Goal: Navigation & Orientation: Find specific page/section

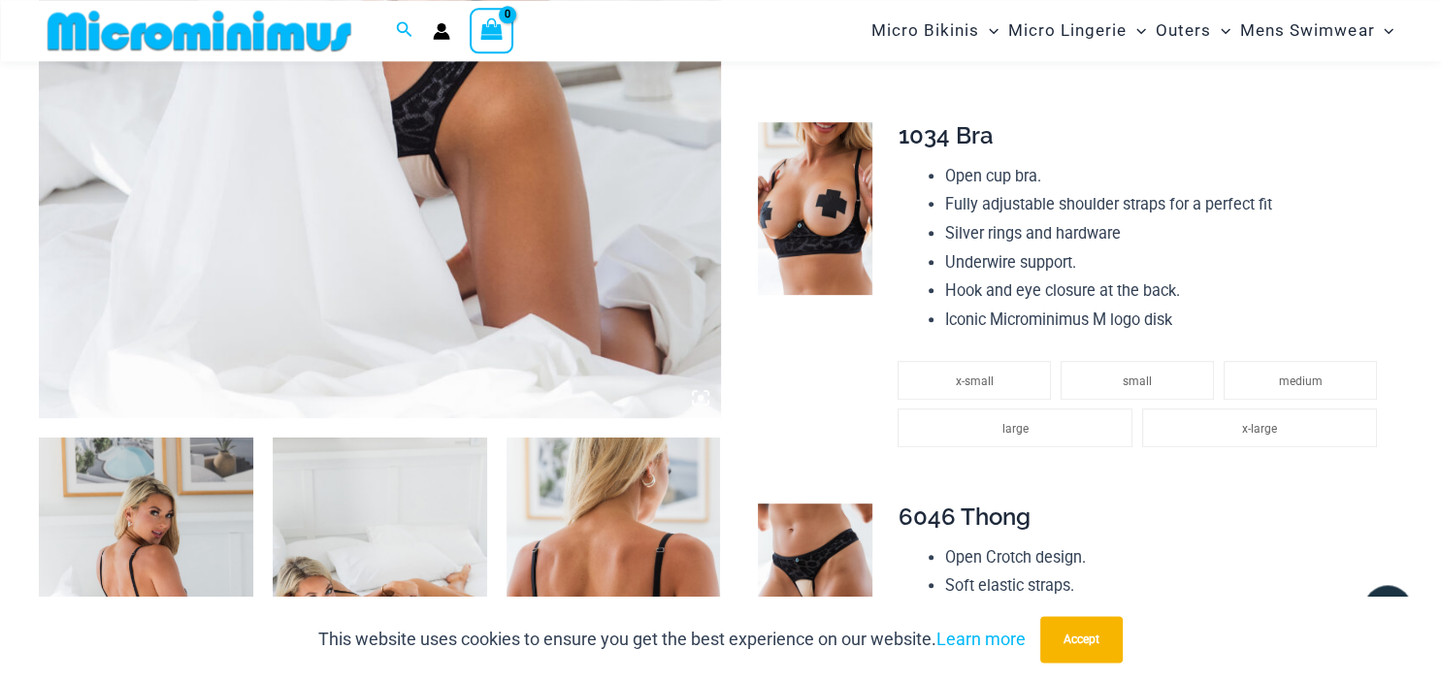
scroll to position [803, 0]
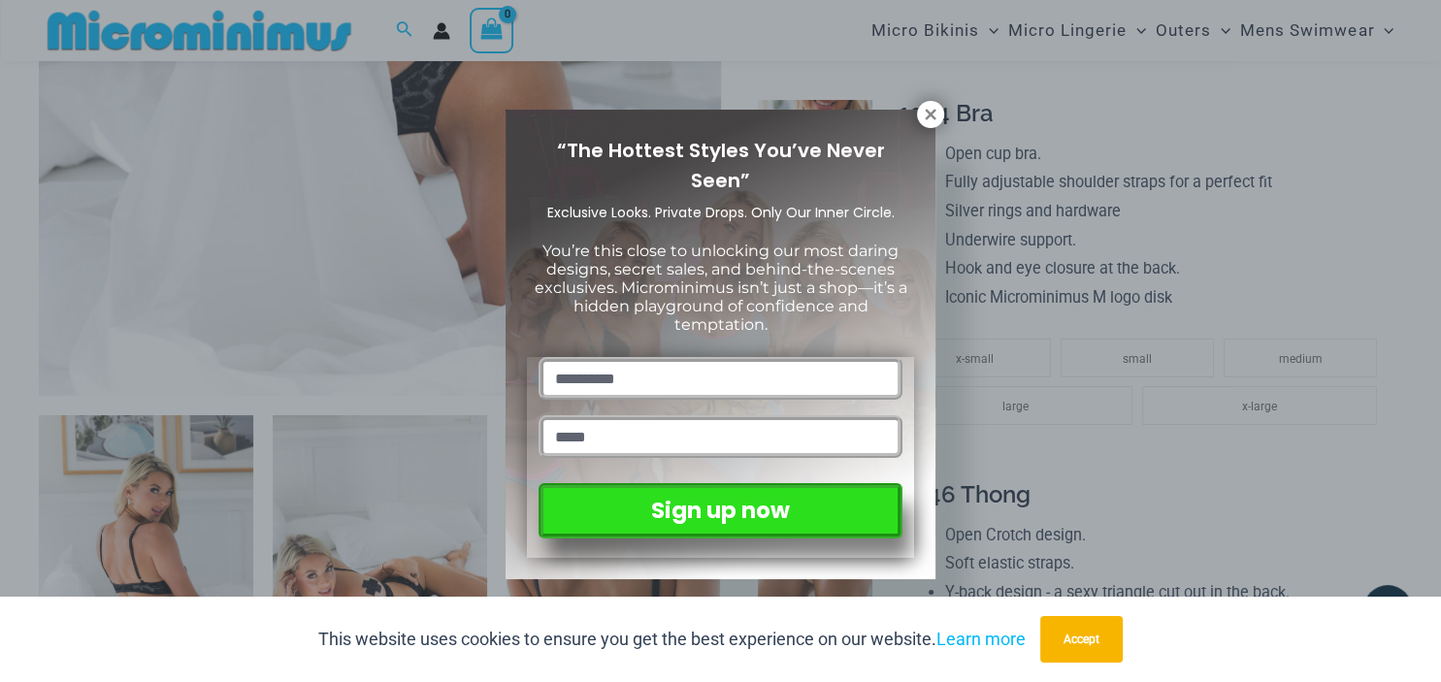
click at [913, 122] on div "“The Hottest Styles You’ve Never Seen” Exclusive Looks. Private Drops. Only Our…" at bounding box center [720, 345] width 430 height 471
click at [931, 107] on icon at bounding box center [930, 114] width 17 height 17
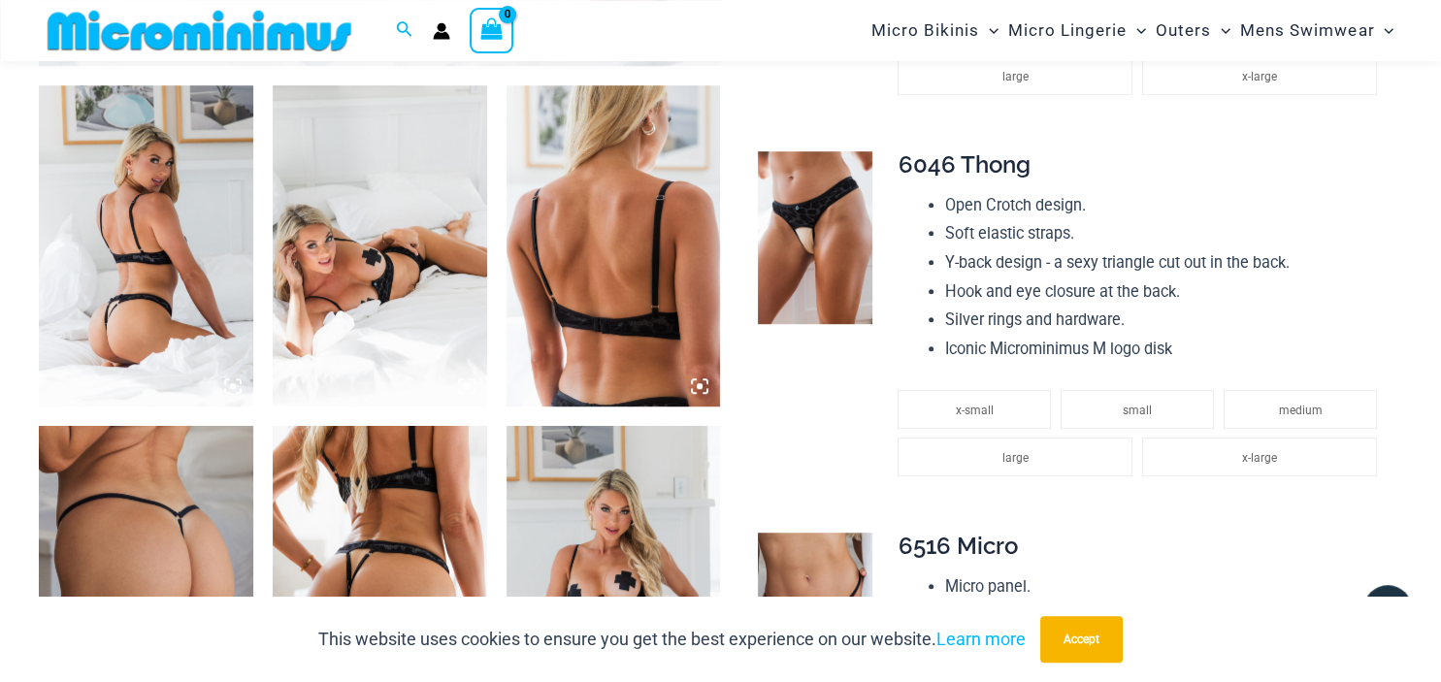
scroll to position [1111, 0]
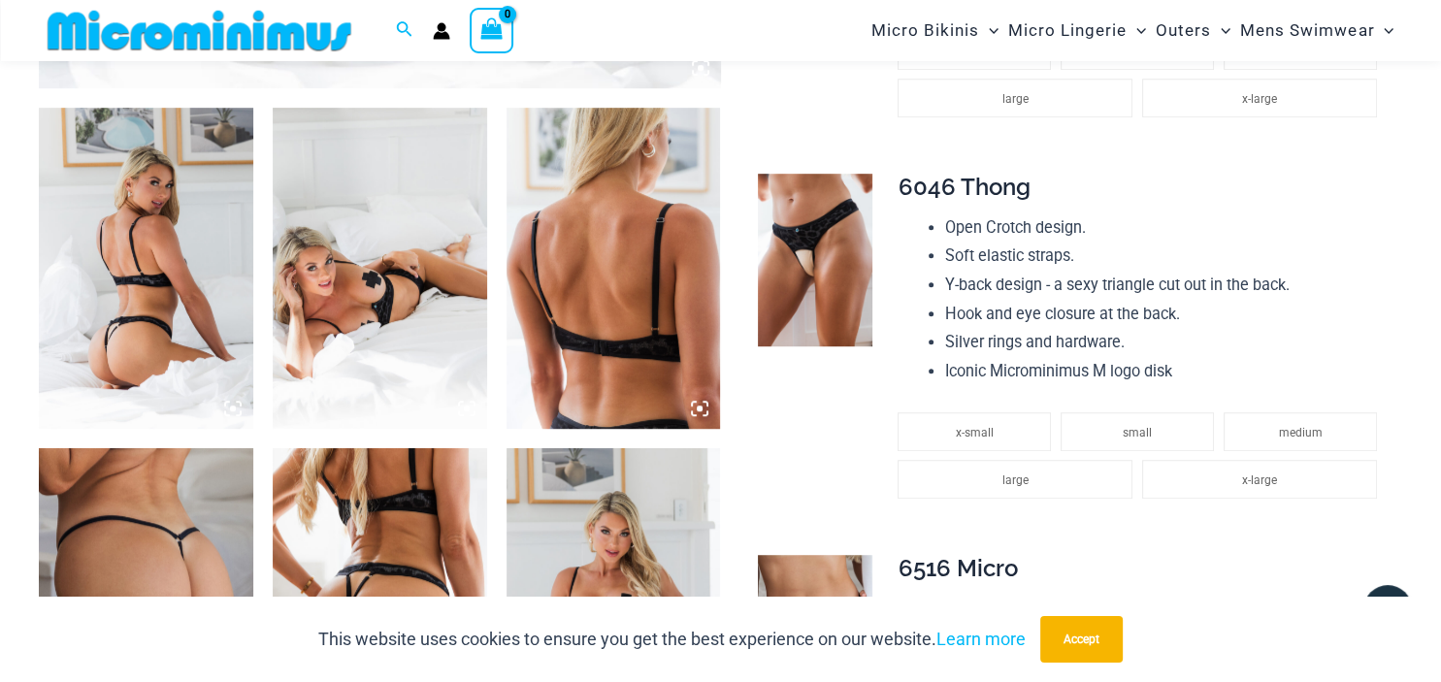
click at [178, 314] on img at bounding box center [146, 268] width 214 height 321
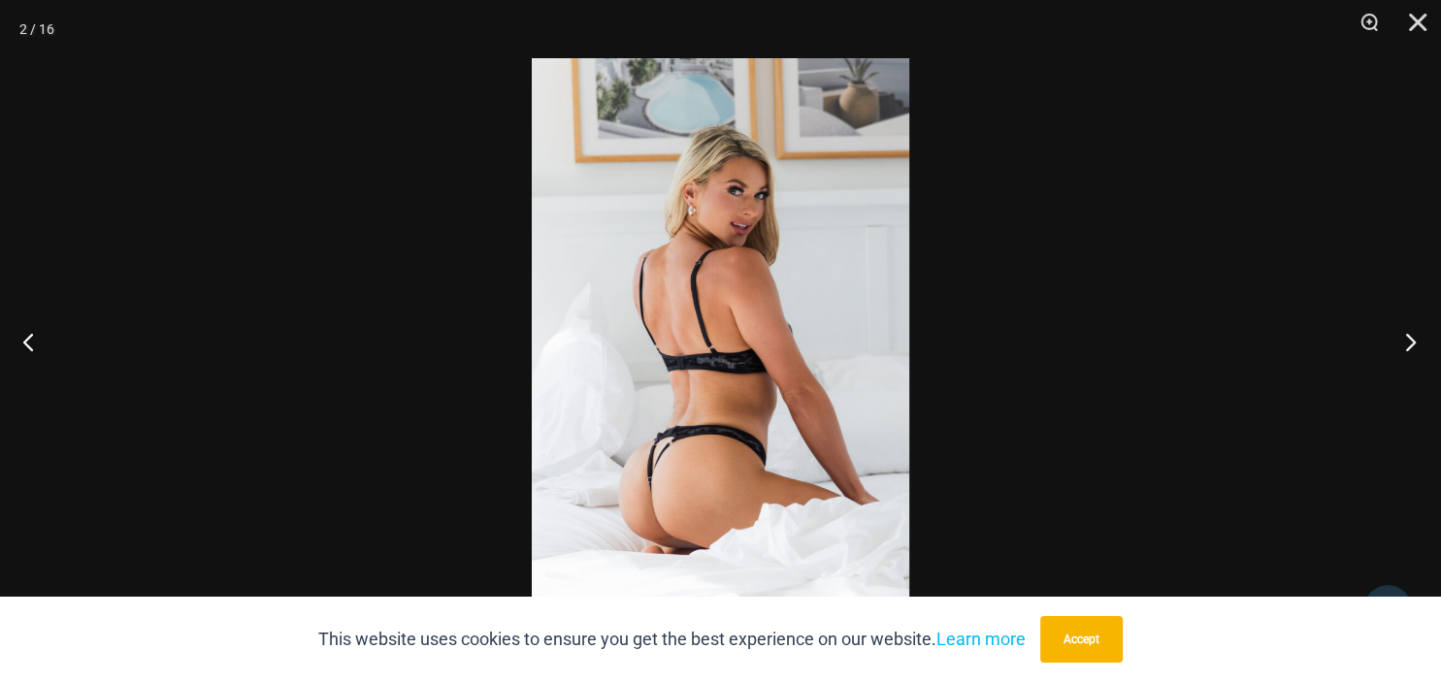
click at [1406, 328] on button "Next" at bounding box center [1404, 341] width 73 height 97
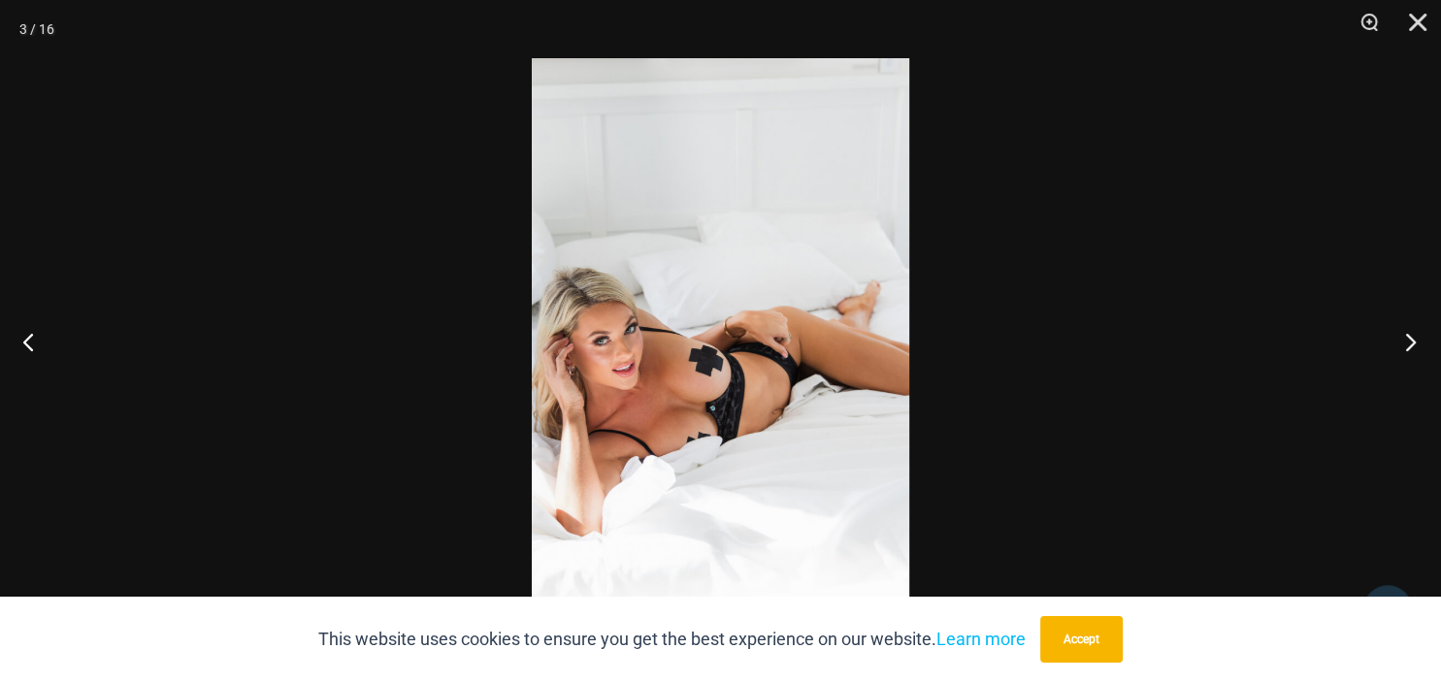
click at [1412, 333] on button "Next" at bounding box center [1404, 341] width 73 height 97
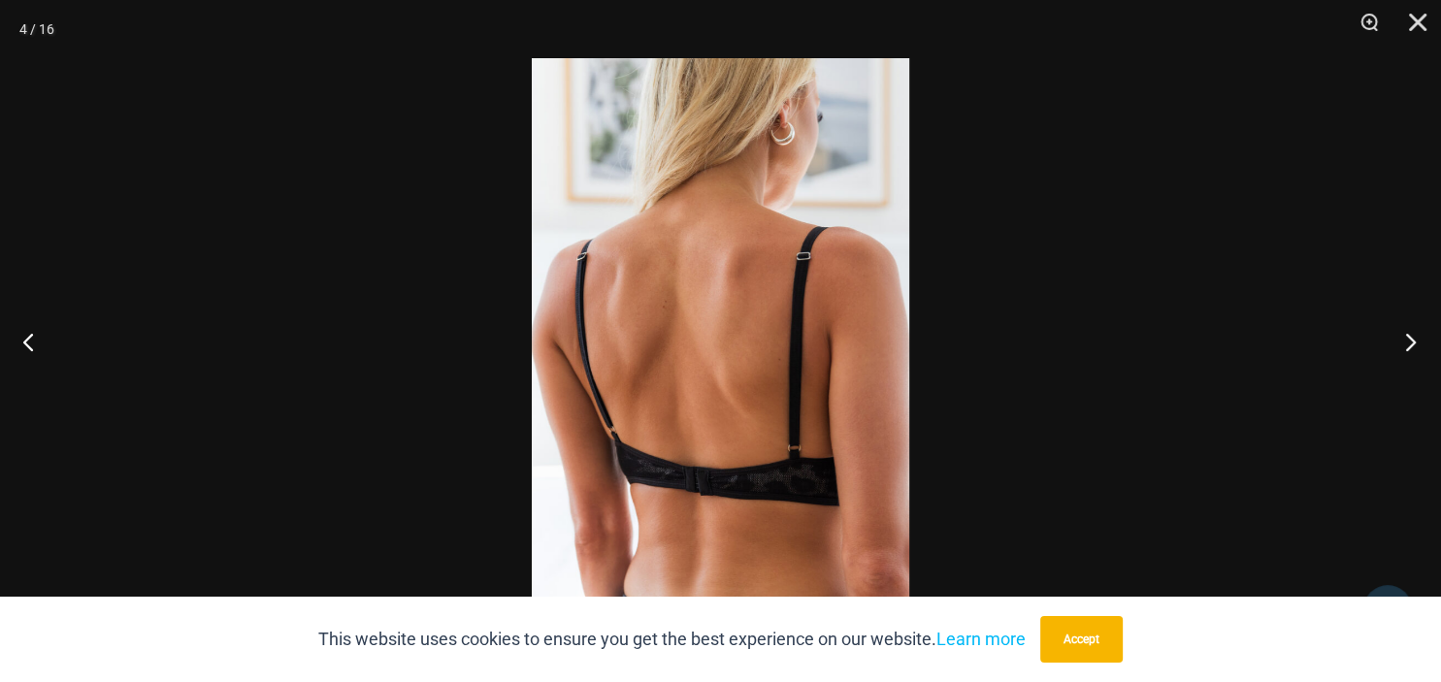
click at [1411, 337] on button "Next" at bounding box center [1404, 341] width 73 height 97
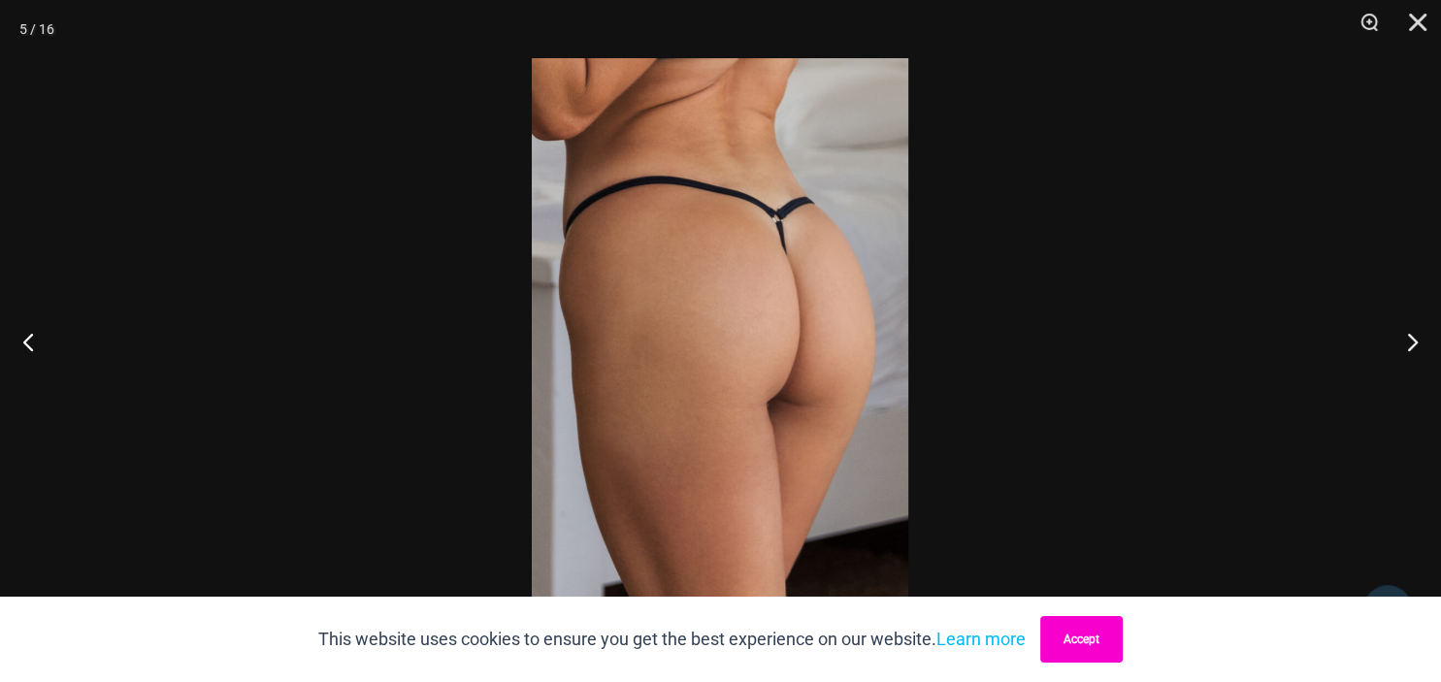
click at [1062, 637] on button "Accept" at bounding box center [1081, 639] width 82 height 47
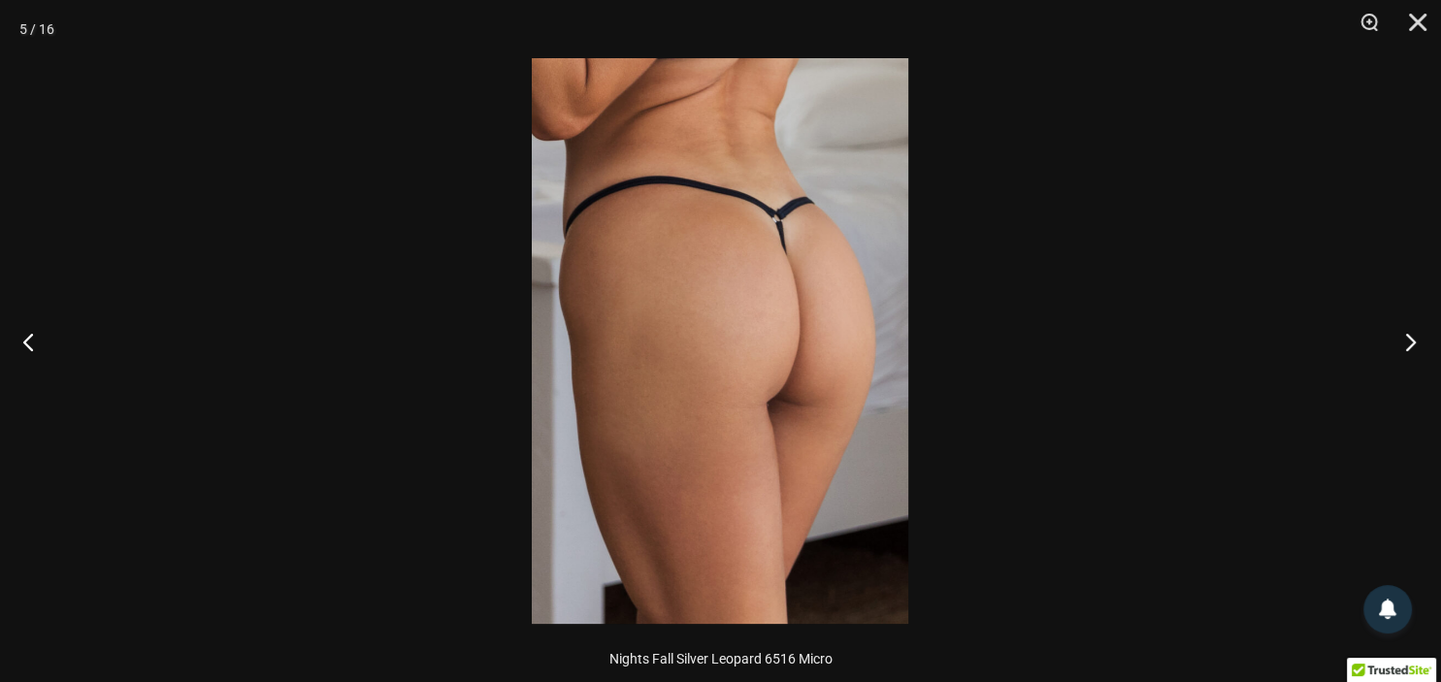
click at [1406, 347] on button "Next" at bounding box center [1404, 341] width 73 height 97
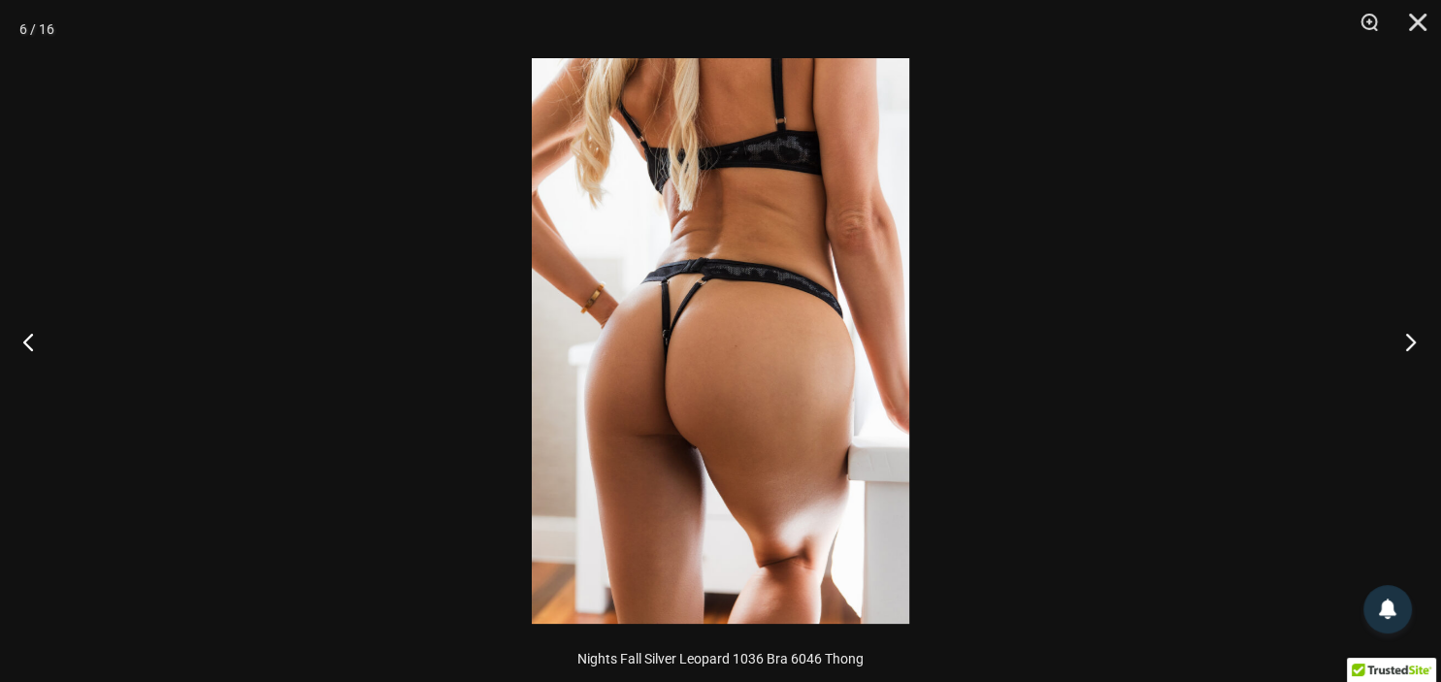
click at [1406, 347] on button "Next" at bounding box center [1404, 341] width 73 height 97
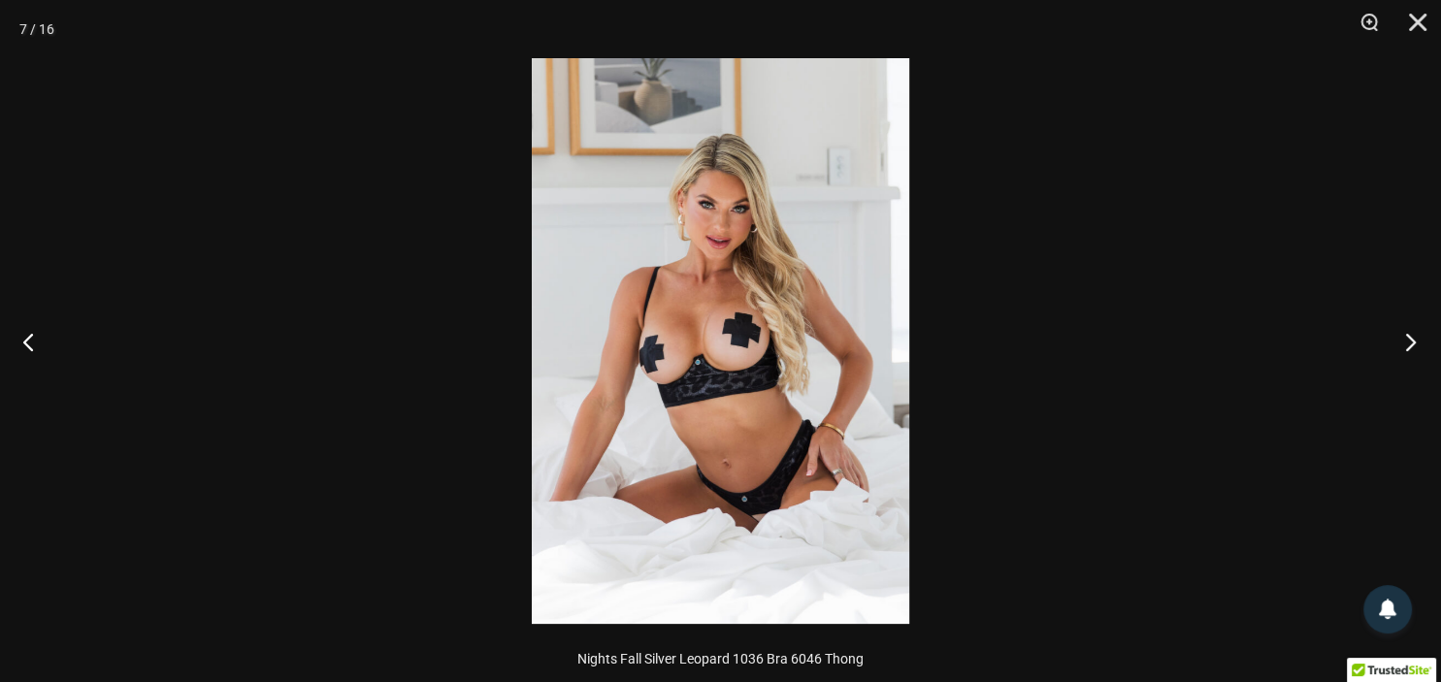
click at [1406, 347] on button "Next" at bounding box center [1404, 341] width 73 height 97
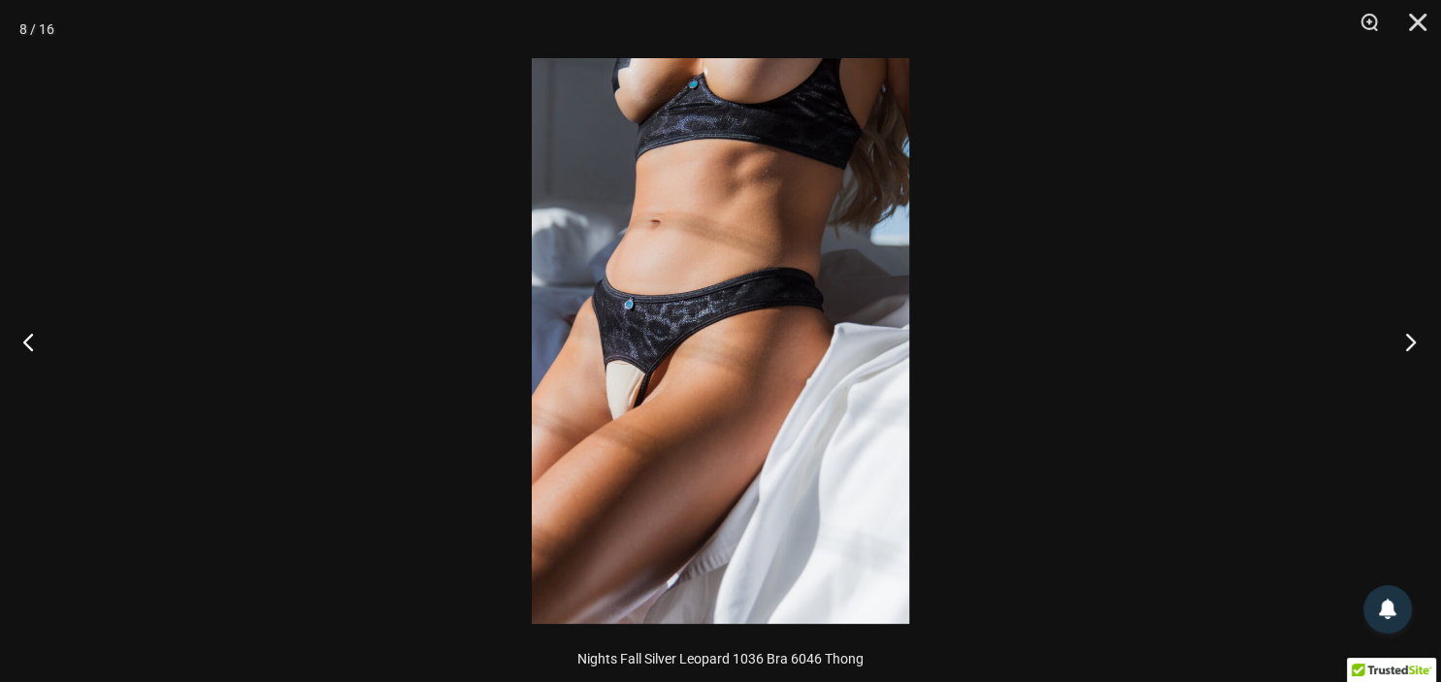
click at [1406, 347] on button "Next" at bounding box center [1404, 341] width 73 height 97
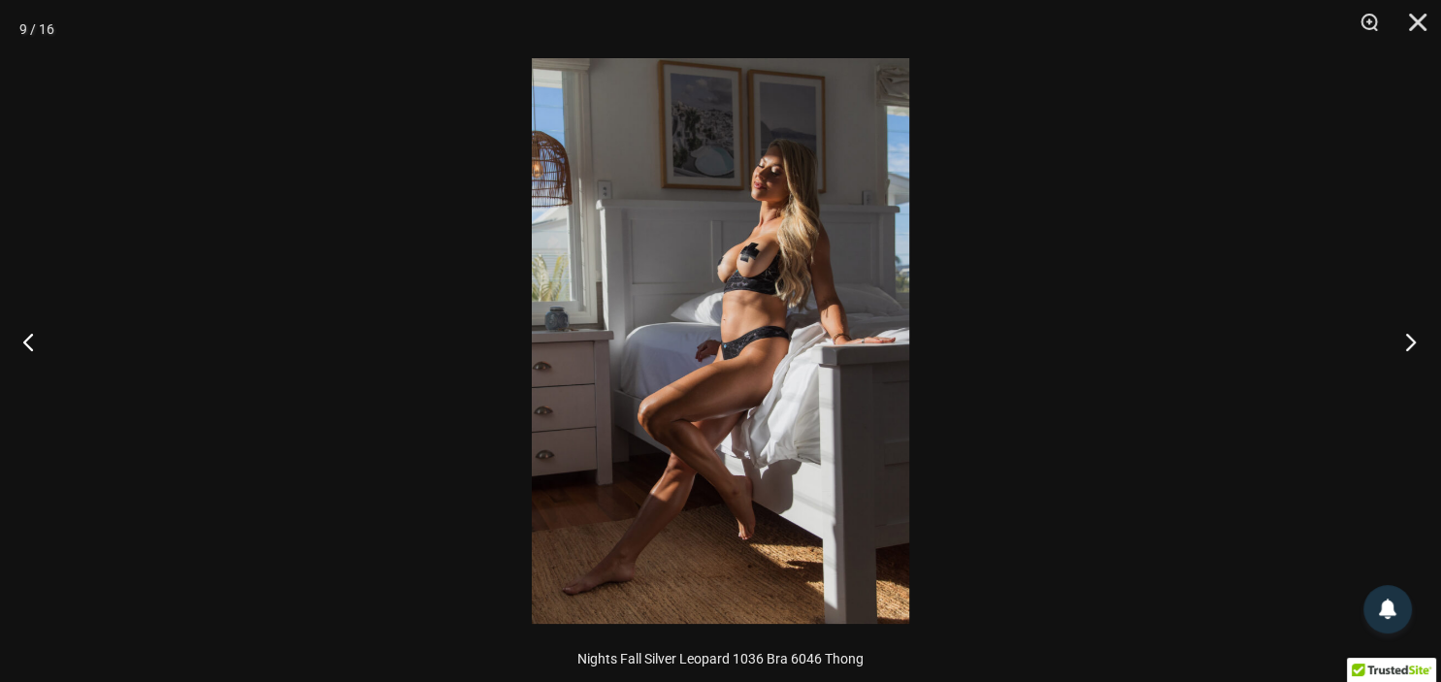
click at [1406, 347] on button "Next" at bounding box center [1404, 341] width 73 height 97
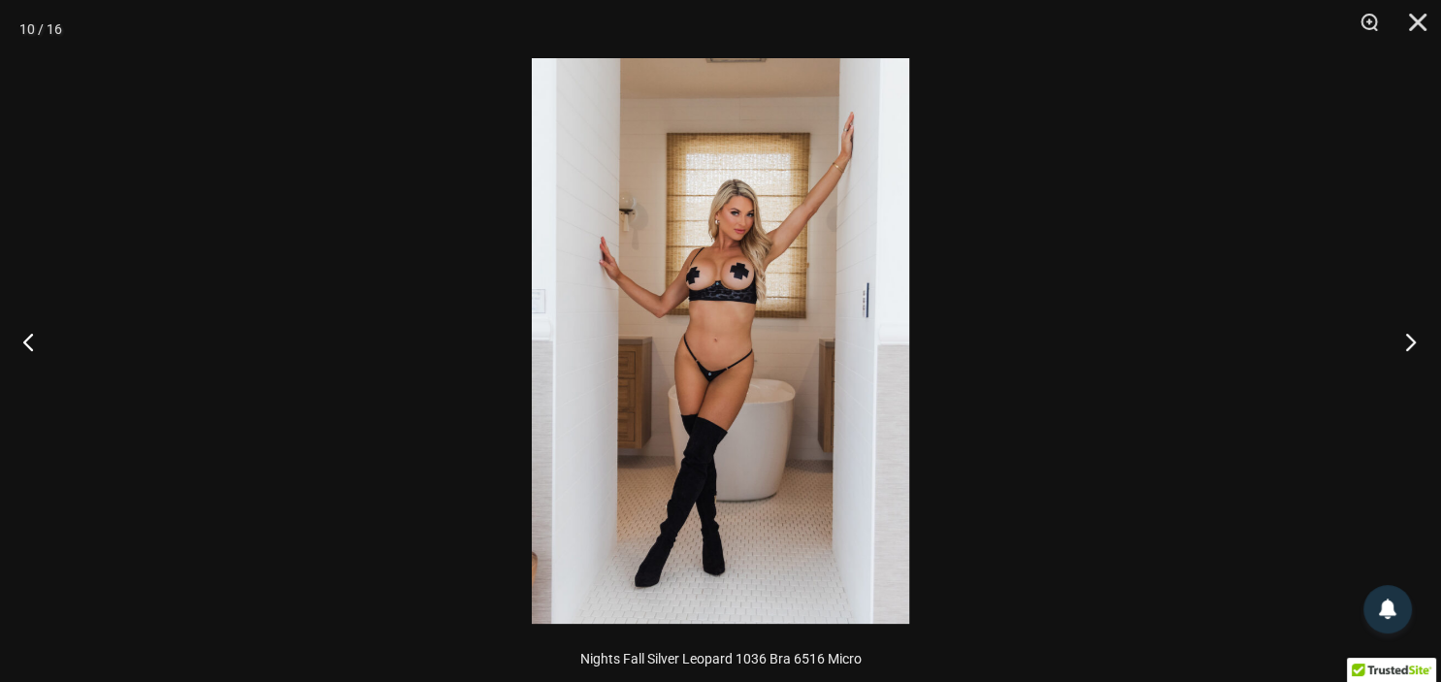
click at [1406, 347] on button "Next" at bounding box center [1404, 341] width 73 height 97
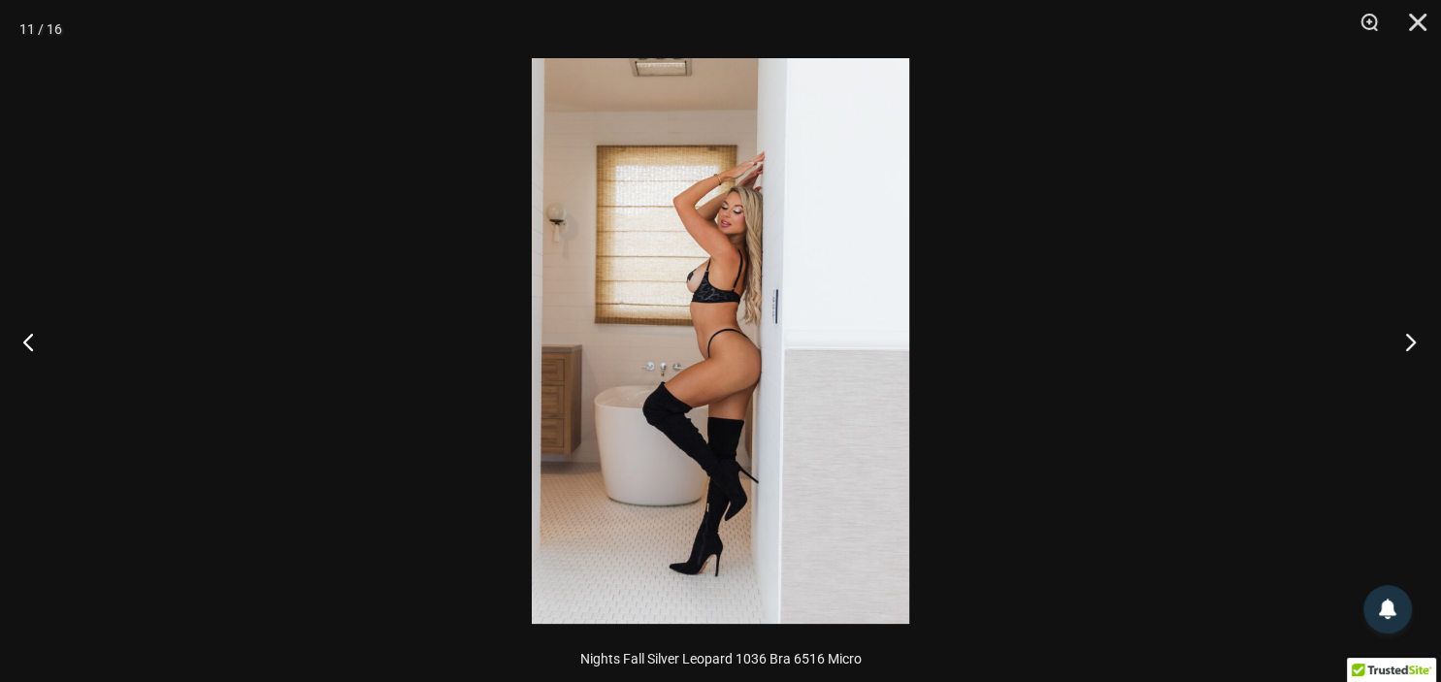
click at [1406, 347] on button "Next" at bounding box center [1404, 341] width 73 height 97
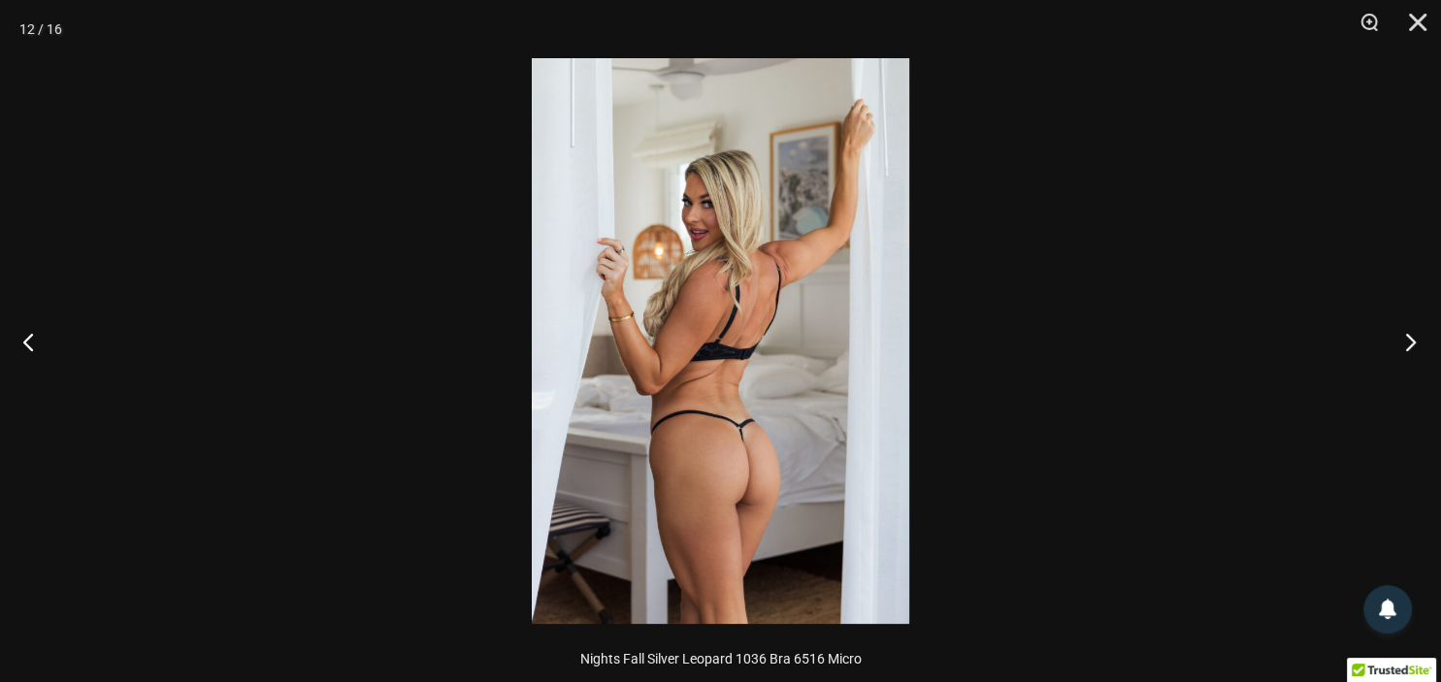
click at [1406, 347] on button "Next" at bounding box center [1404, 341] width 73 height 97
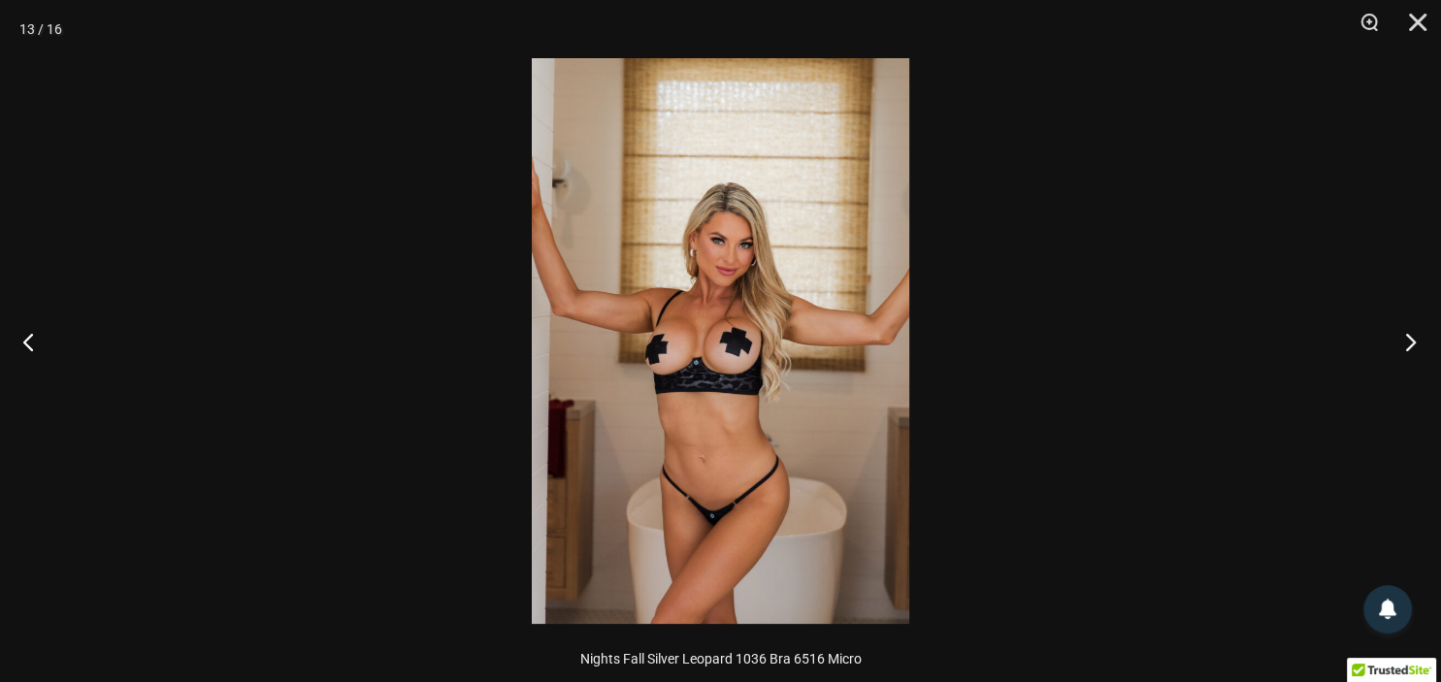
click at [1406, 347] on button "Next" at bounding box center [1404, 341] width 73 height 97
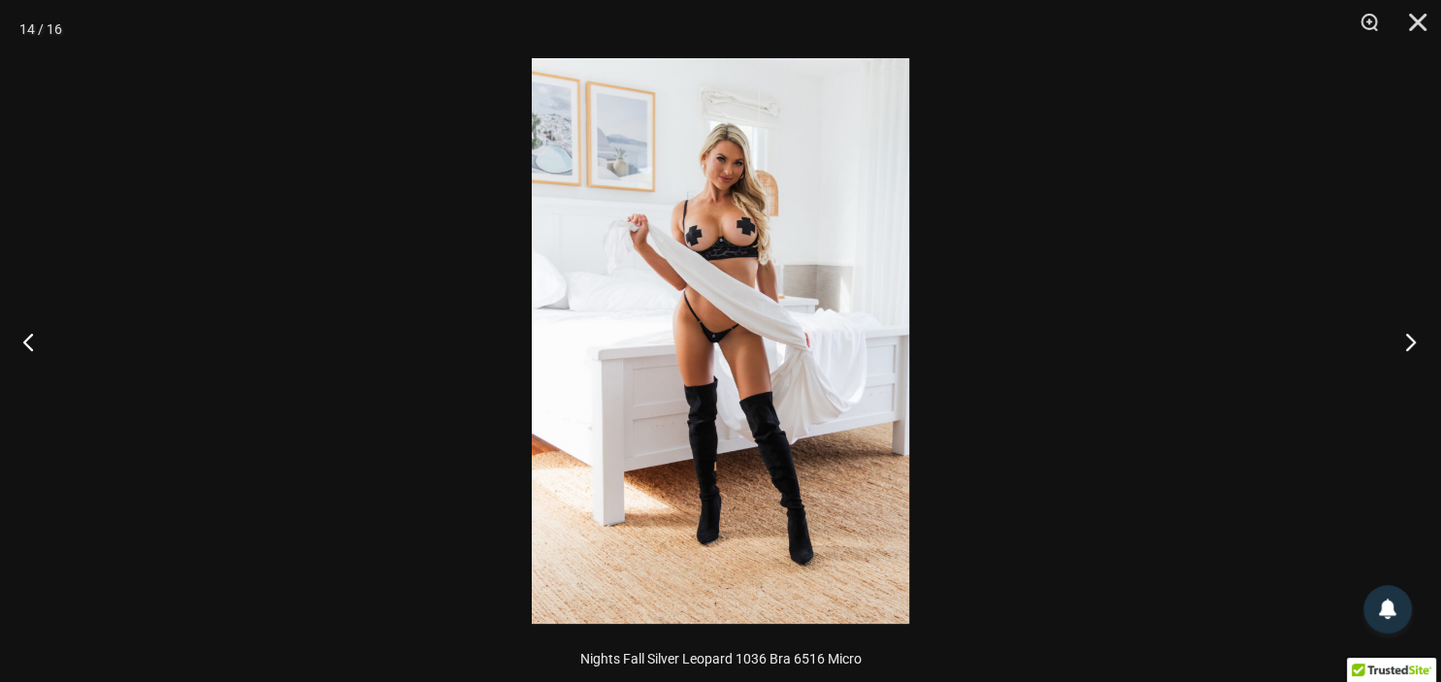
click at [1406, 347] on button "Next" at bounding box center [1404, 341] width 73 height 97
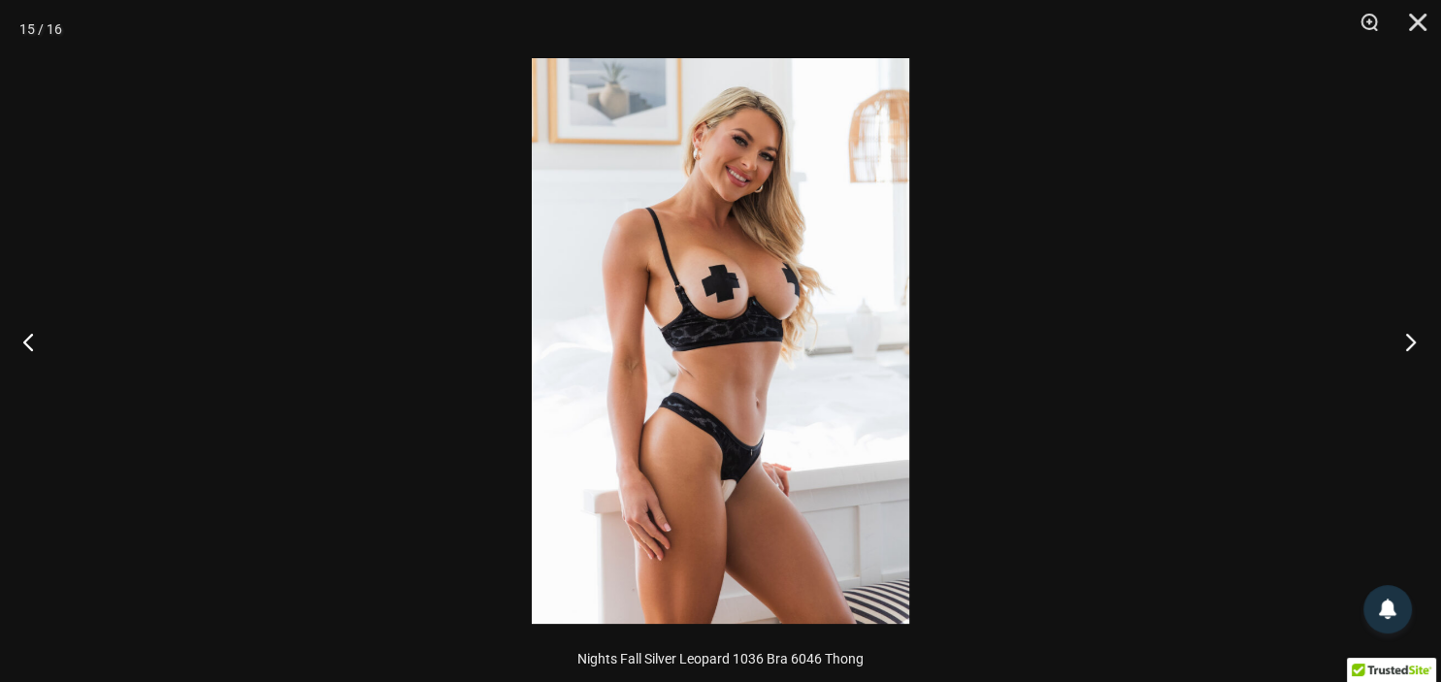
click at [1406, 347] on button "Next" at bounding box center [1404, 341] width 73 height 97
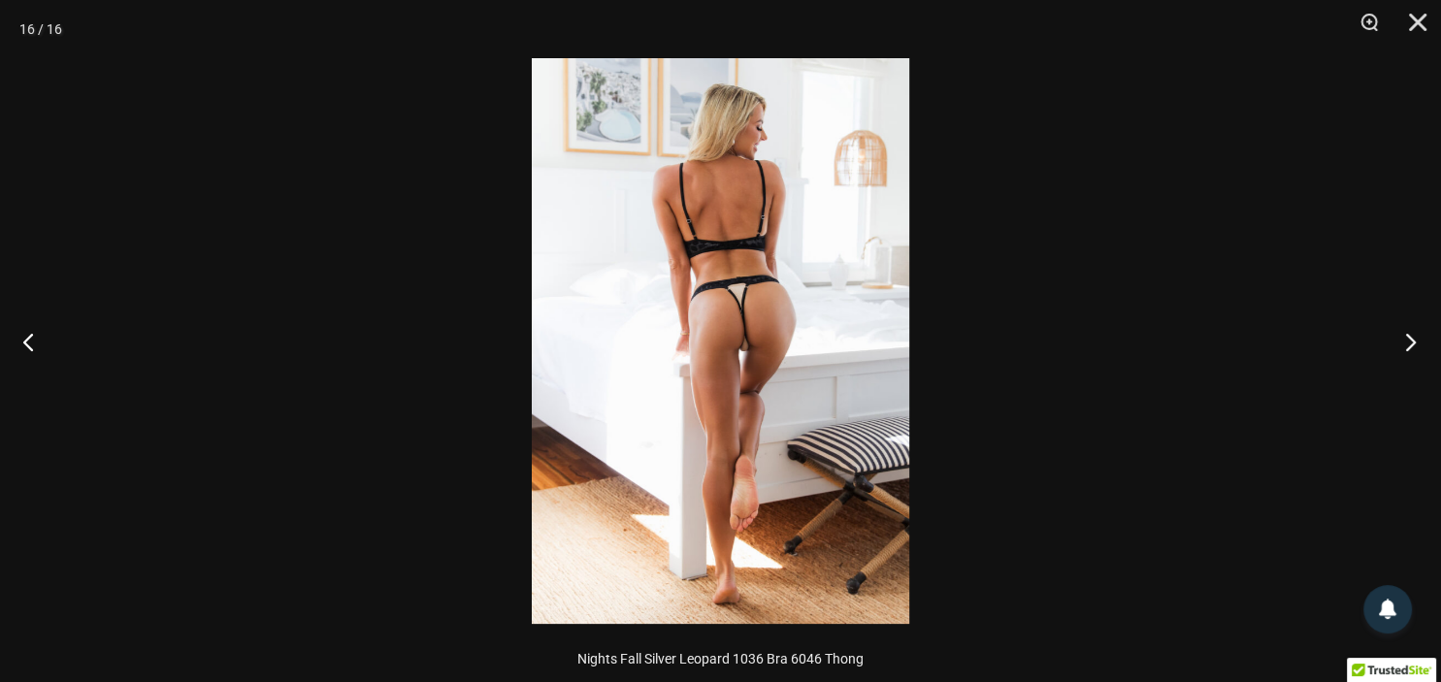
click at [1406, 347] on button "Next" at bounding box center [1404, 341] width 73 height 97
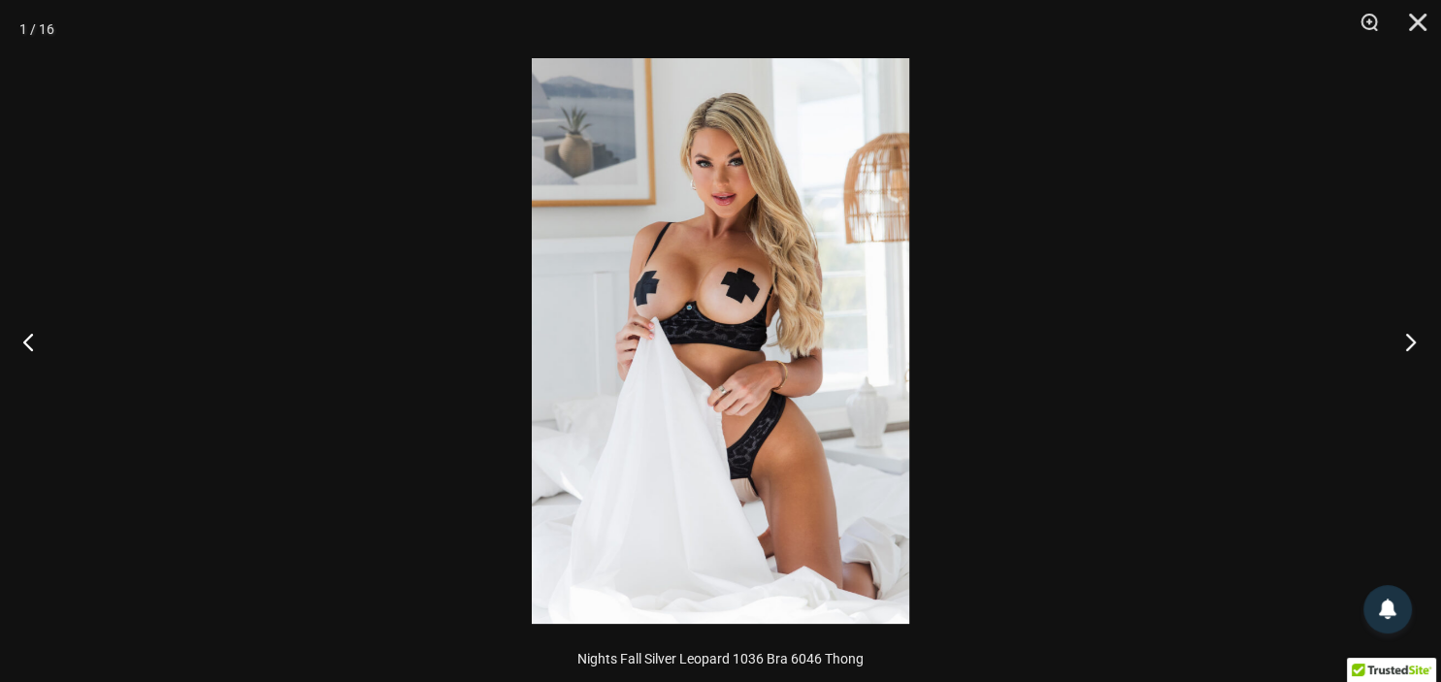
click at [1406, 347] on button "Next" at bounding box center [1404, 341] width 73 height 97
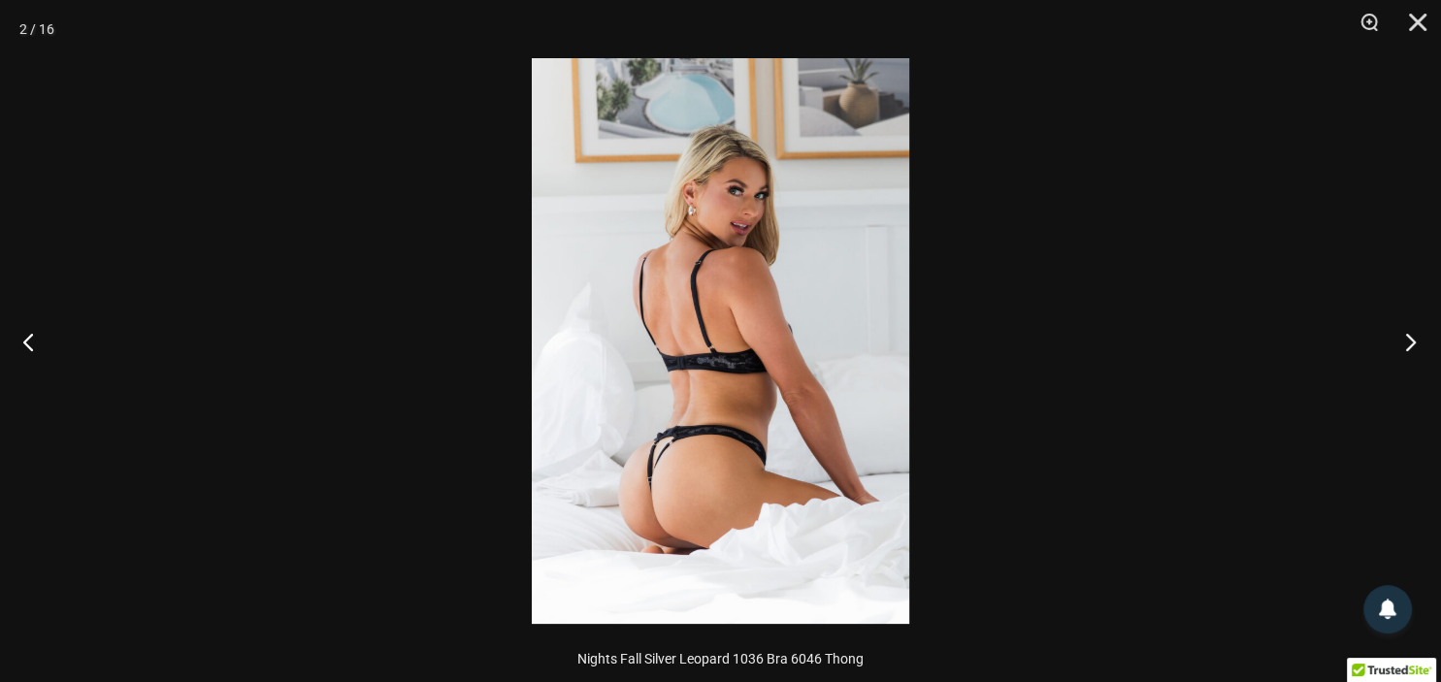
click at [1406, 347] on button "Next" at bounding box center [1404, 341] width 73 height 97
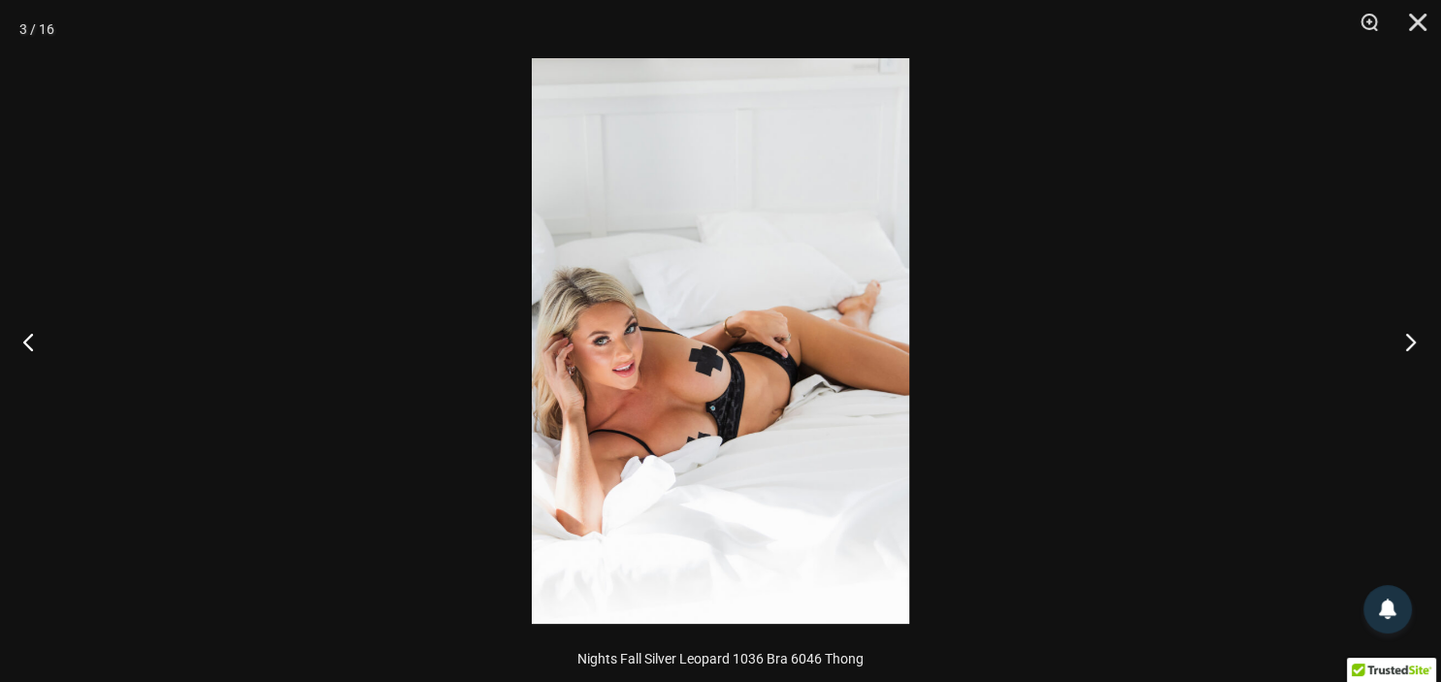
click at [1406, 347] on button "Next" at bounding box center [1404, 341] width 73 height 97
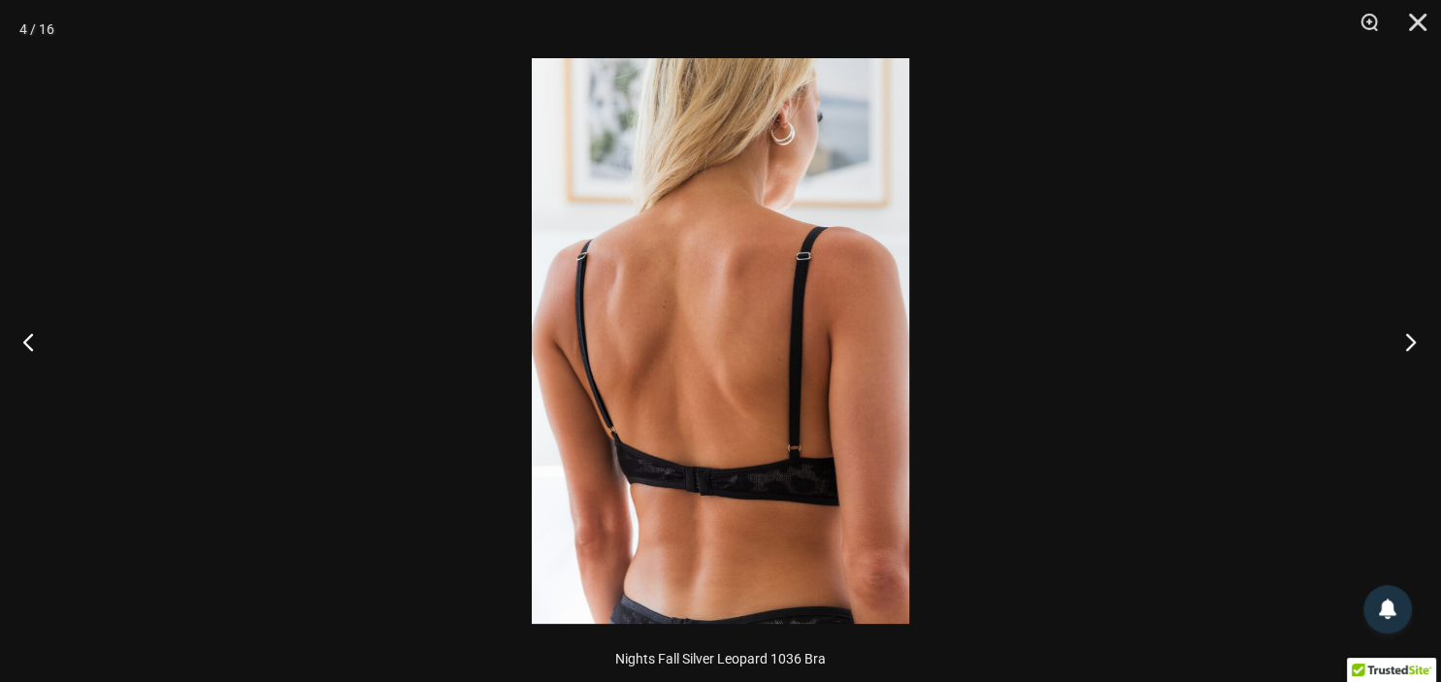
click at [1406, 347] on button "Next" at bounding box center [1404, 341] width 73 height 97
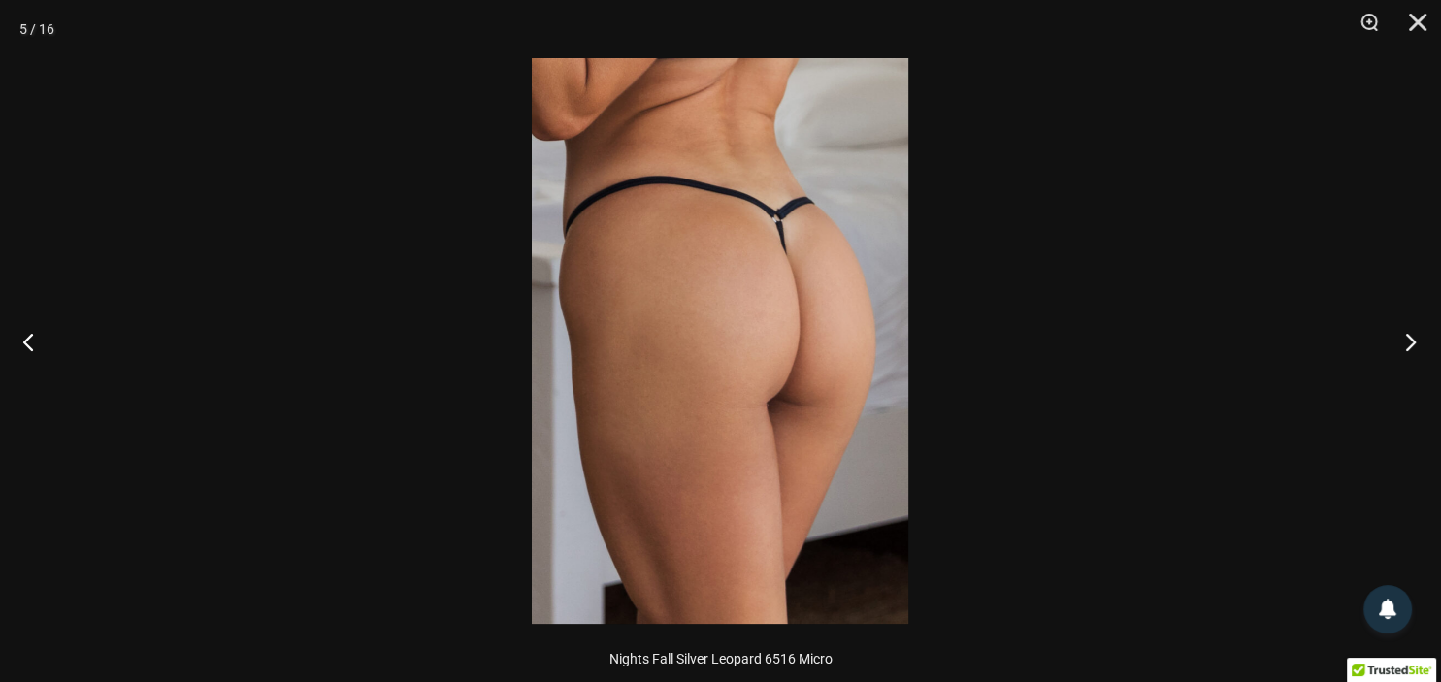
click at [1406, 347] on button "Next" at bounding box center [1404, 341] width 73 height 97
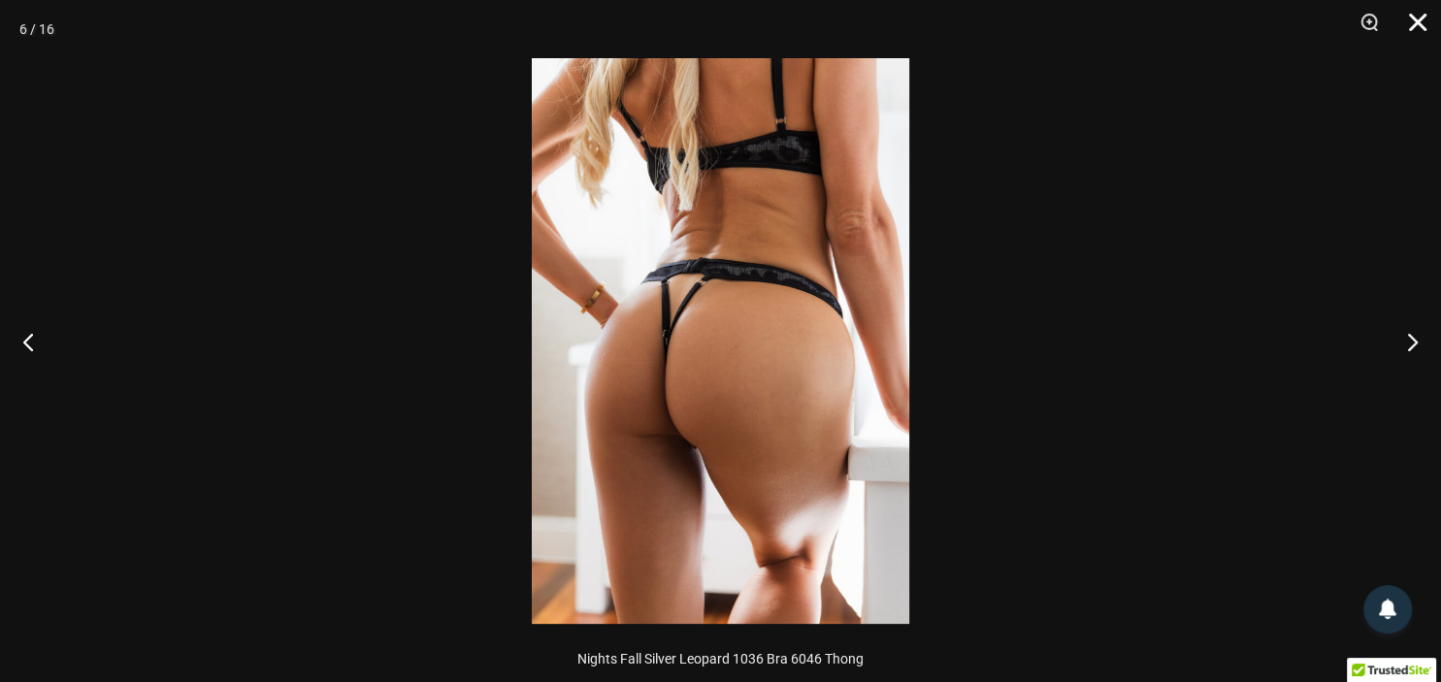
click at [1422, 31] on button "Close" at bounding box center [1410, 29] width 49 height 58
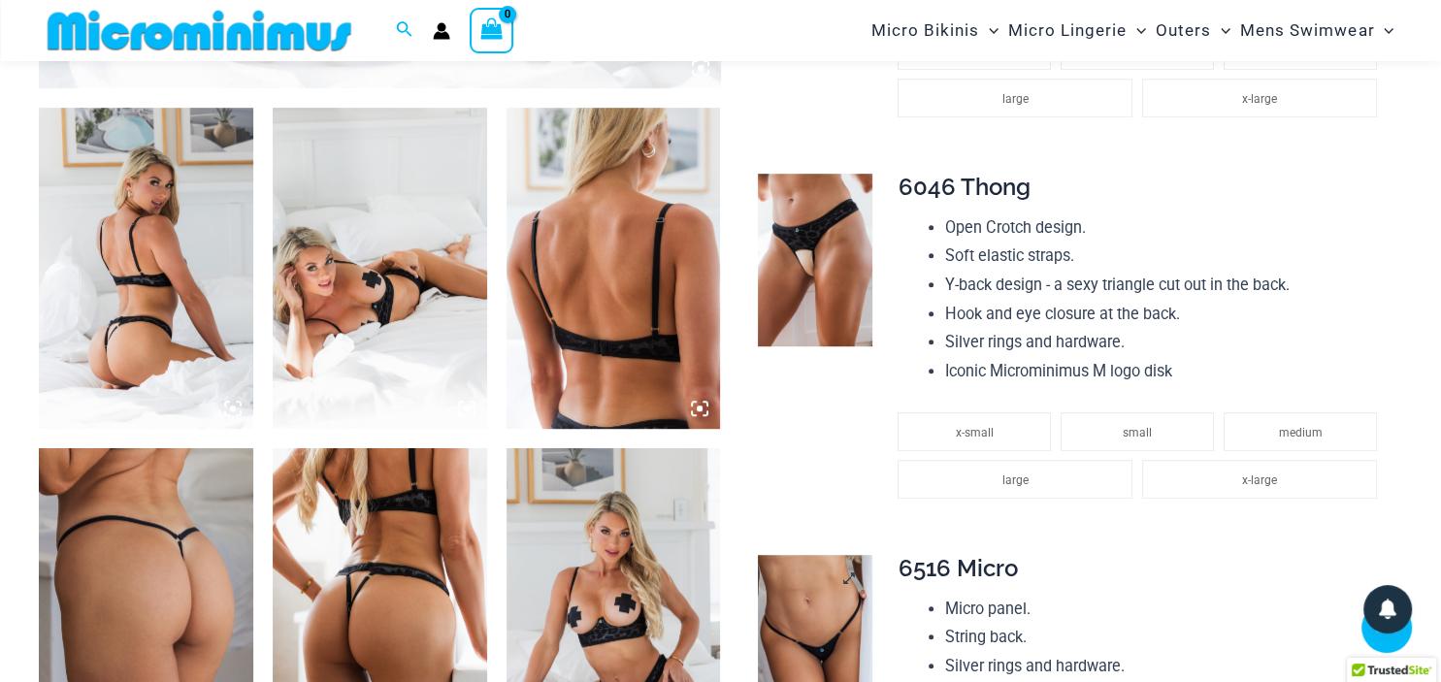
click at [796, 646] on img at bounding box center [815, 641] width 115 height 173
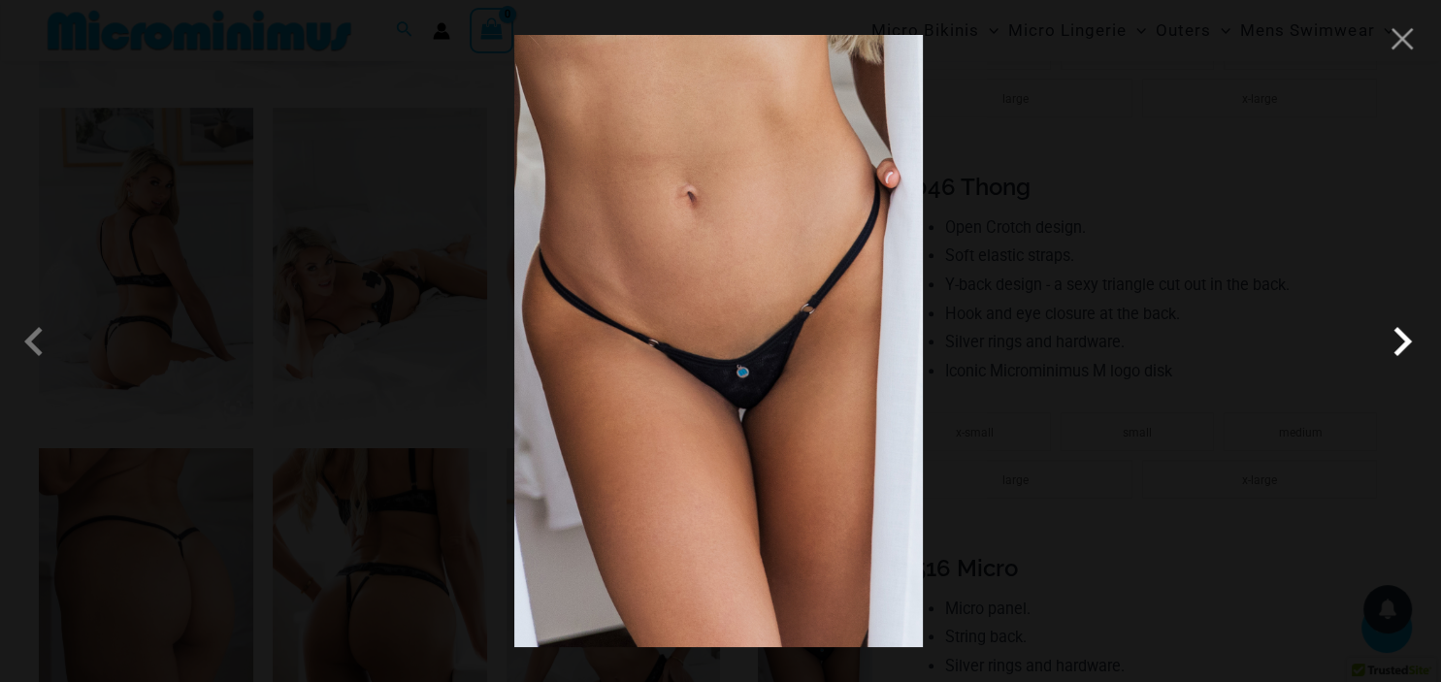
click at [1393, 348] on span at bounding box center [1402, 341] width 58 height 58
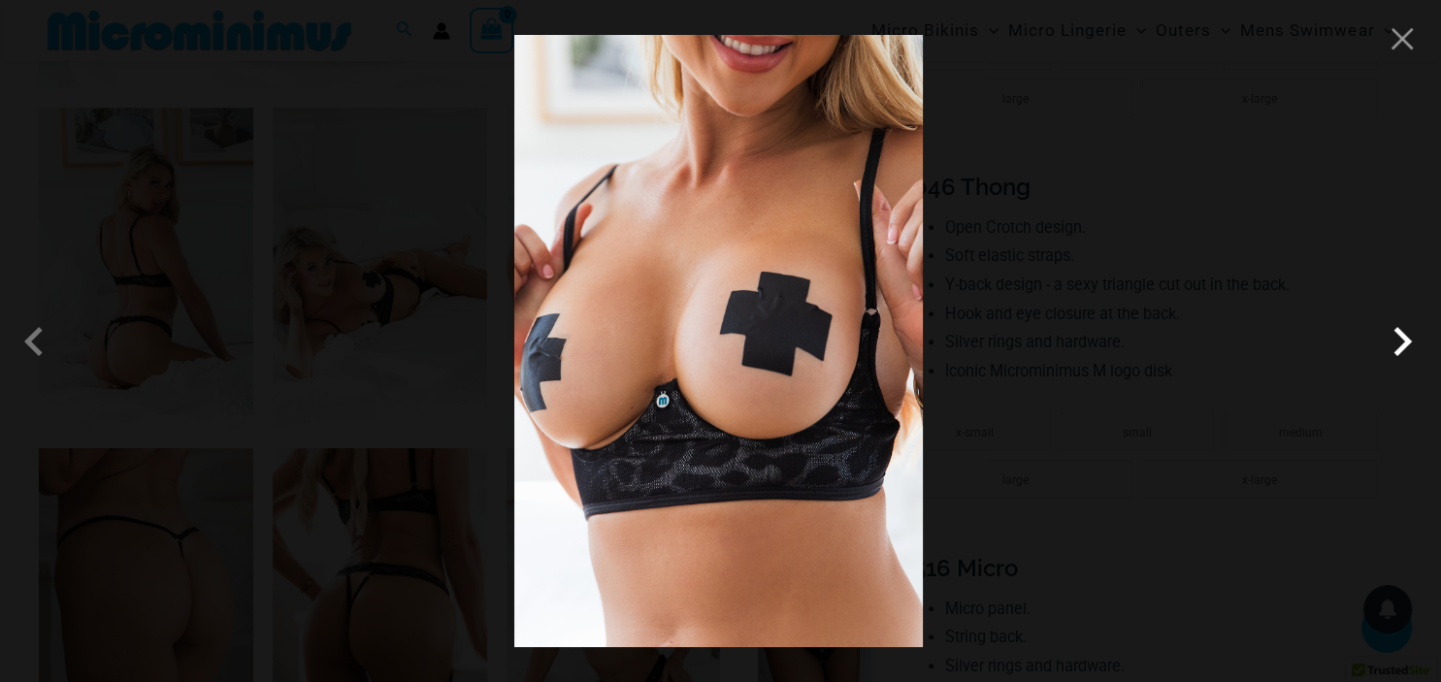
click at [1393, 348] on span at bounding box center [1402, 341] width 58 height 58
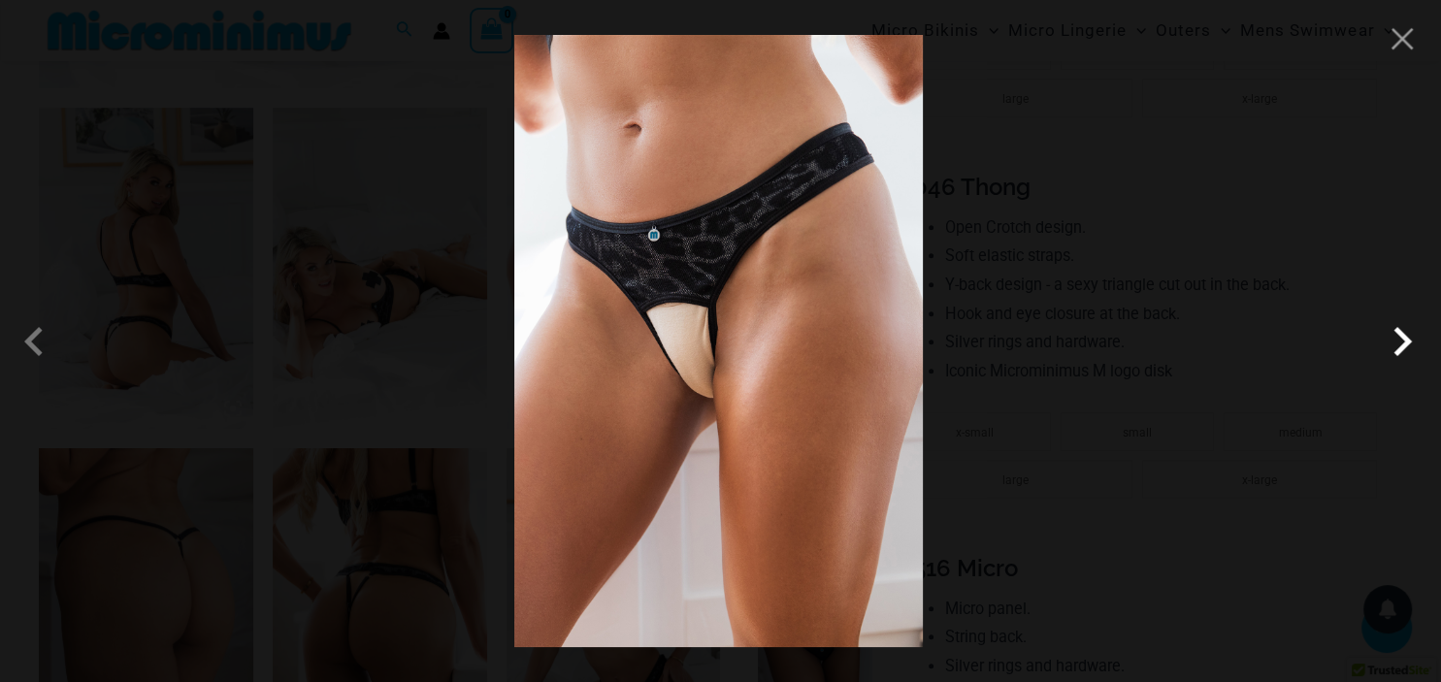
click at [1393, 348] on span at bounding box center [1402, 341] width 58 height 58
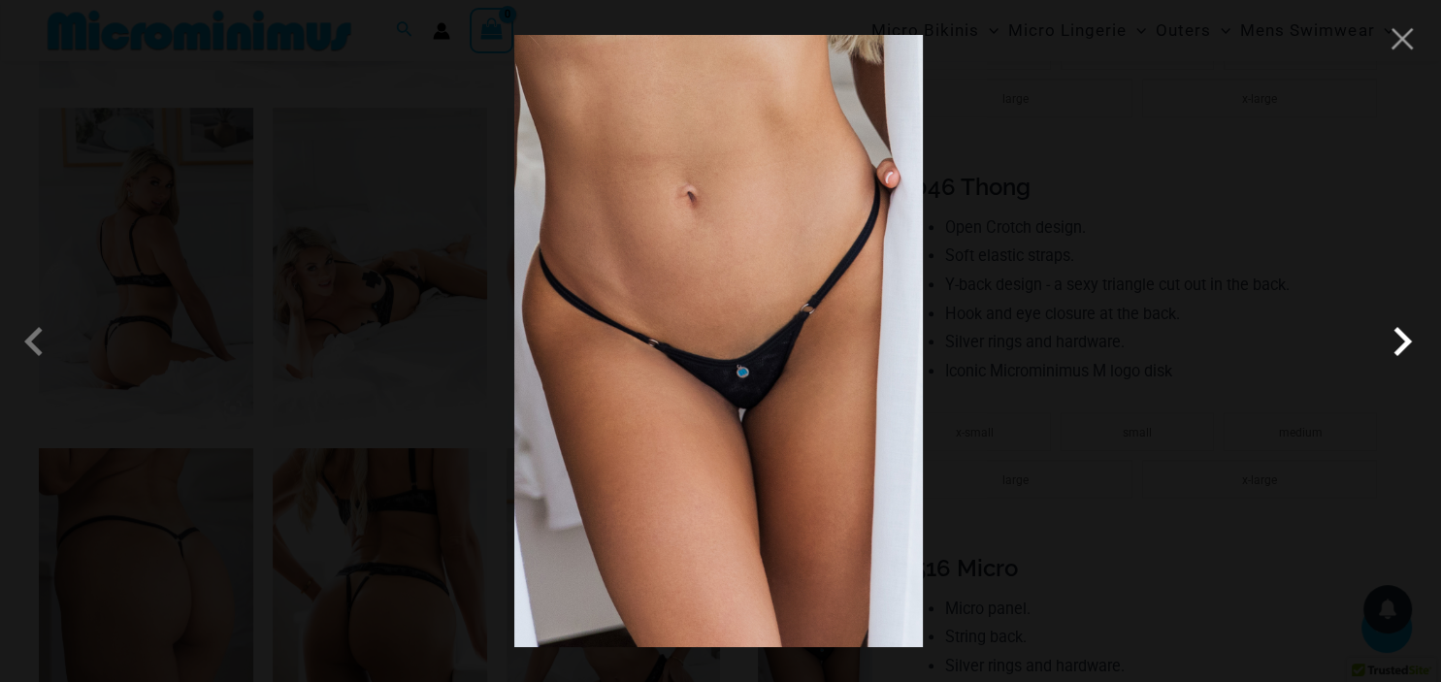
click at [1393, 348] on span at bounding box center [1402, 341] width 58 height 58
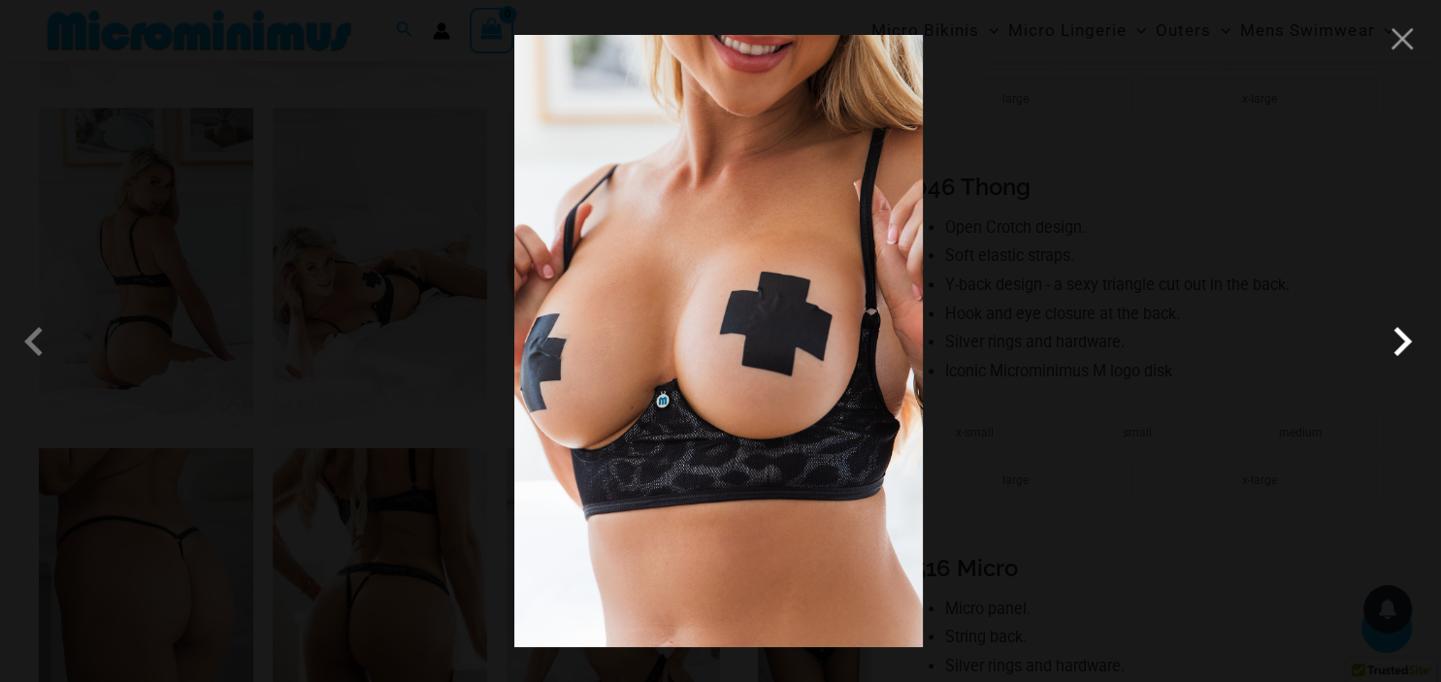
click at [1393, 348] on span at bounding box center [1402, 341] width 58 height 58
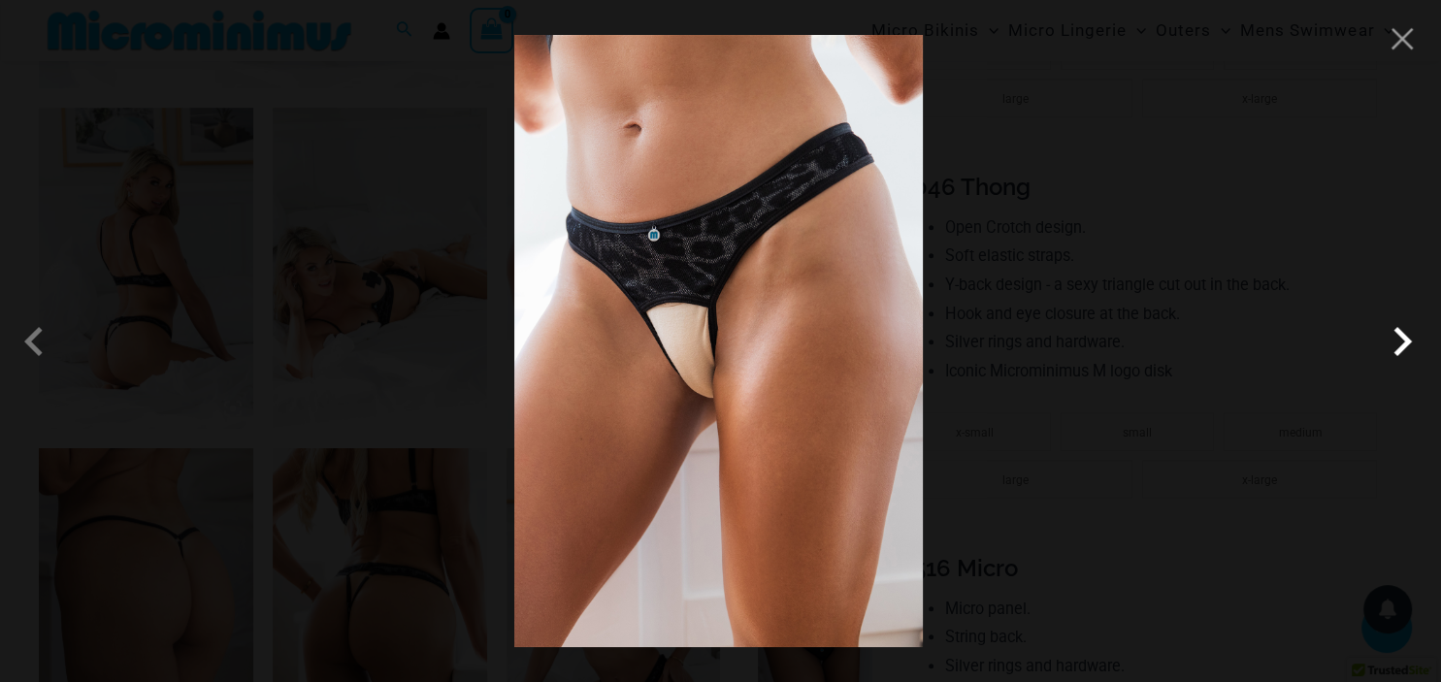
click at [1393, 348] on span at bounding box center [1402, 341] width 58 height 58
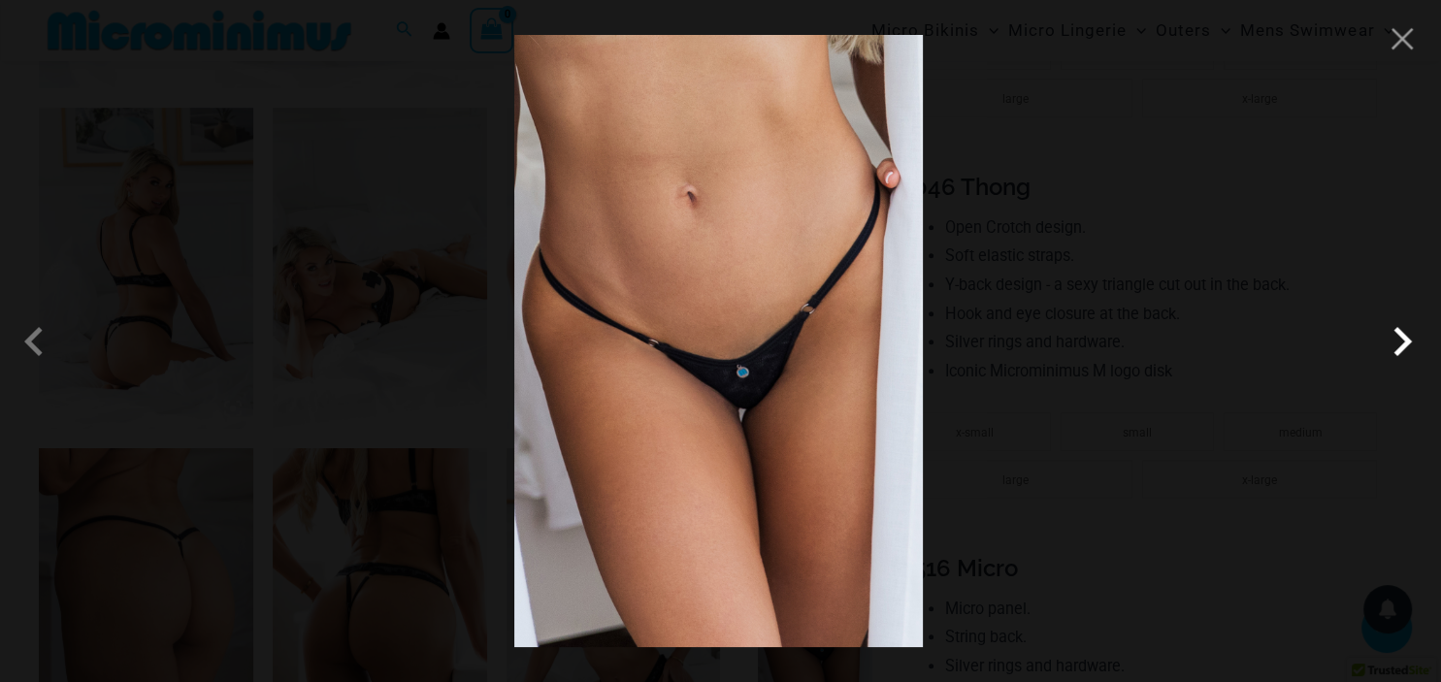
click at [1393, 348] on span at bounding box center [1402, 341] width 58 height 58
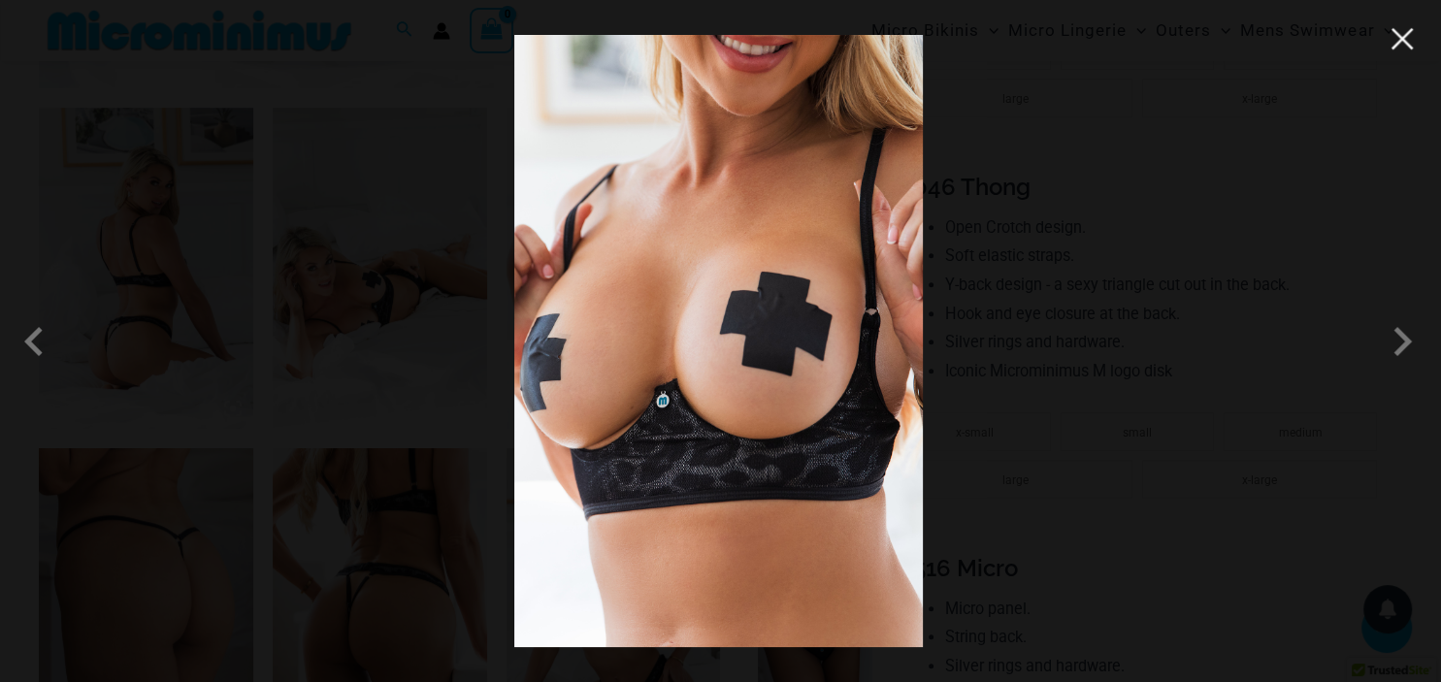
click at [1411, 49] on button "Close" at bounding box center [1401, 38] width 29 height 29
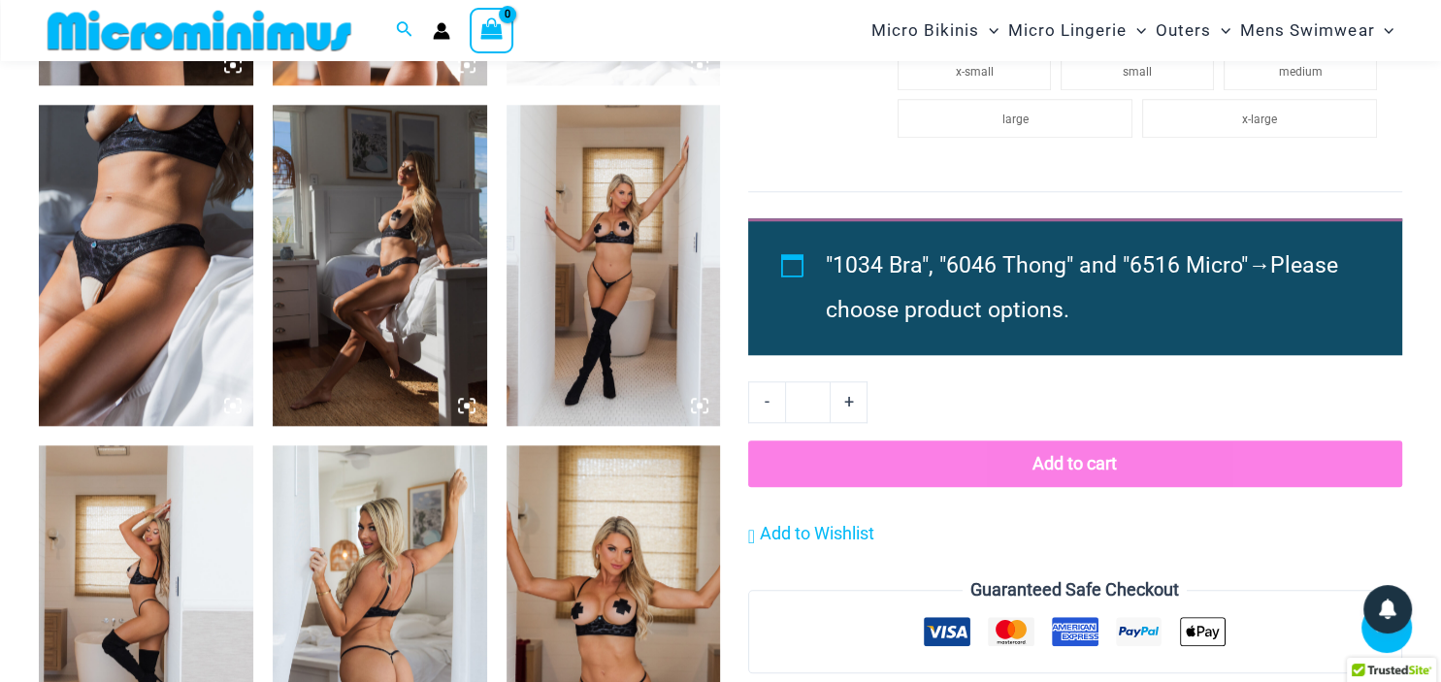
scroll to position [1725, 0]
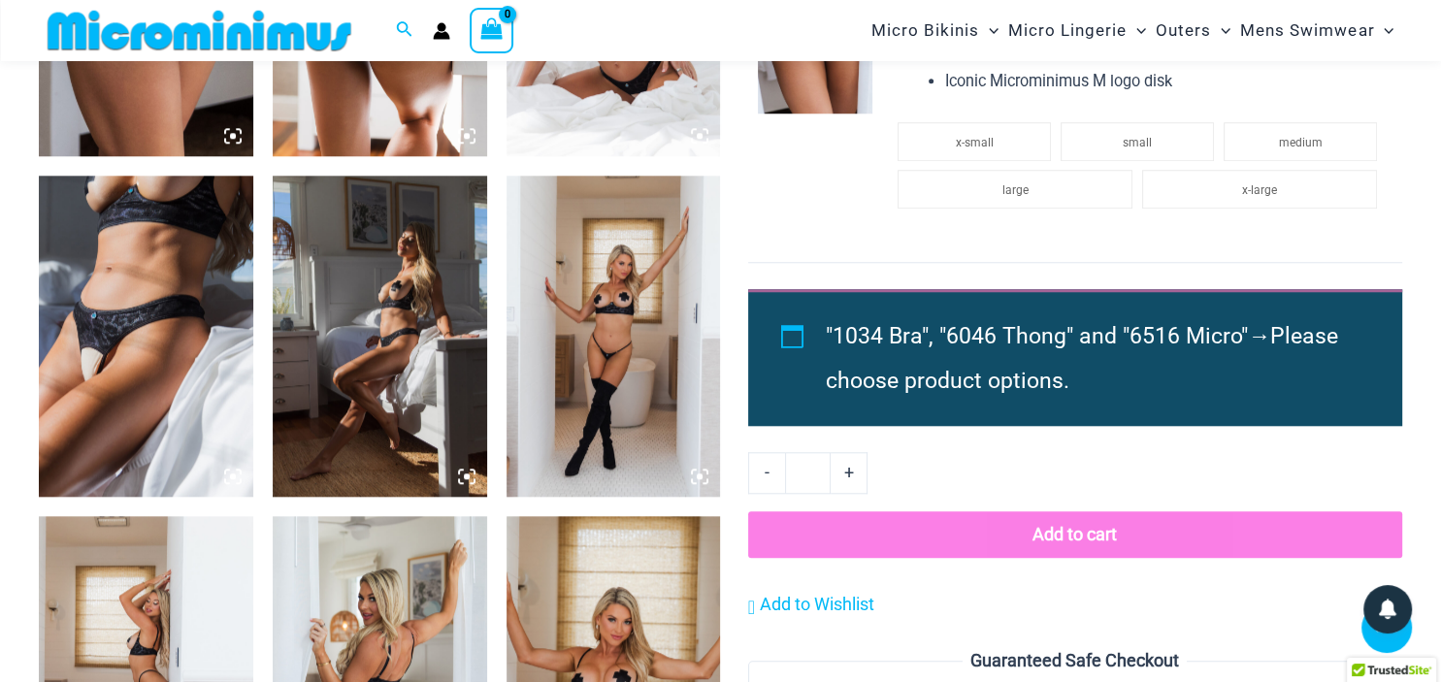
click at [242, 398] on img at bounding box center [146, 336] width 214 height 321
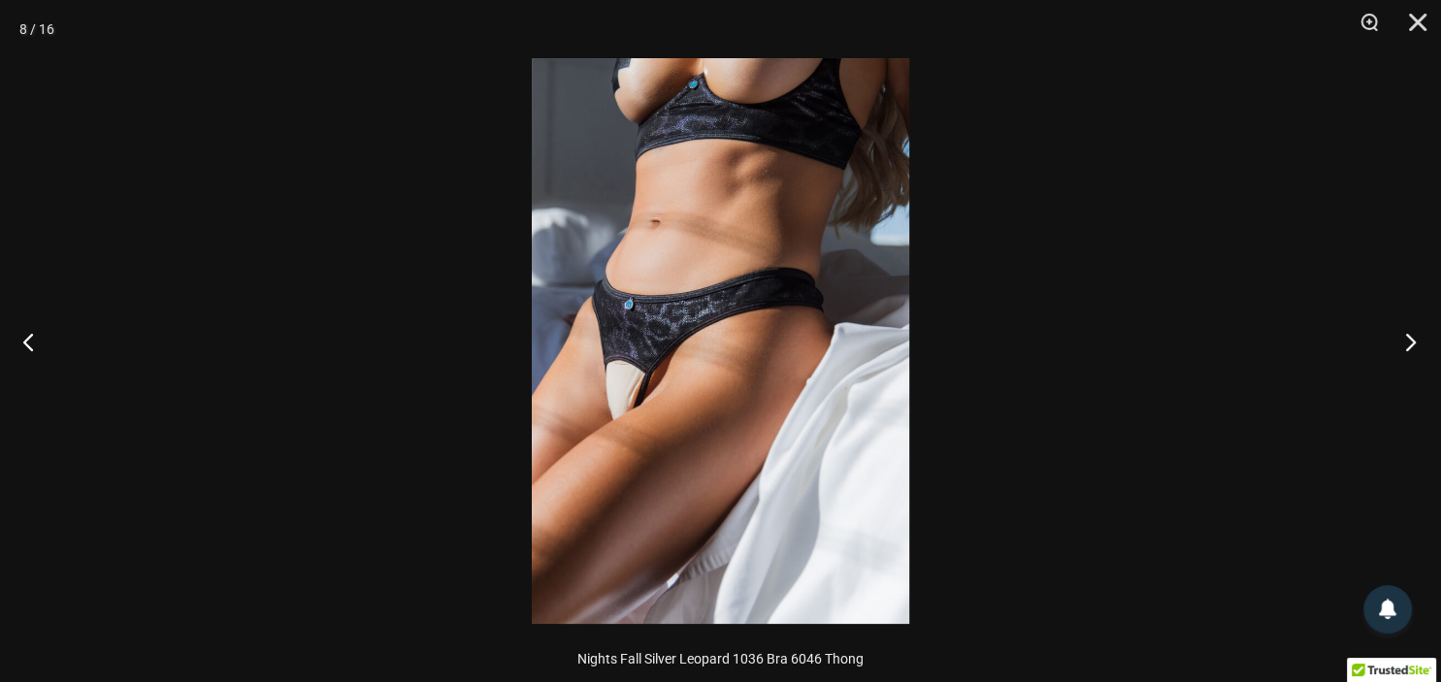
click at [1407, 337] on button "Next" at bounding box center [1404, 341] width 73 height 97
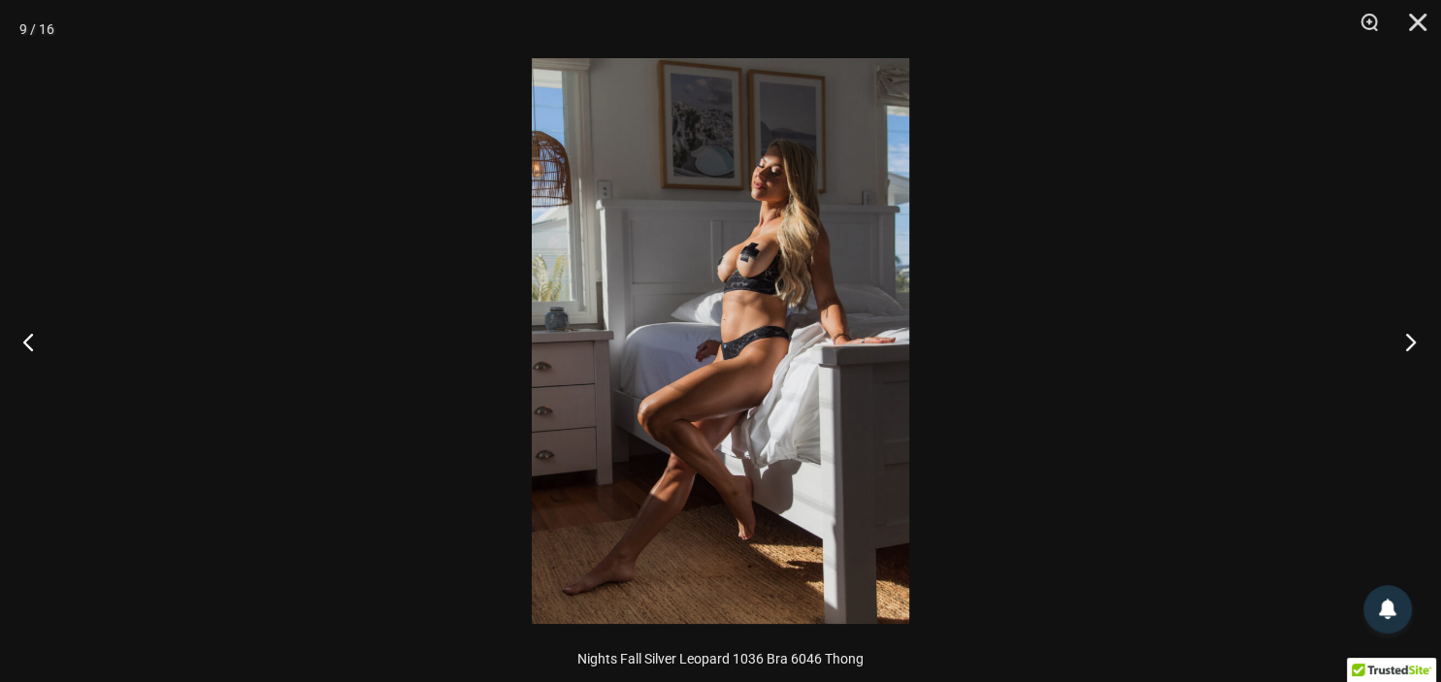
click at [1407, 337] on button "Next" at bounding box center [1404, 341] width 73 height 97
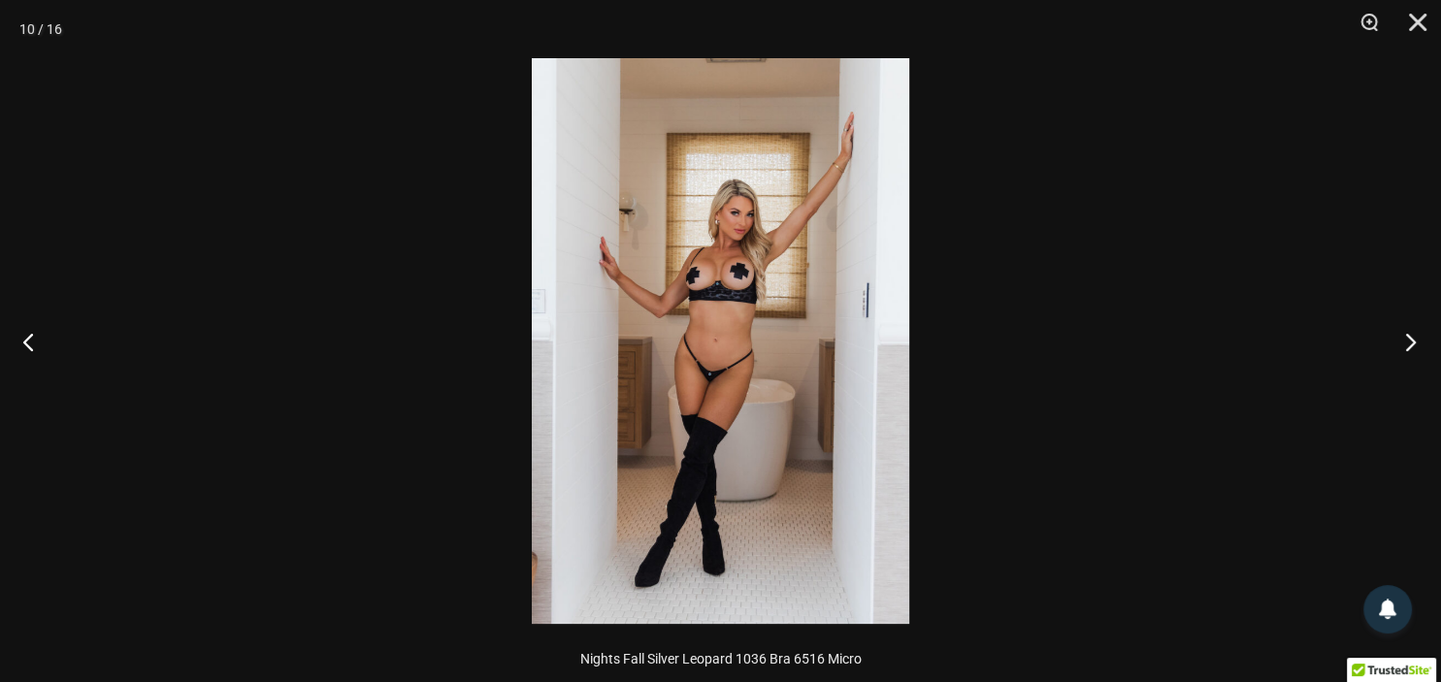
click at [1407, 337] on button "Next" at bounding box center [1404, 341] width 73 height 97
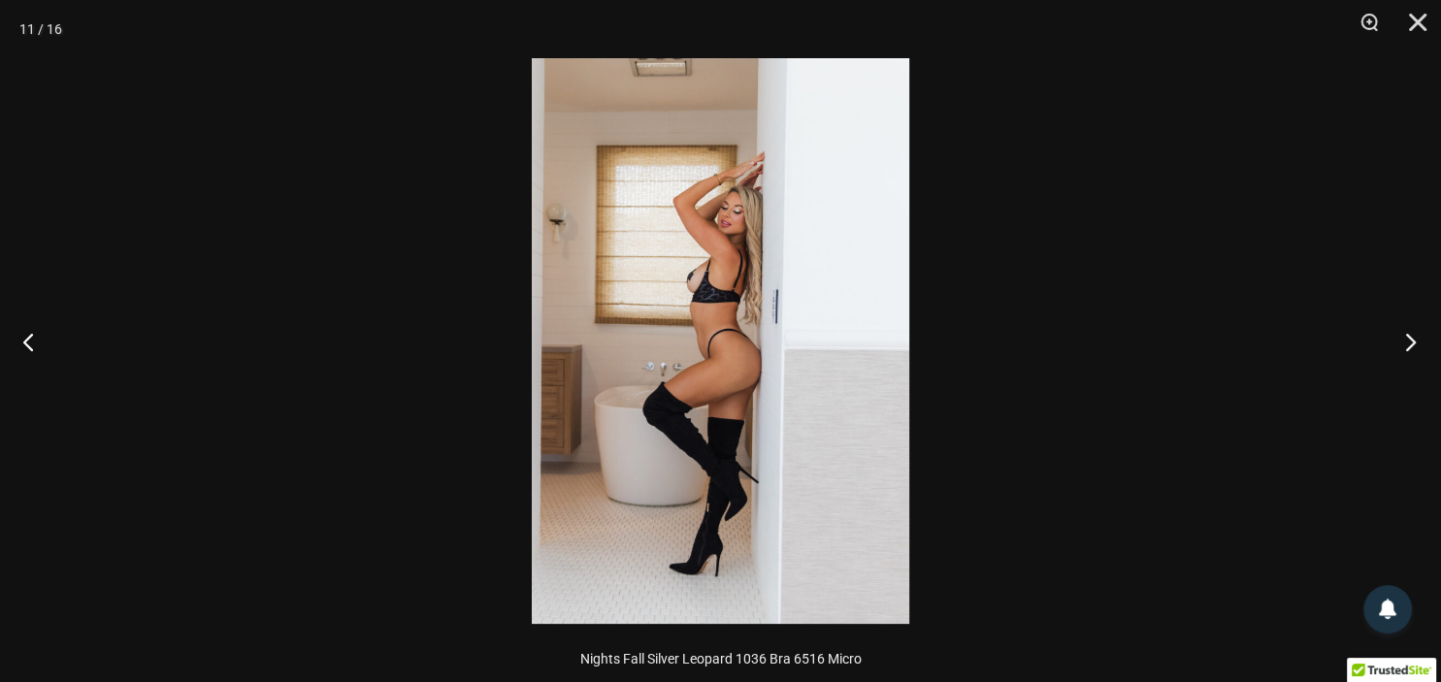
click at [1407, 337] on button "Next" at bounding box center [1404, 341] width 73 height 97
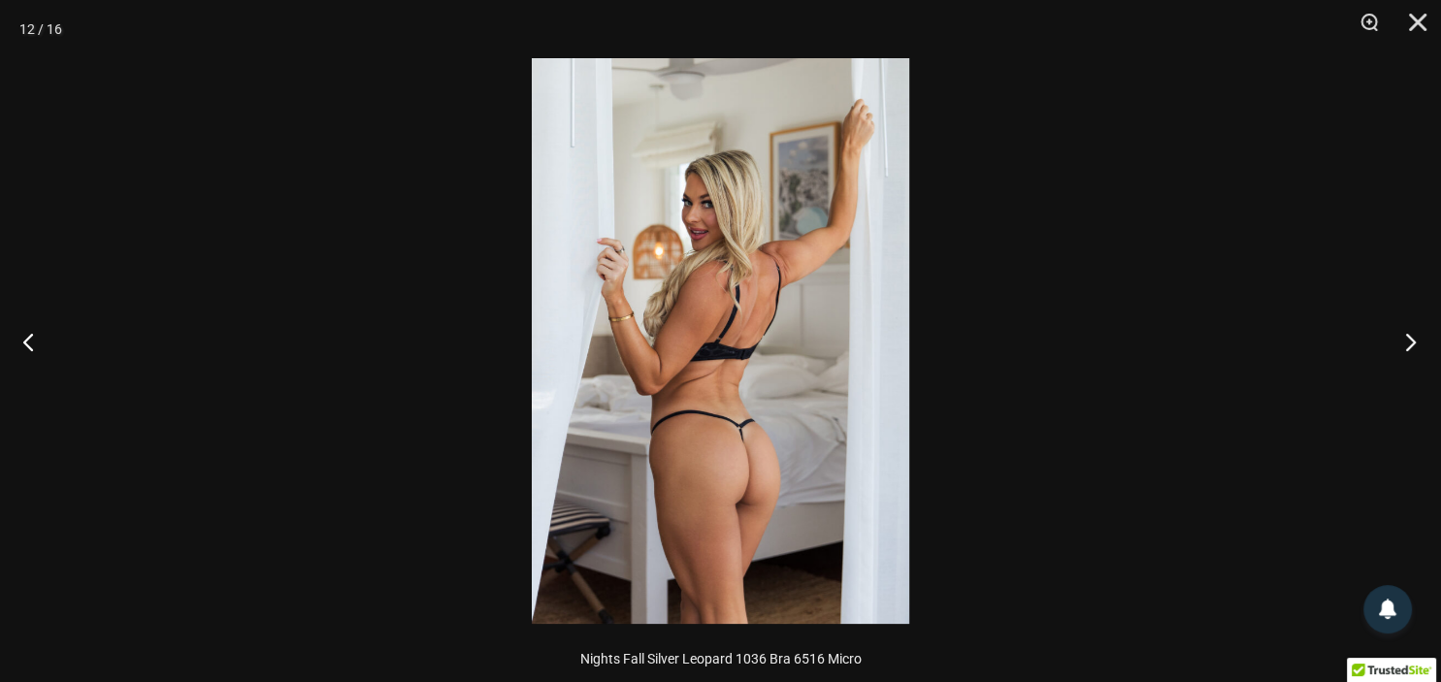
click at [1407, 337] on button "Next" at bounding box center [1404, 341] width 73 height 97
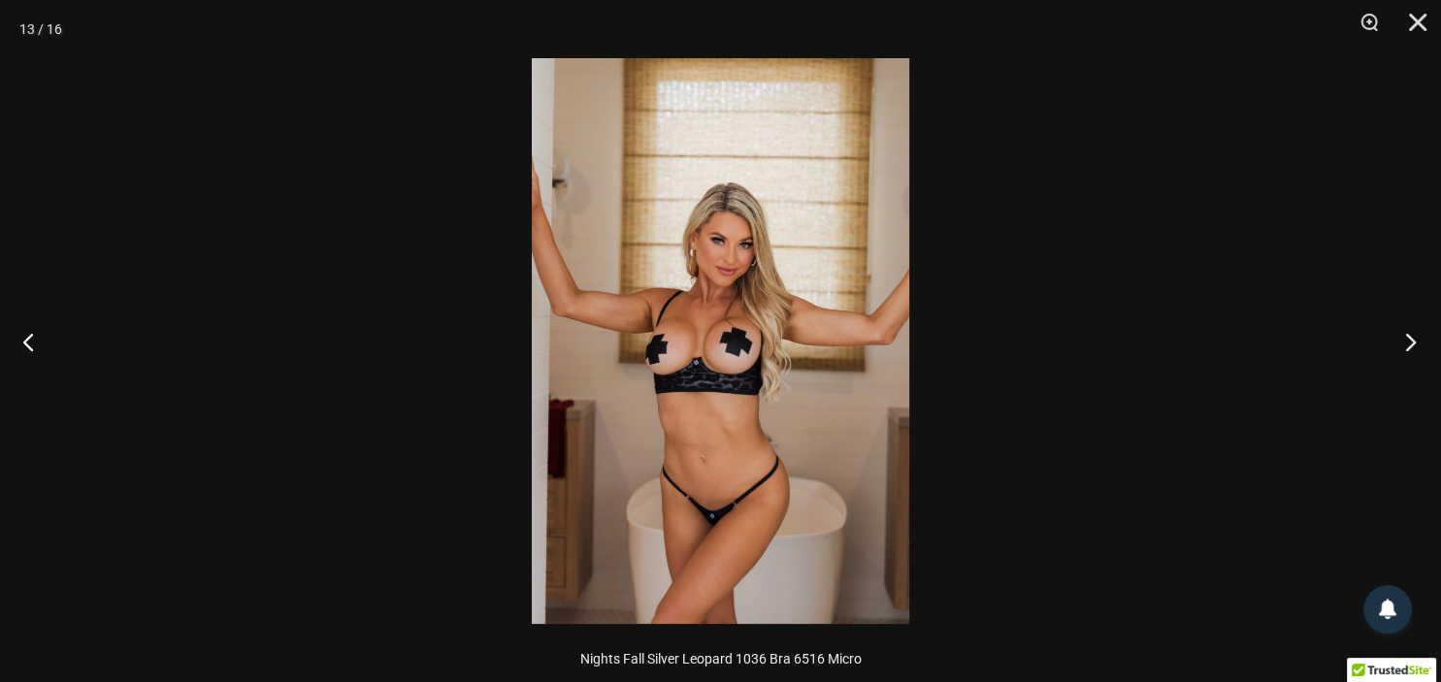
click at [1407, 337] on button "Next" at bounding box center [1404, 341] width 73 height 97
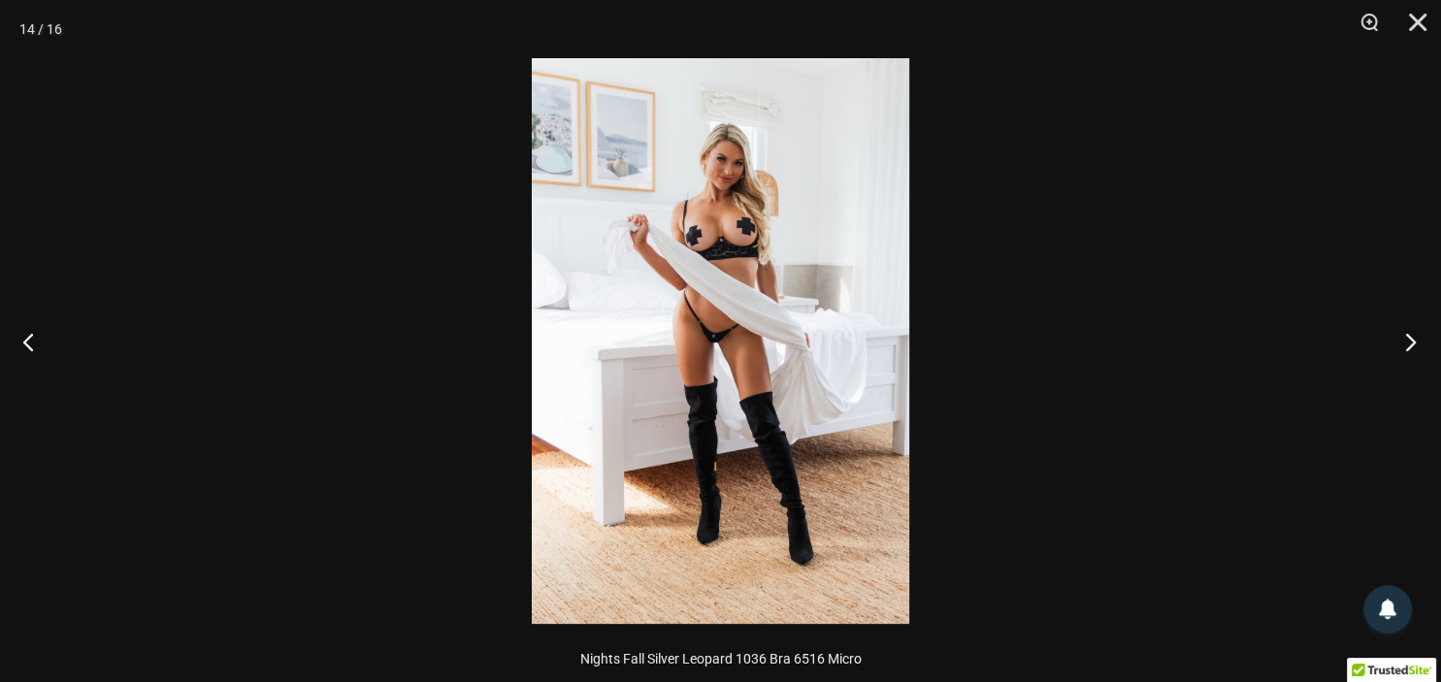
click at [1407, 337] on button "Next" at bounding box center [1404, 341] width 73 height 97
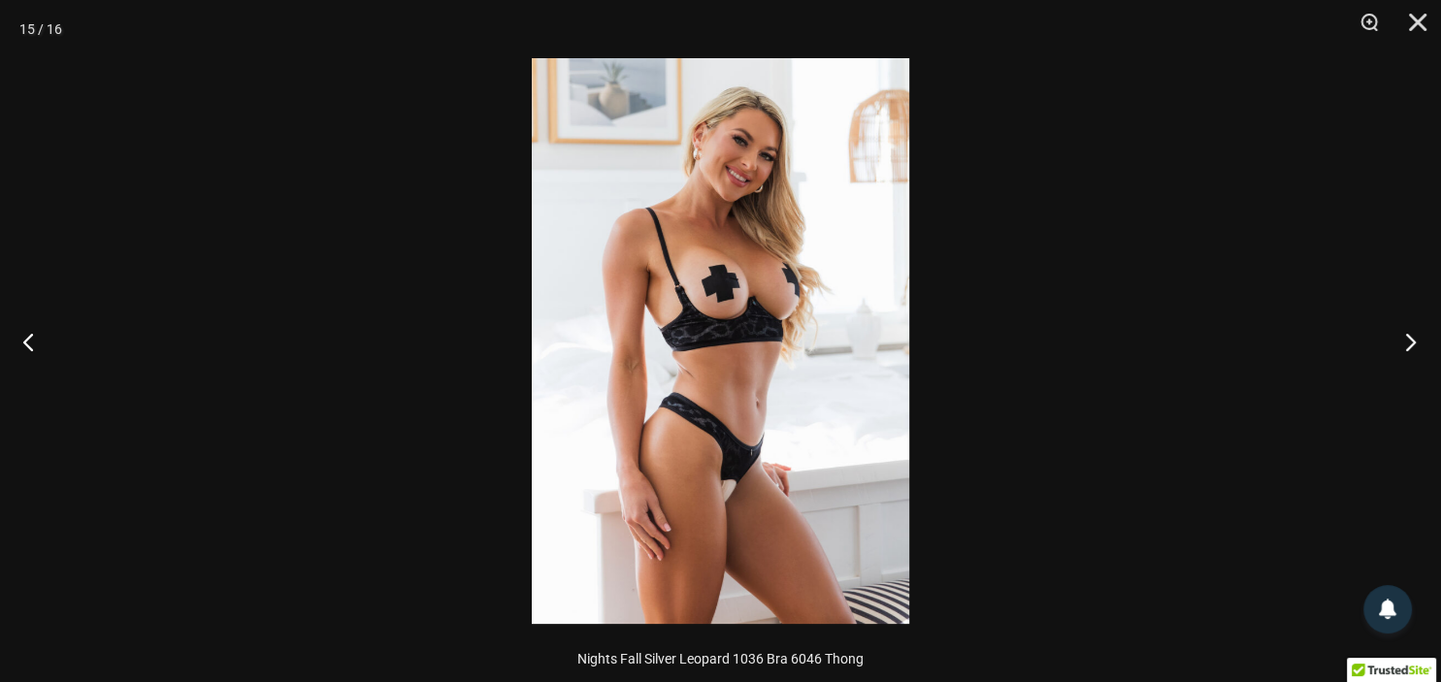
click at [1407, 337] on button "Next" at bounding box center [1404, 341] width 73 height 97
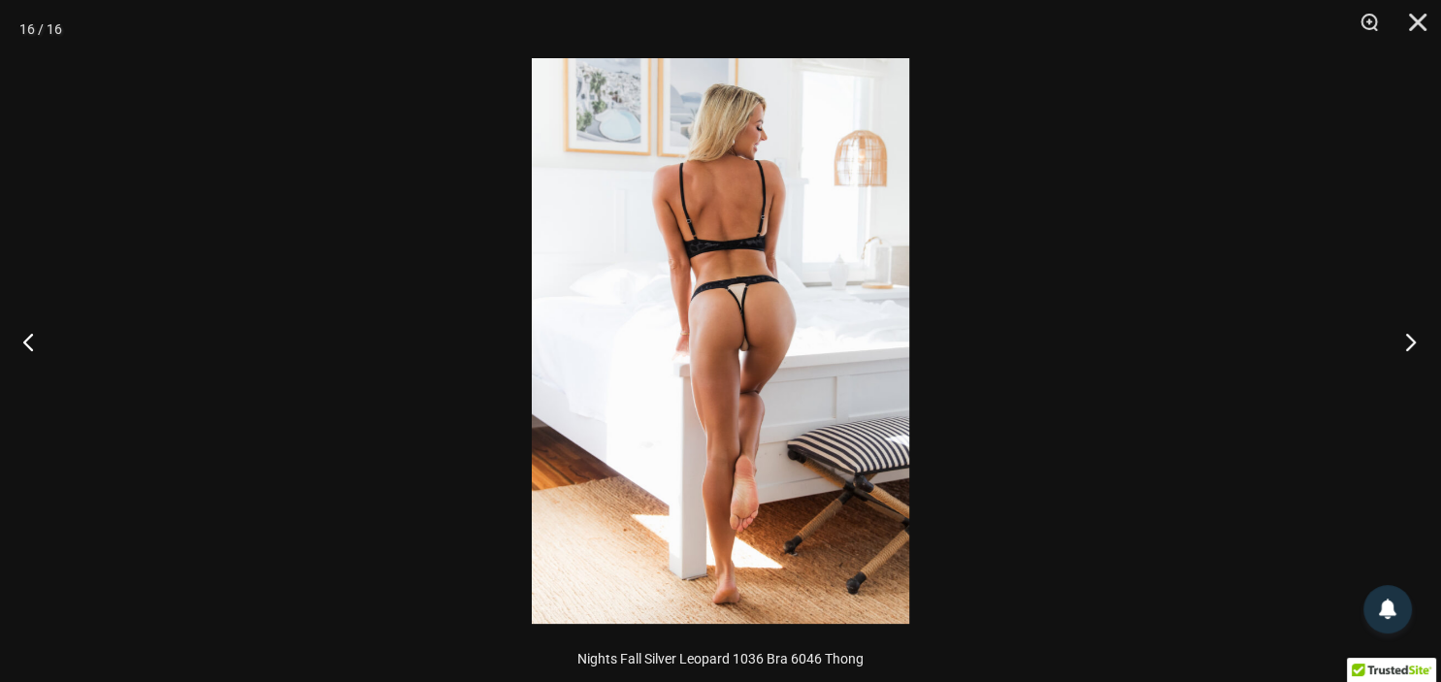
click at [1407, 337] on button "Next" at bounding box center [1404, 341] width 73 height 97
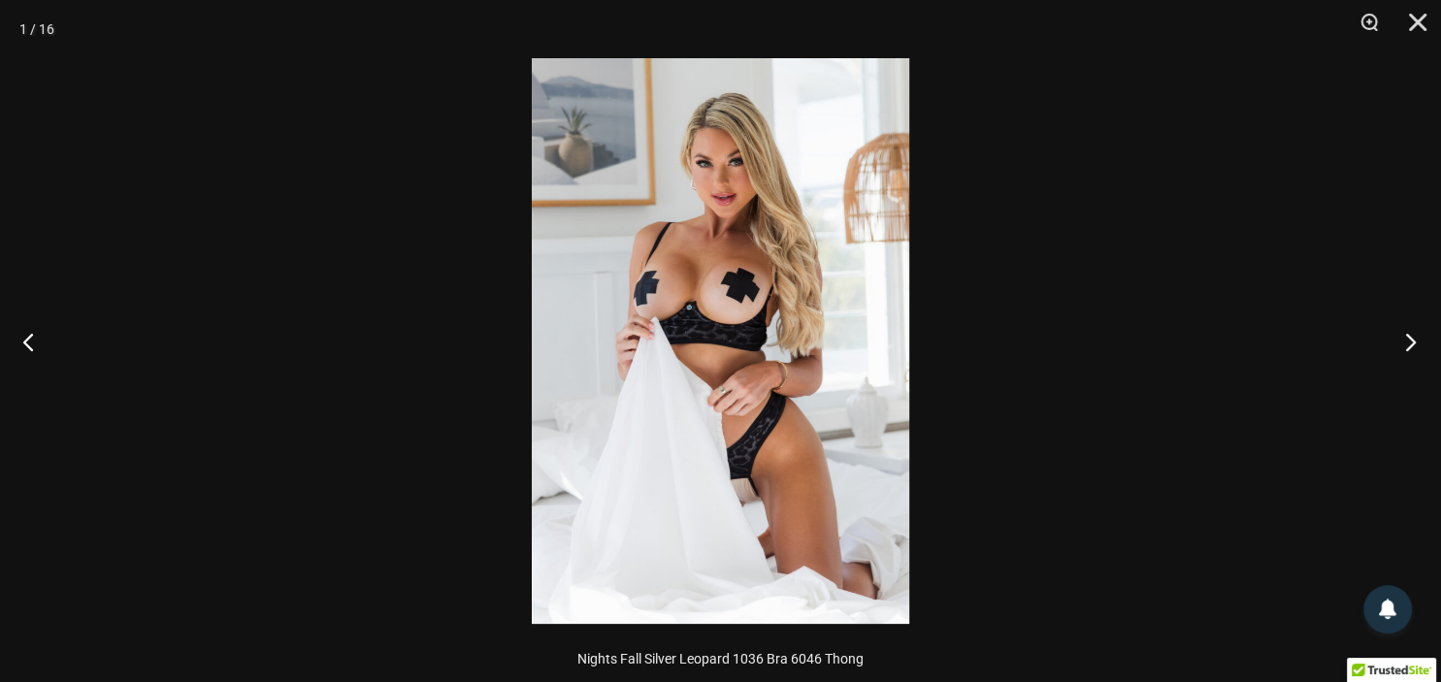
click at [1407, 337] on button "Next" at bounding box center [1404, 341] width 73 height 97
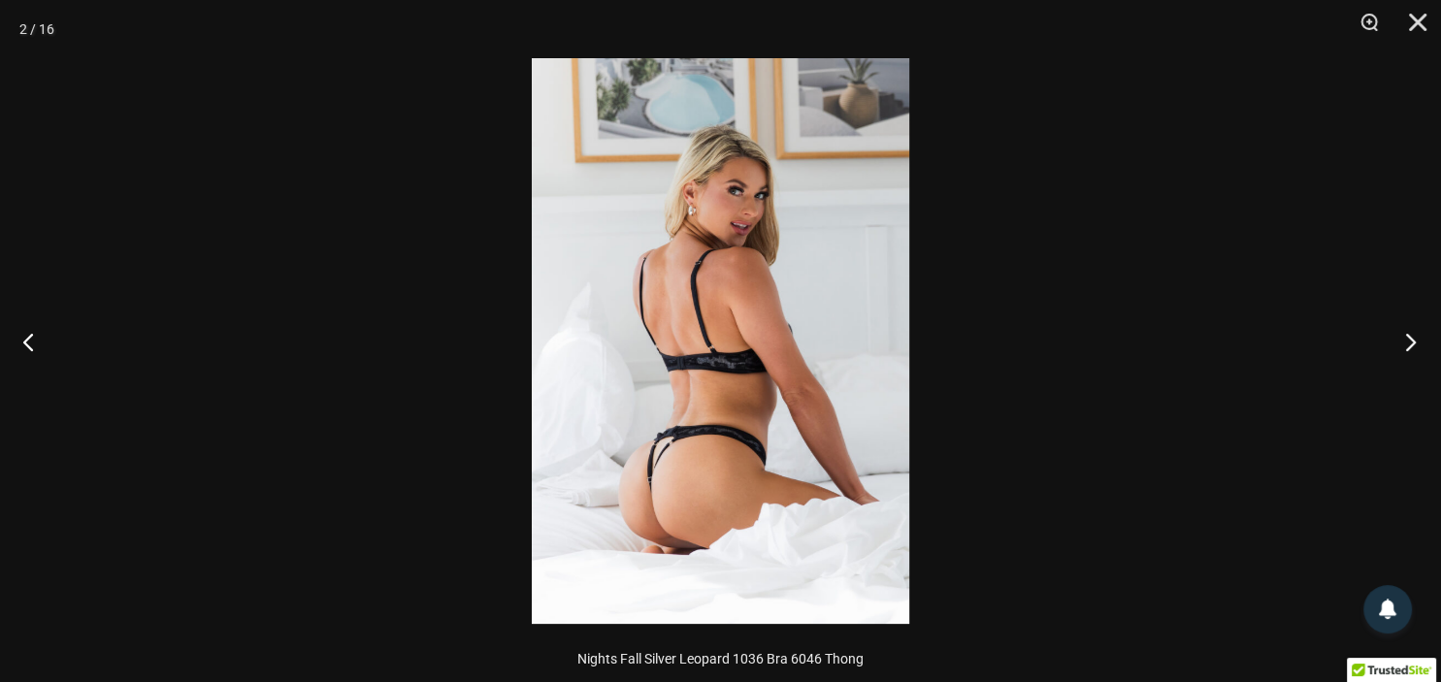
click at [1407, 337] on button "Next" at bounding box center [1404, 341] width 73 height 97
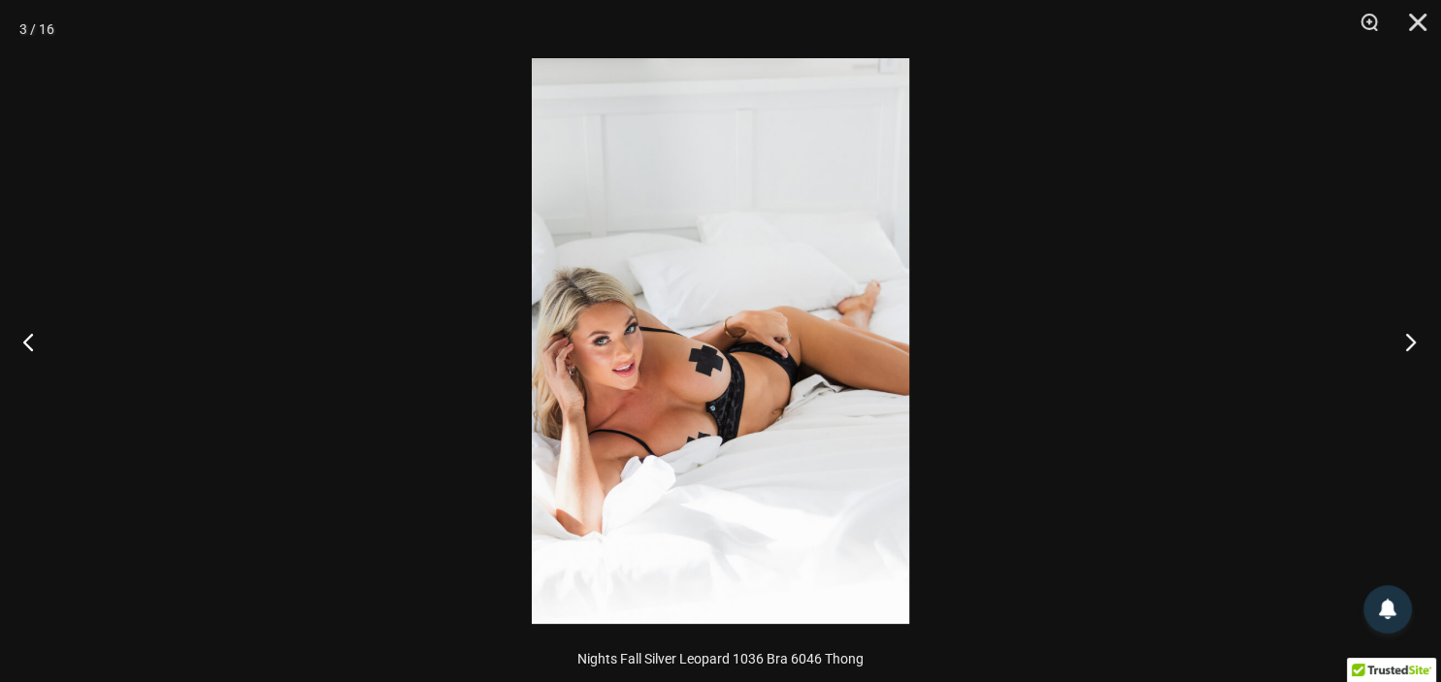
click at [1407, 337] on button "Next" at bounding box center [1404, 341] width 73 height 97
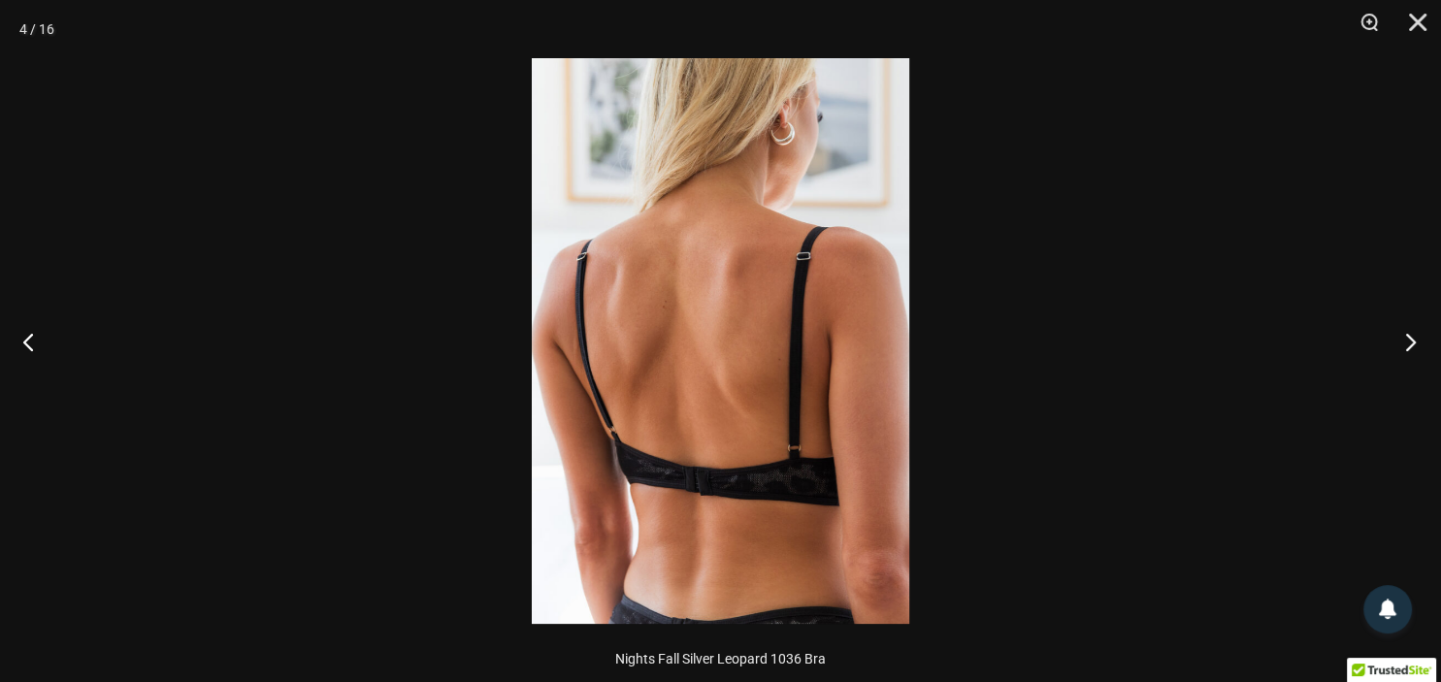
click at [1407, 337] on button "Next" at bounding box center [1404, 341] width 73 height 97
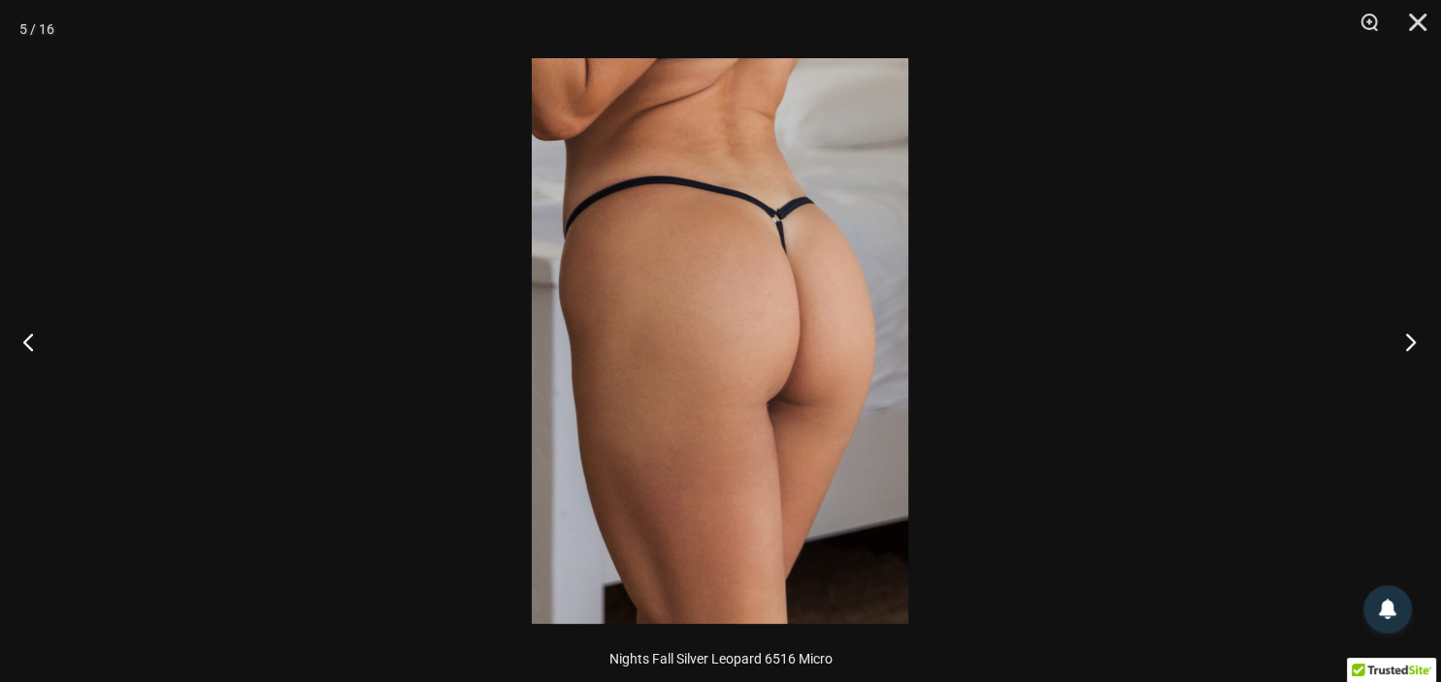
click at [1407, 337] on button "Next" at bounding box center [1404, 341] width 73 height 97
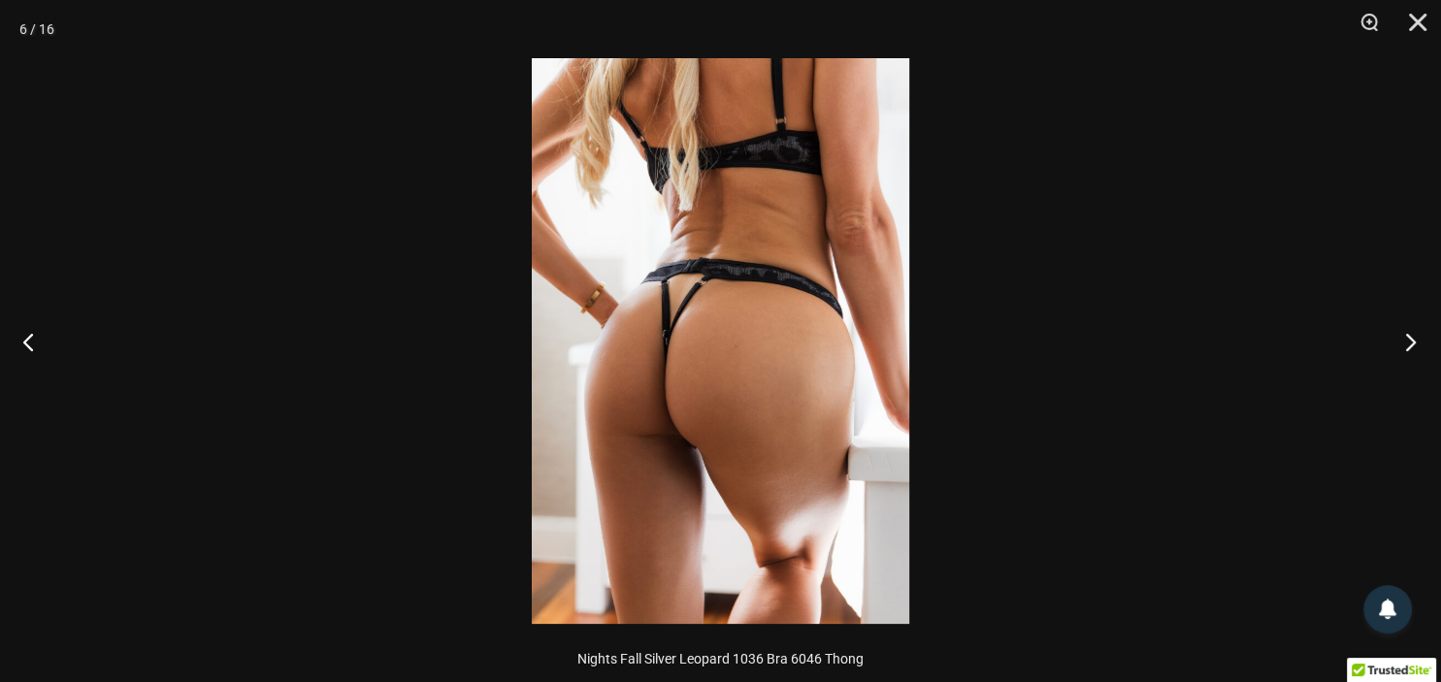
click at [1407, 337] on button "Next" at bounding box center [1404, 341] width 73 height 97
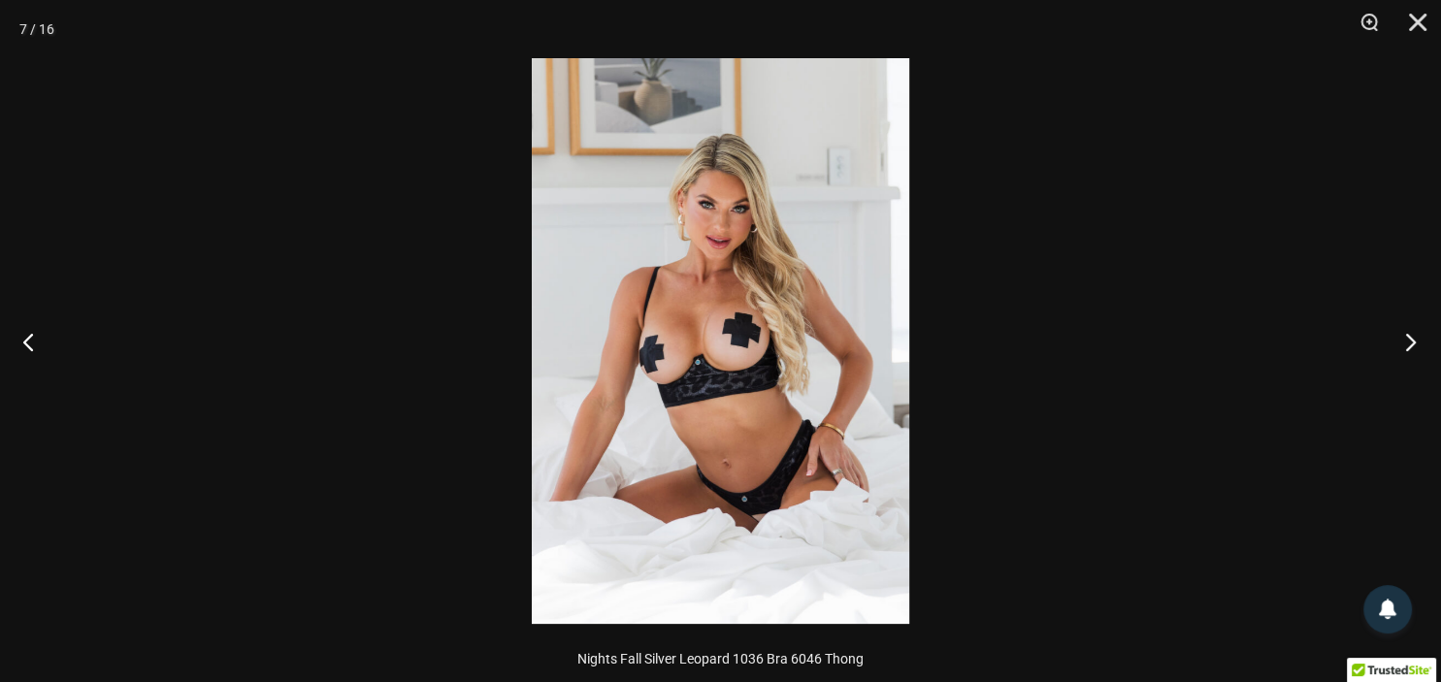
click at [1407, 337] on button "Next" at bounding box center [1404, 341] width 73 height 97
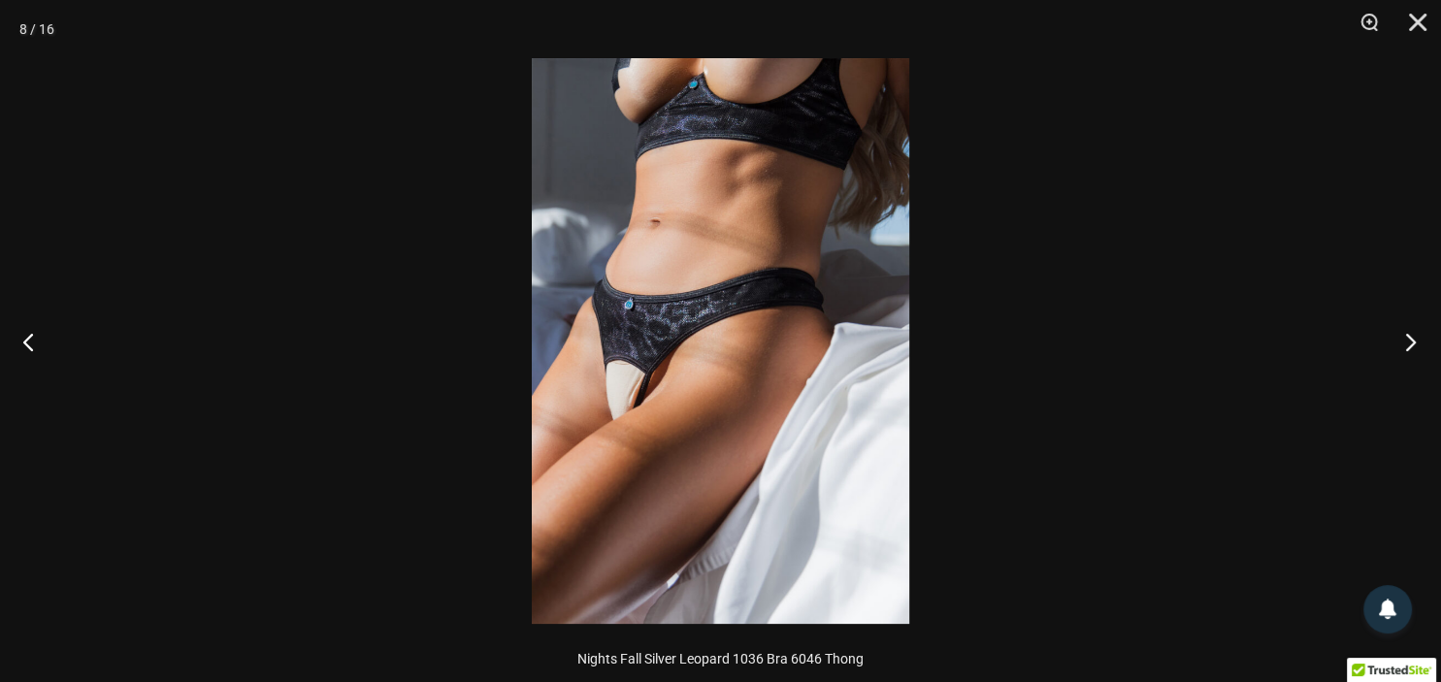
click at [1407, 337] on button "Next" at bounding box center [1404, 341] width 73 height 97
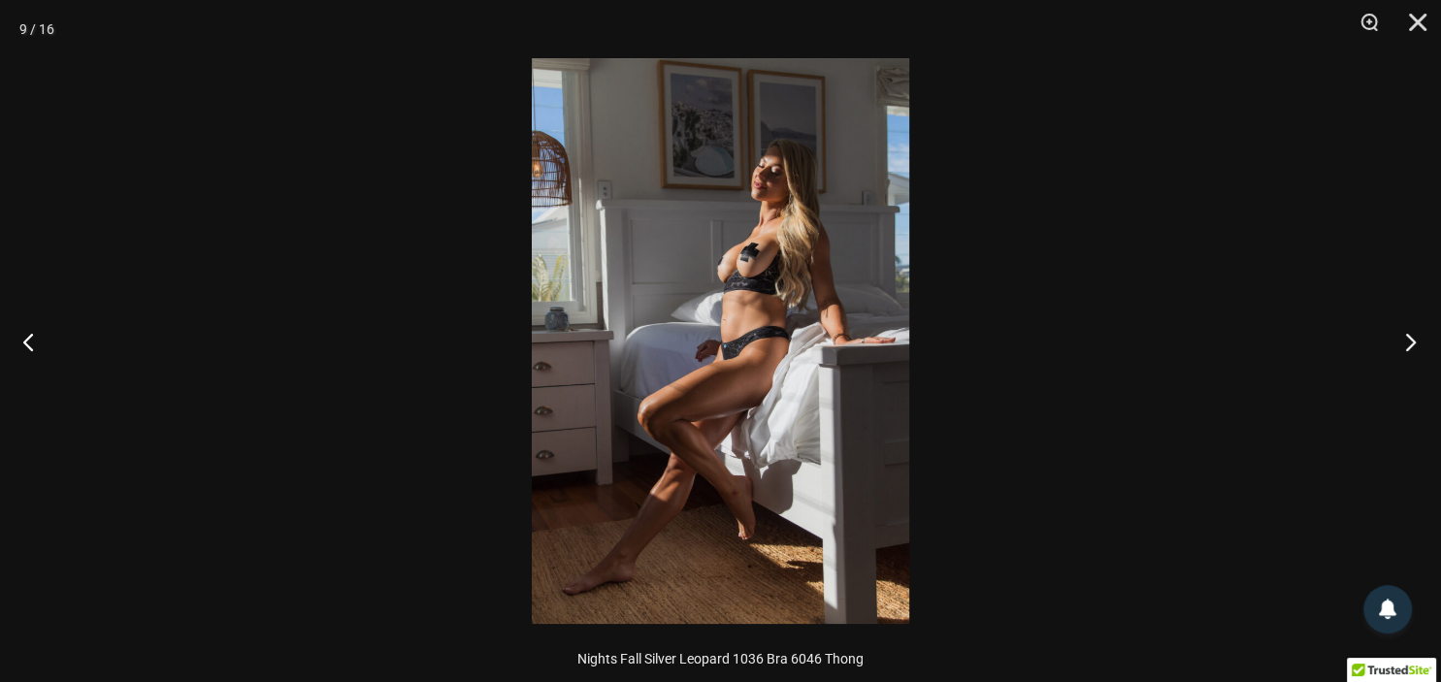
click at [1407, 337] on button "Next" at bounding box center [1404, 341] width 73 height 97
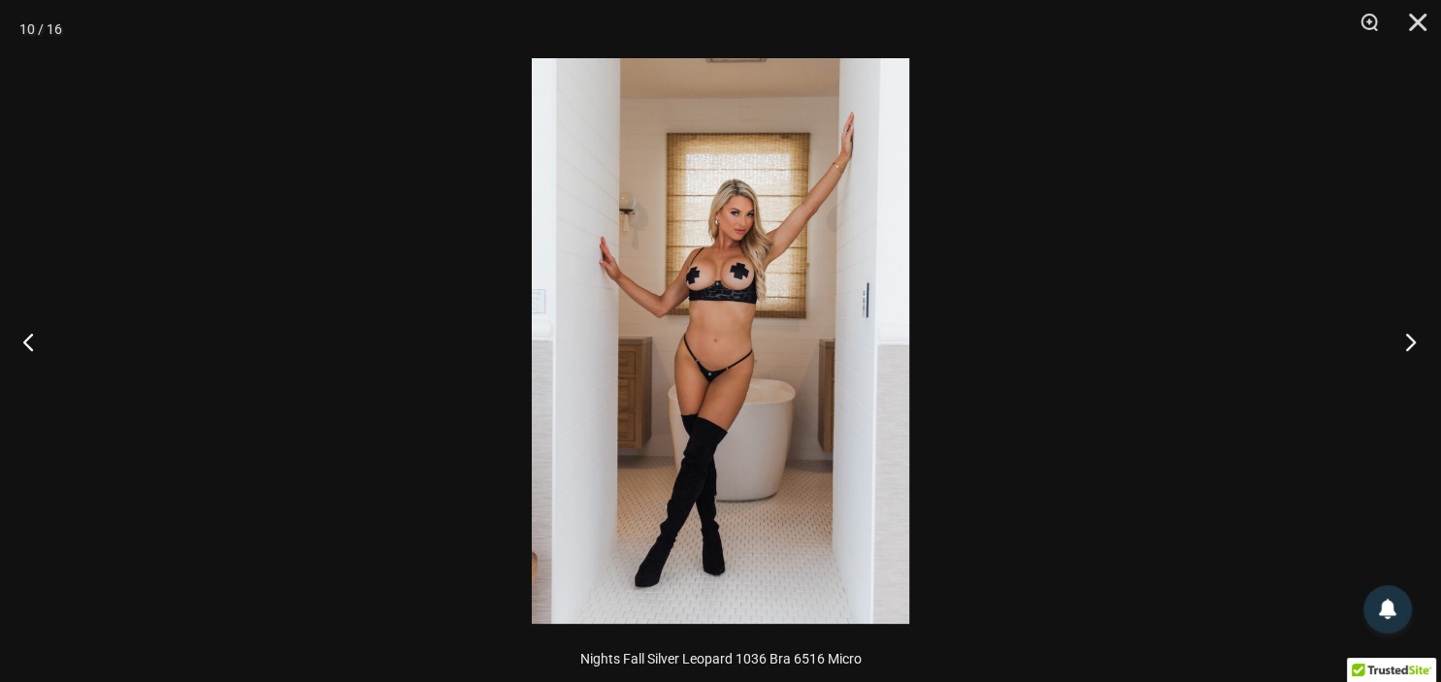
click at [1407, 337] on button "Next" at bounding box center [1404, 341] width 73 height 97
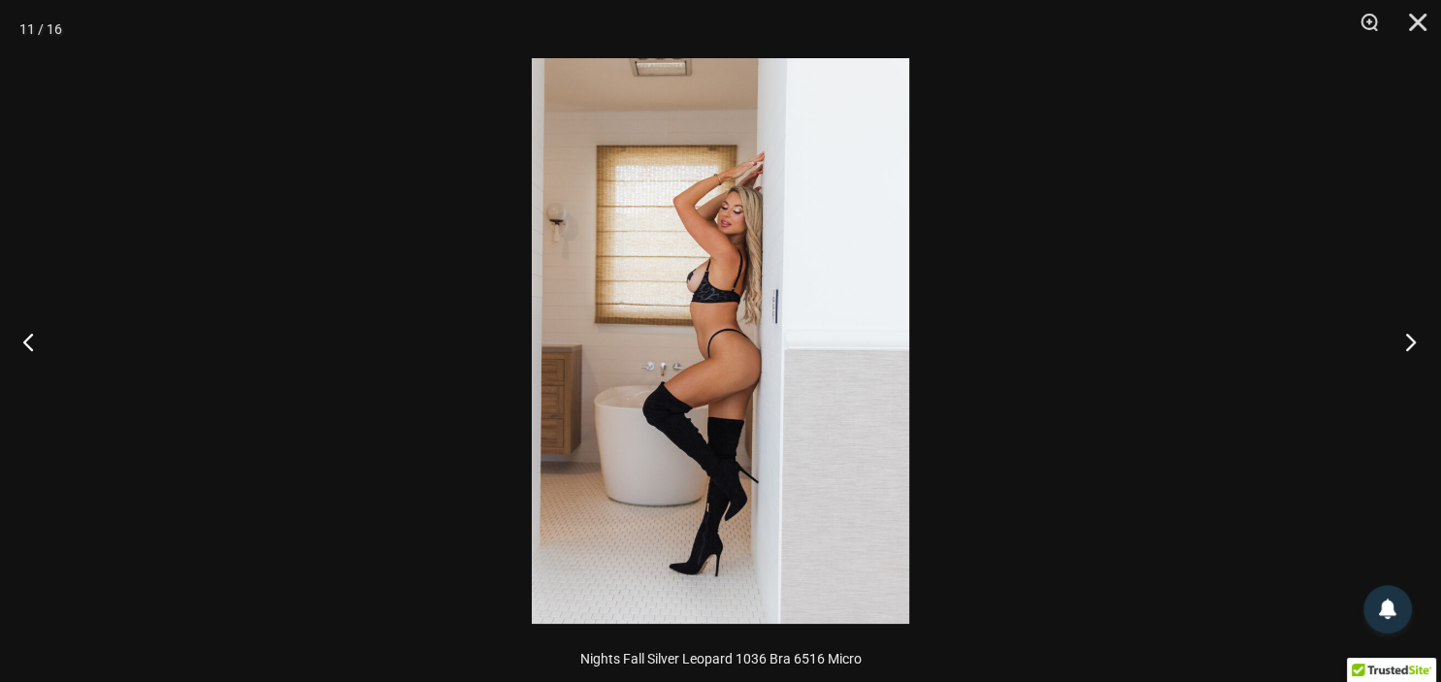
click at [1407, 337] on button "Next" at bounding box center [1404, 341] width 73 height 97
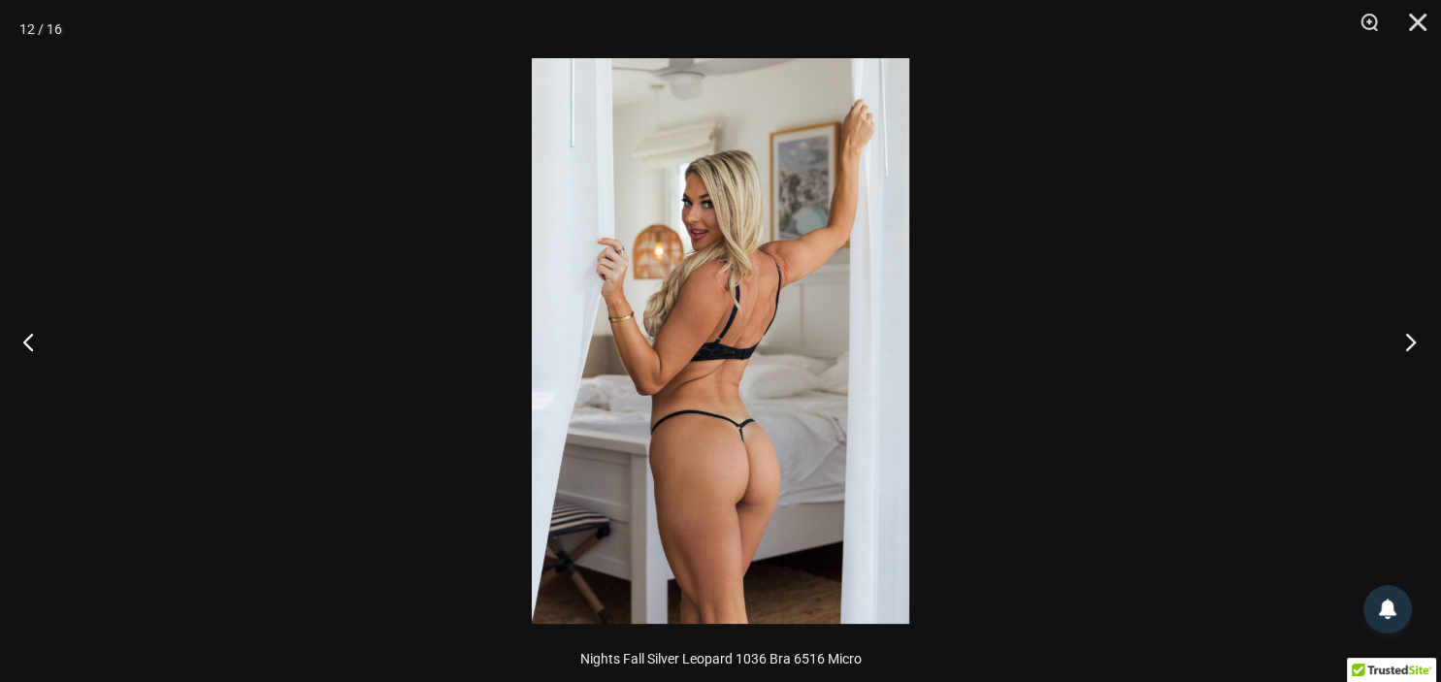
click at [1407, 337] on button "Next" at bounding box center [1404, 341] width 73 height 97
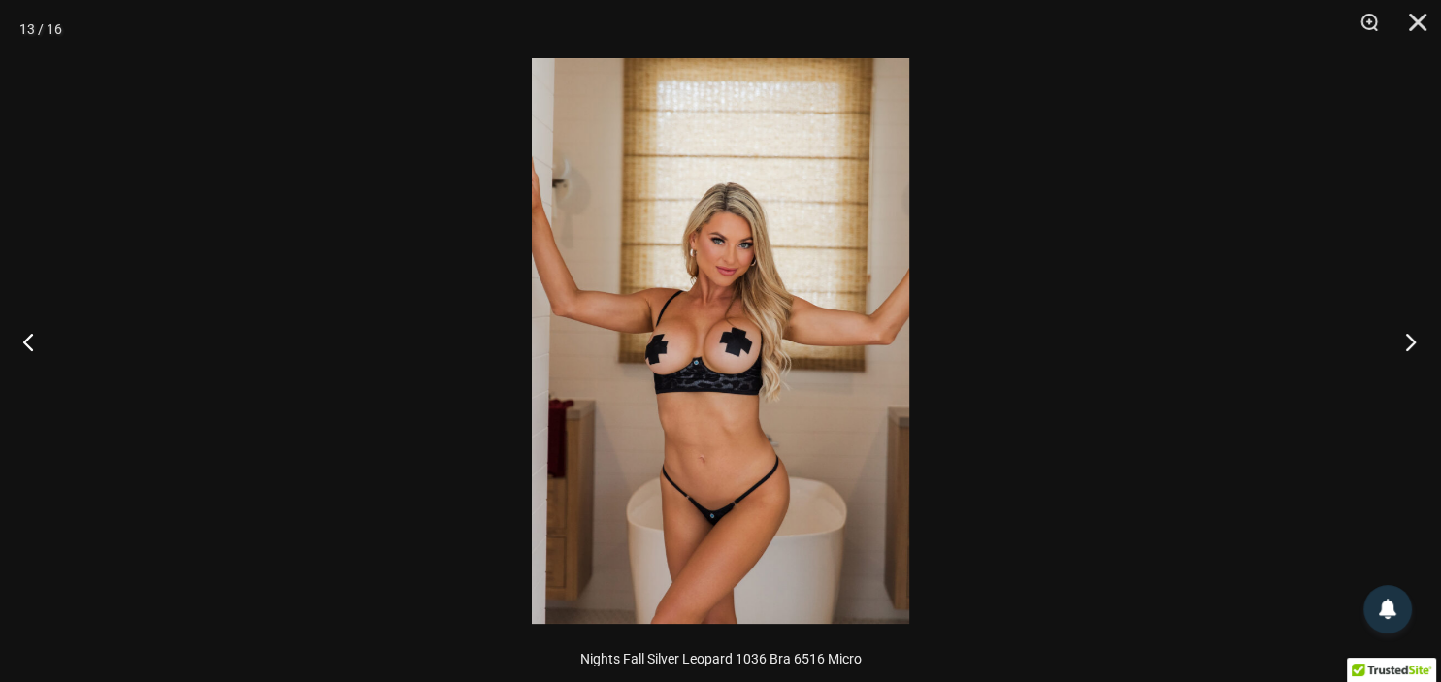
click at [1407, 337] on button "Next" at bounding box center [1404, 341] width 73 height 97
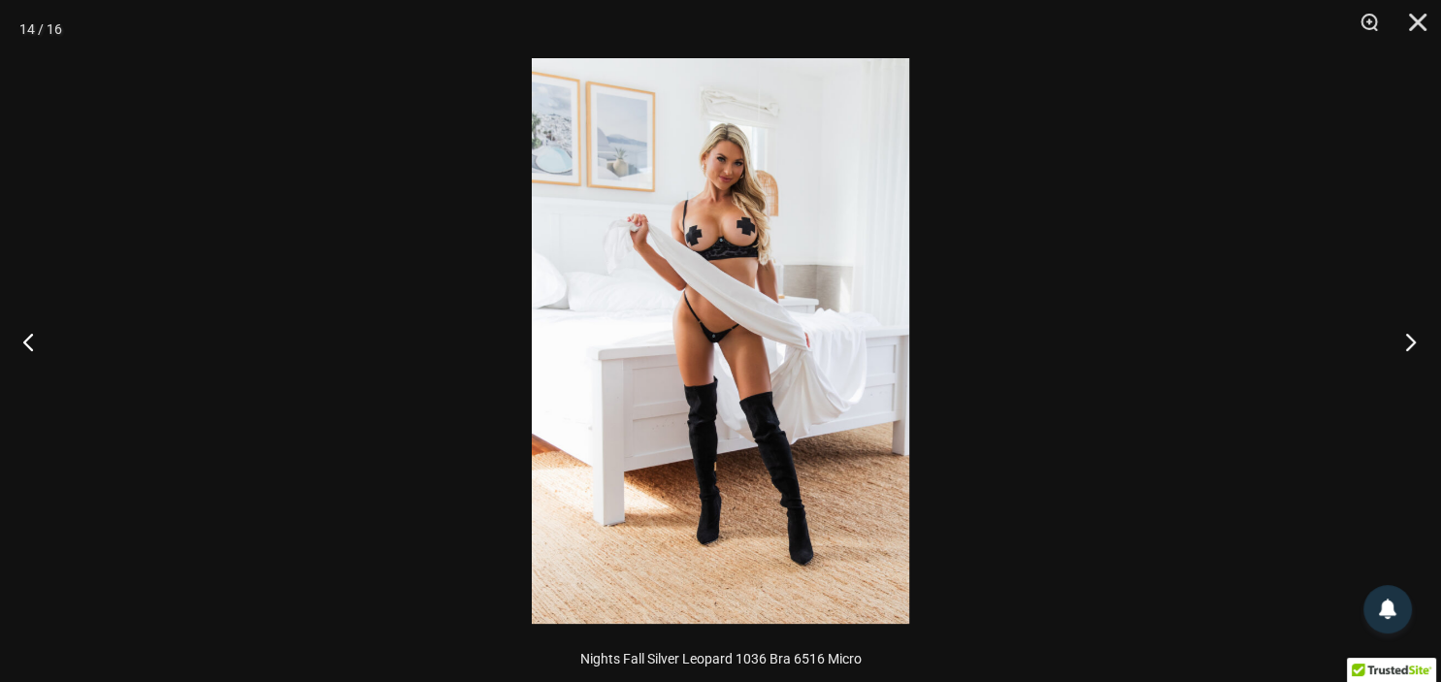
click at [1407, 337] on button "Next" at bounding box center [1404, 341] width 73 height 97
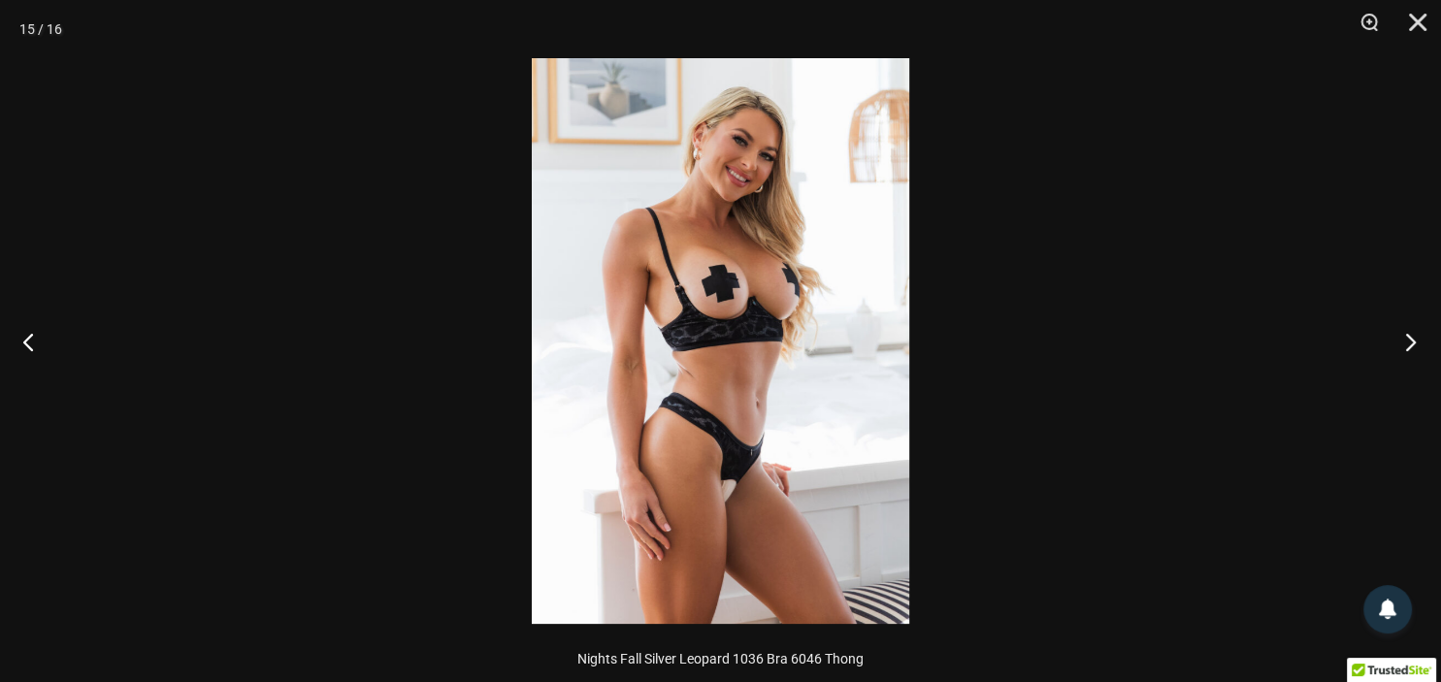
click at [1407, 337] on button "Next" at bounding box center [1404, 341] width 73 height 97
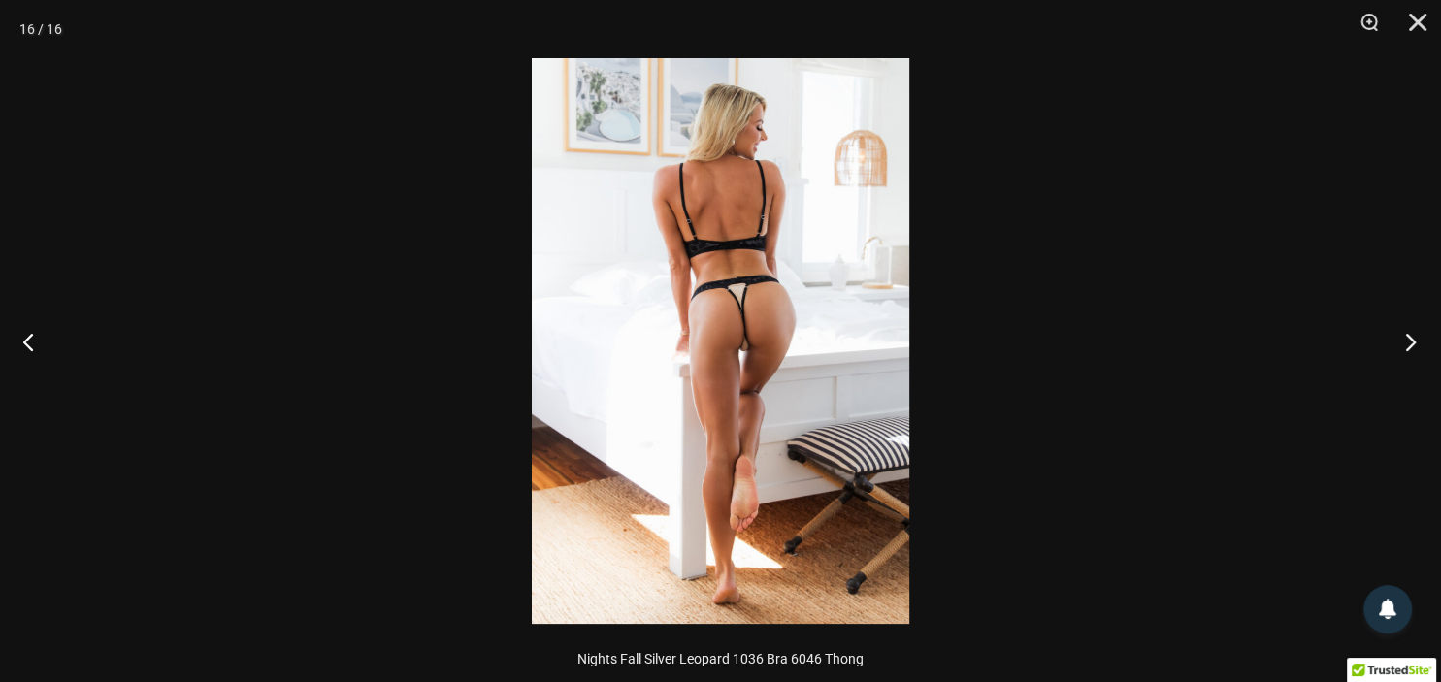
click at [1407, 337] on button "Next" at bounding box center [1404, 341] width 73 height 97
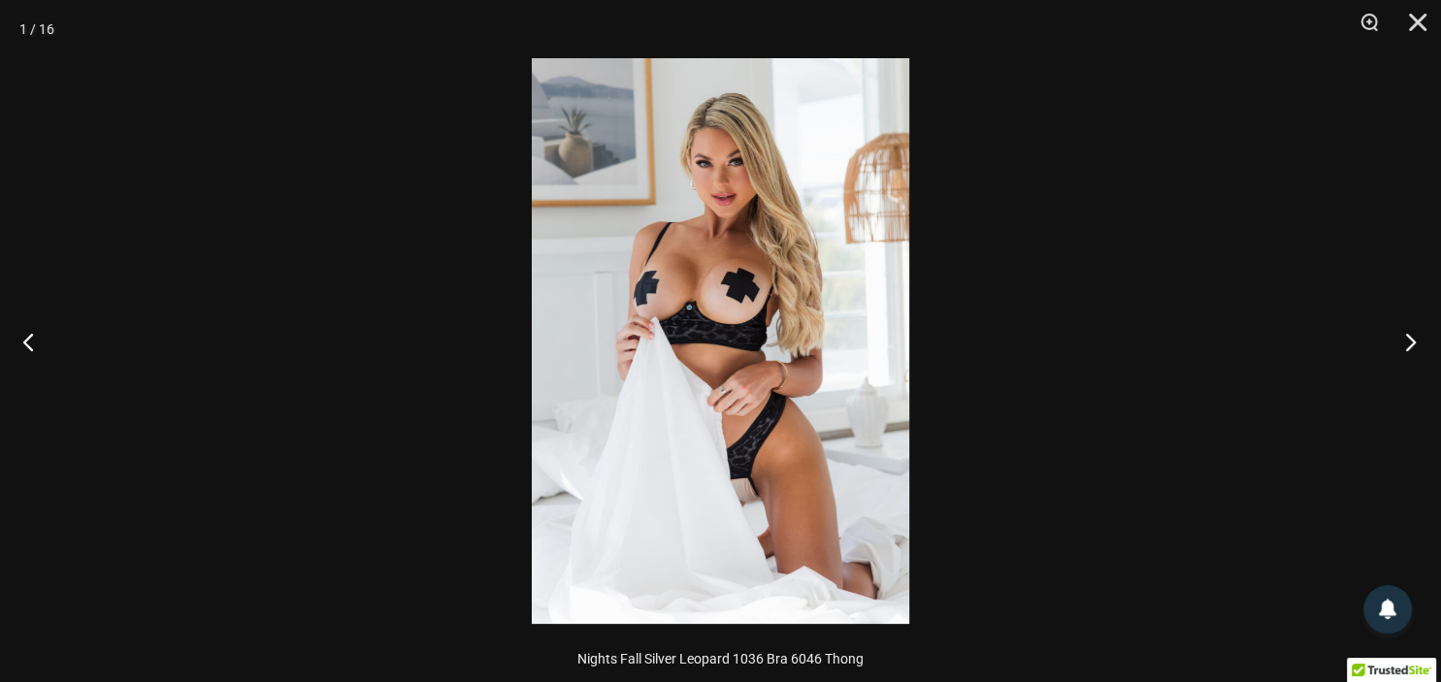
click at [1407, 337] on button "Next" at bounding box center [1404, 341] width 73 height 97
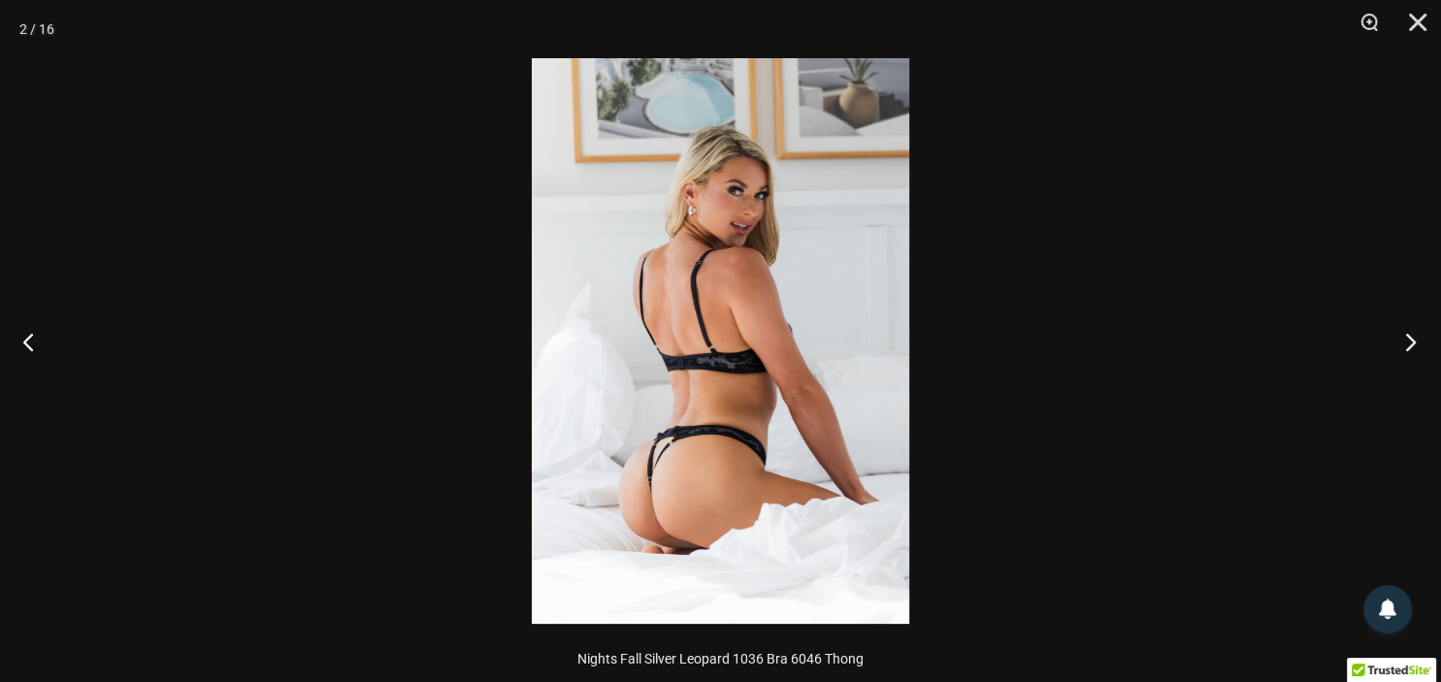
click at [1407, 337] on button "Next" at bounding box center [1404, 341] width 73 height 97
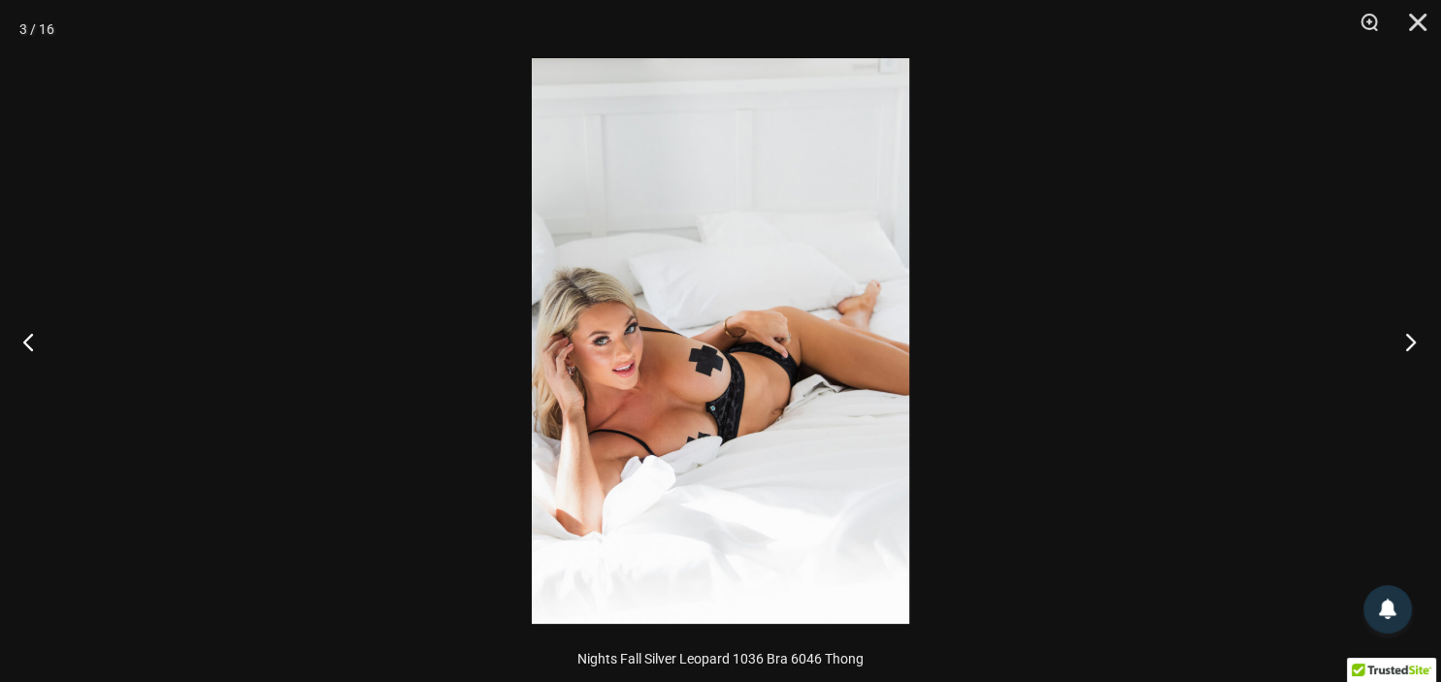
click at [1407, 337] on button "Next" at bounding box center [1404, 341] width 73 height 97
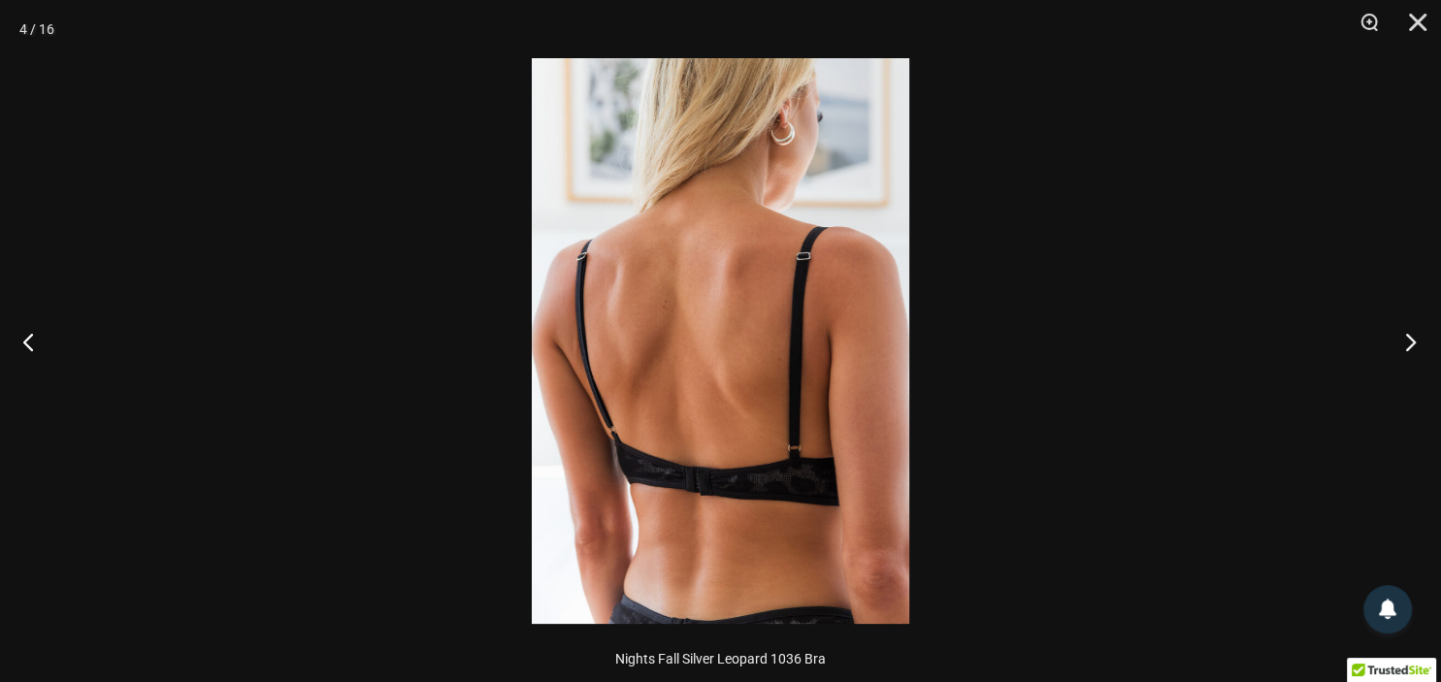
click at [1407, 337] on button "Next" at bounding box center [1404, 341] width 73 height 97
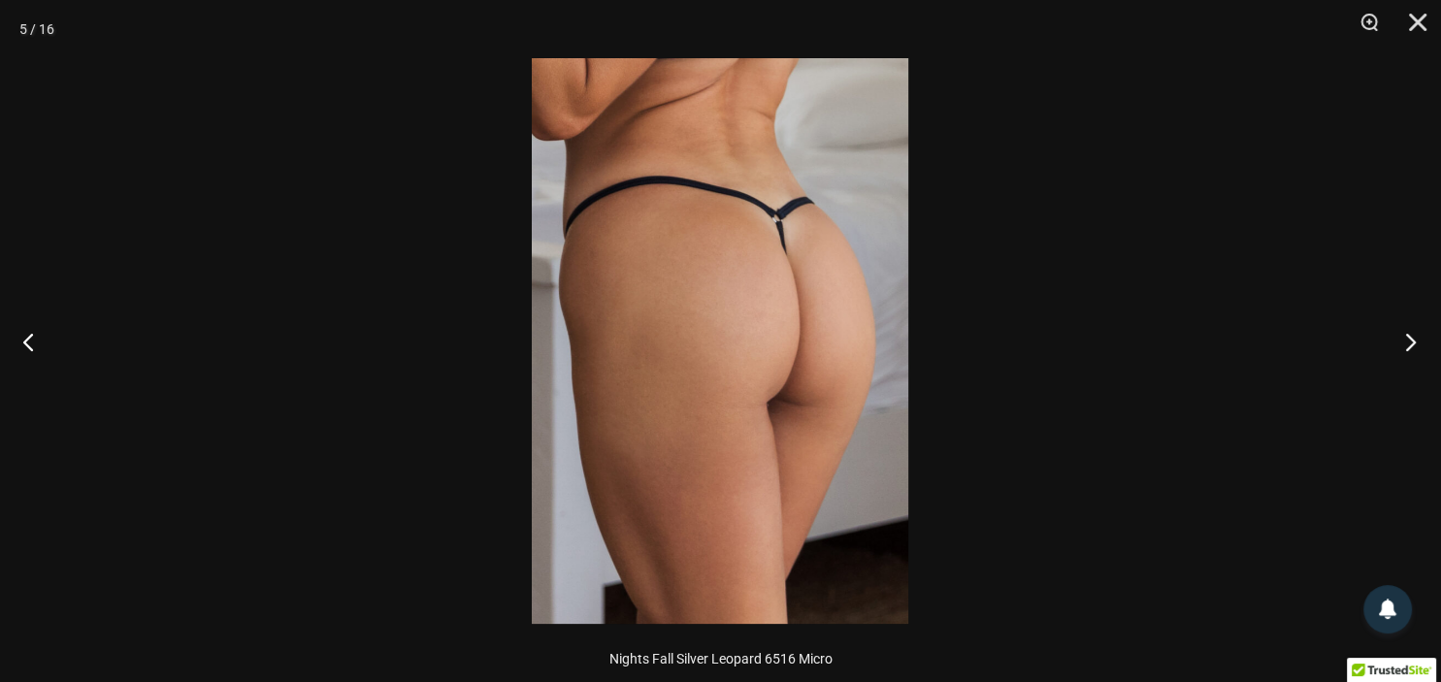
click at [1407, 337] on button "Next" at bounding box center [1404, 341] width 73 height 97
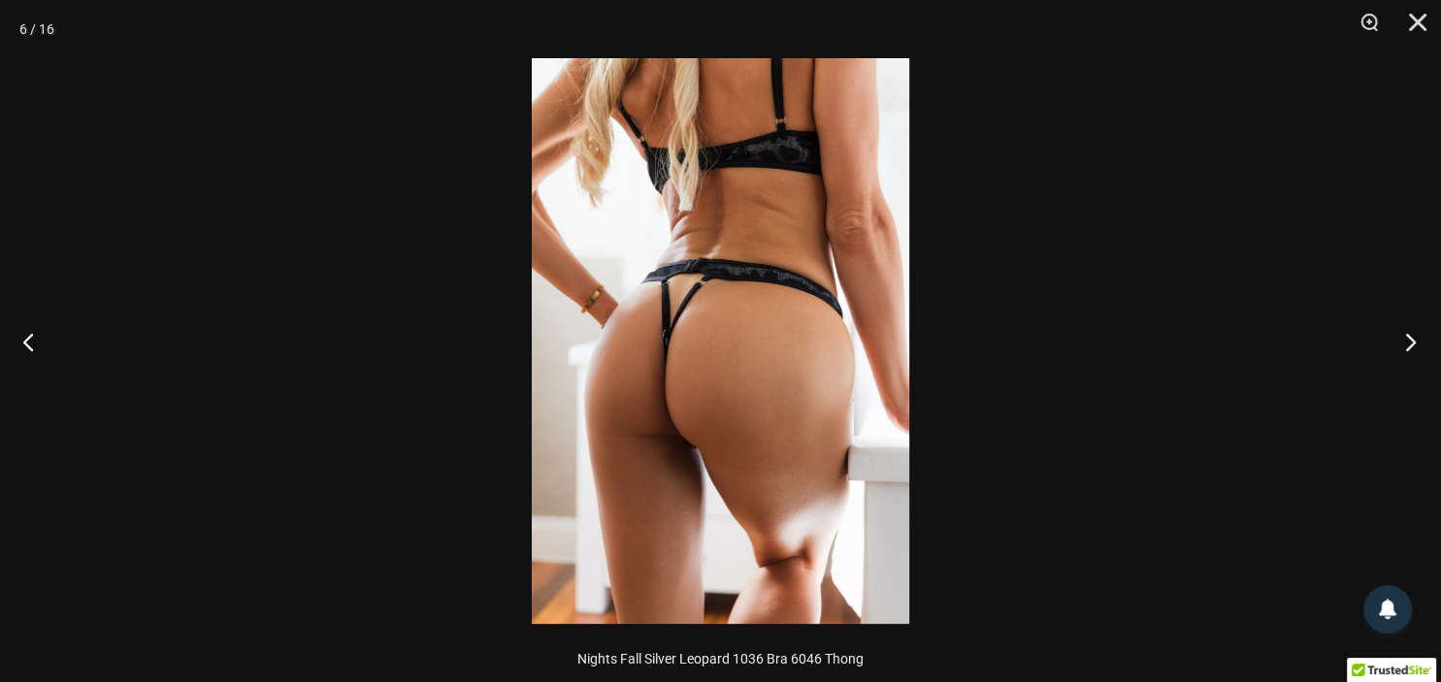
click at [1407, 337] on button "Next" at bounding box center [1404, 341] width 73 height 97
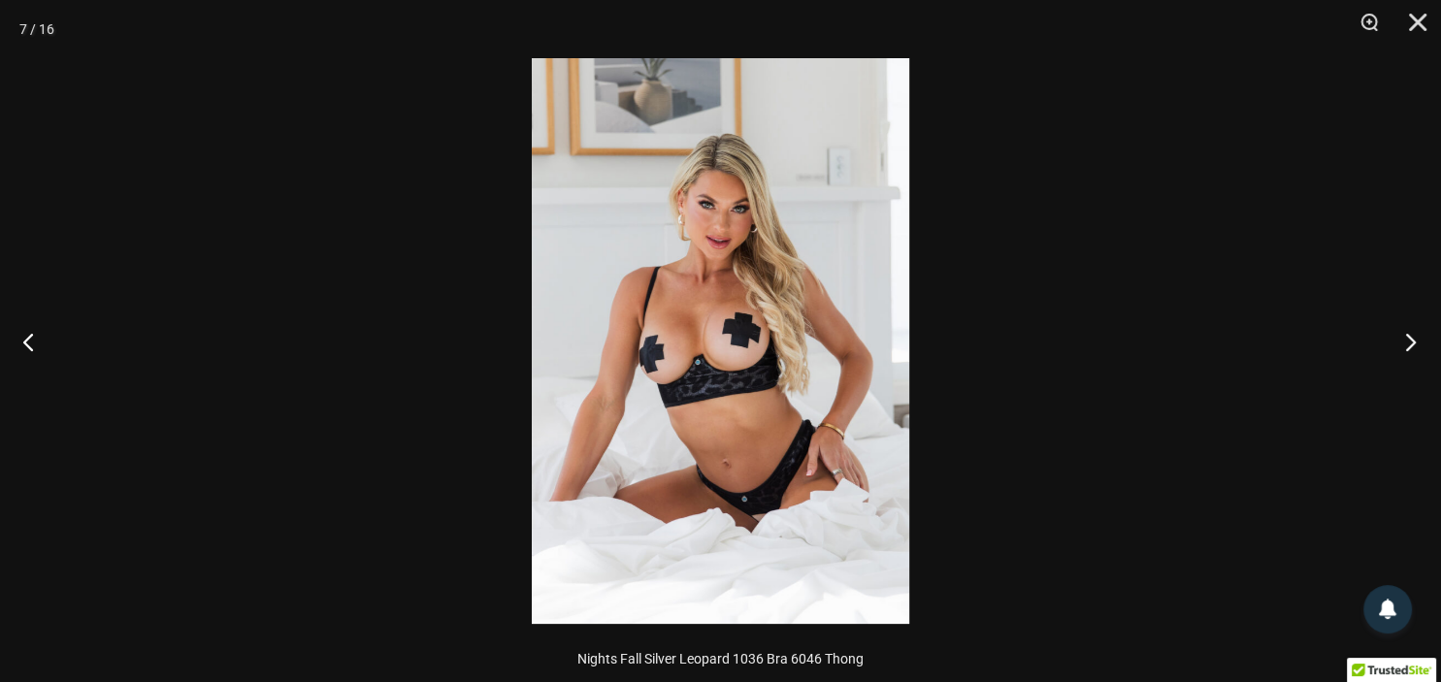
click at [1407, 337] on button "Next" at bounding box center [1404, 341] width 73 height 97
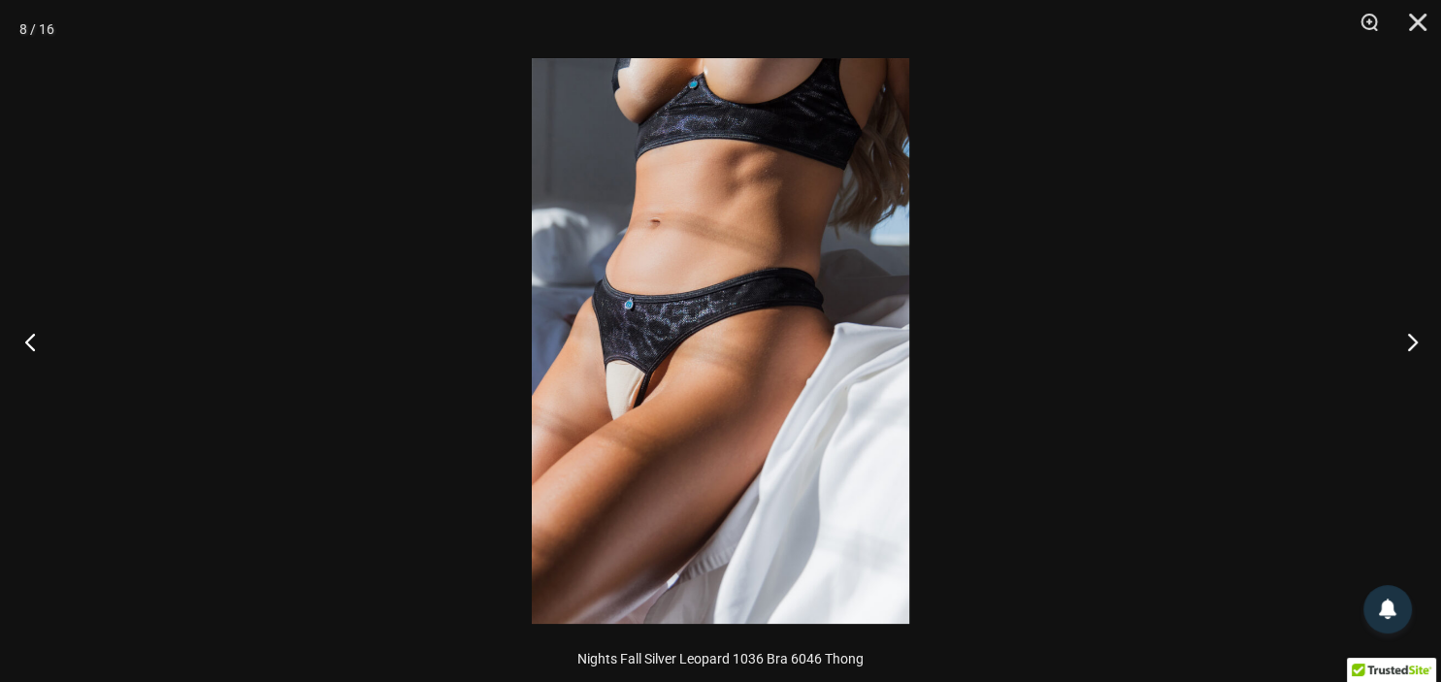
click at [32, 351] on button "Previous" at bounding box center [36, 341] width 73 height 97
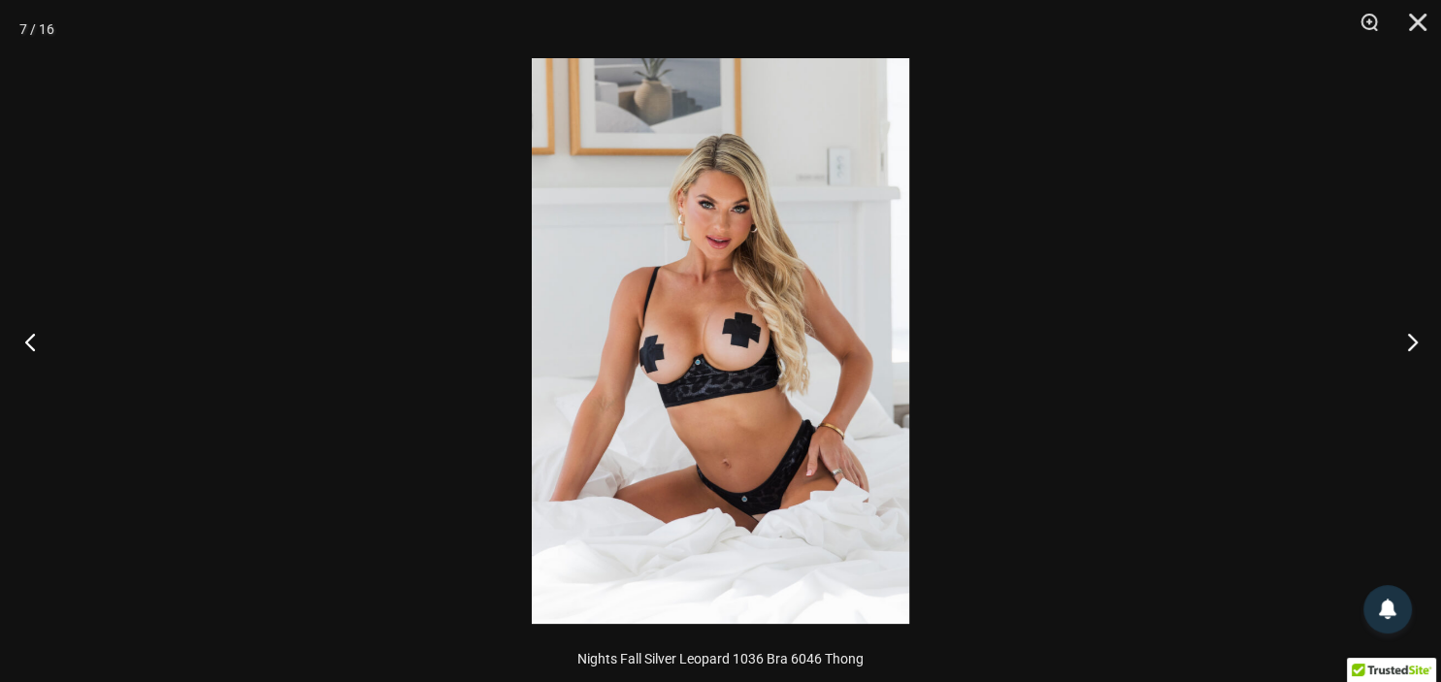
click at [32, 351] on button "Previous" at bounding box center [36, 341] width 73 height 97
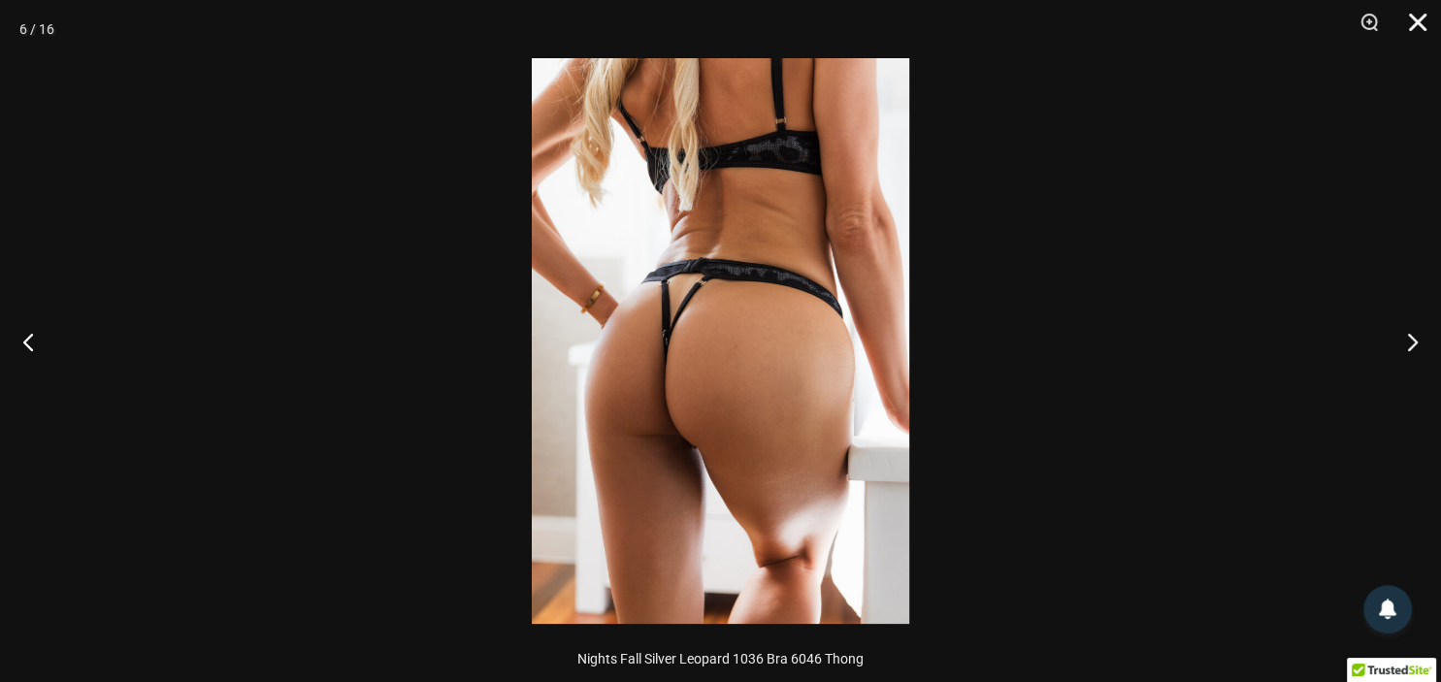
click at [1422, 20] on button "Close" at bounding box center [1410, 29] width 49 height 58
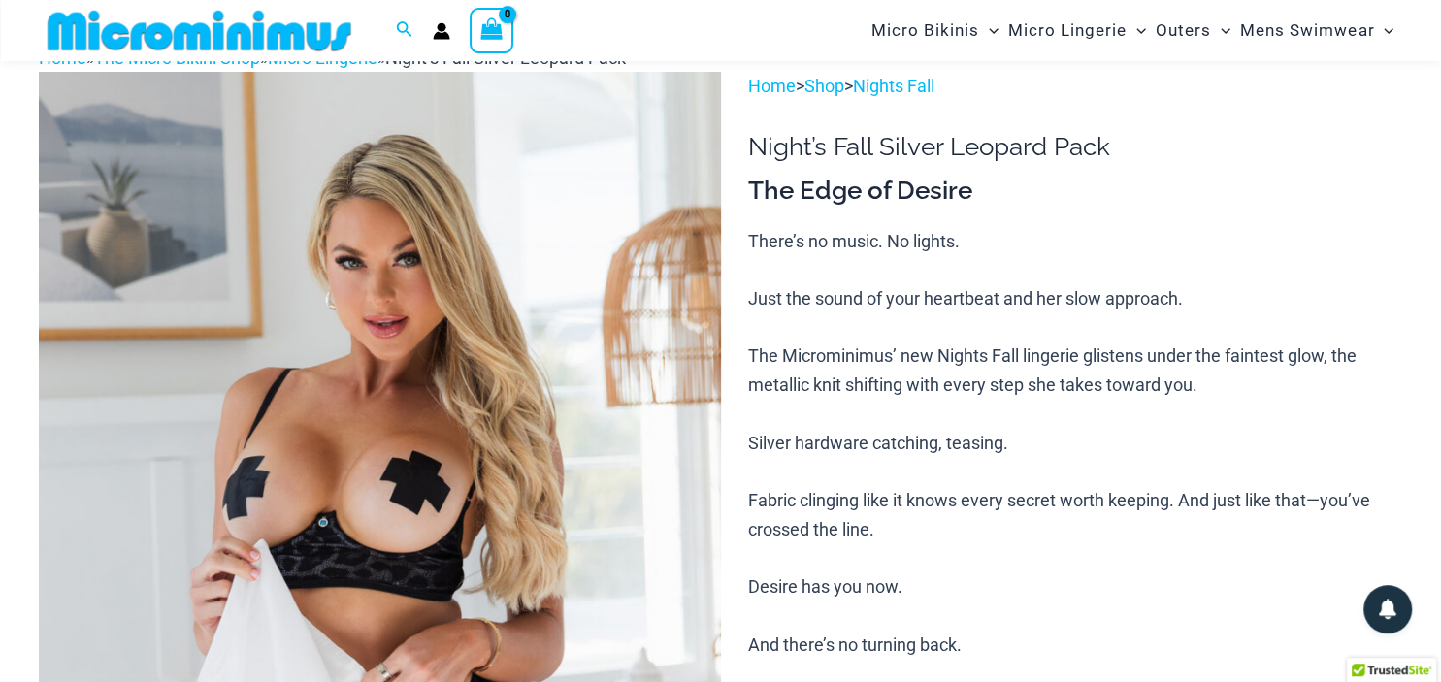
scroll to position [0, 0]
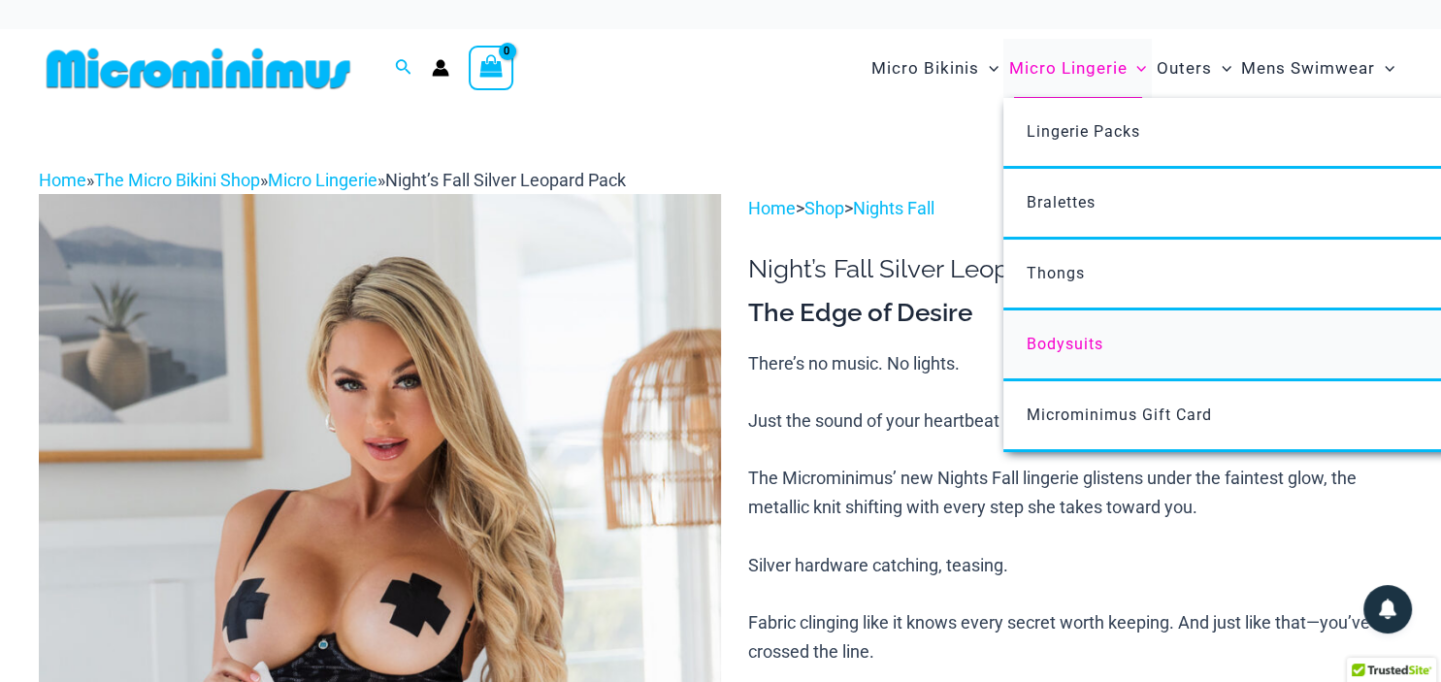
click at [1040, 335] on span "Bodysuits" at bounding box center [1064, 344] width 77 height 18
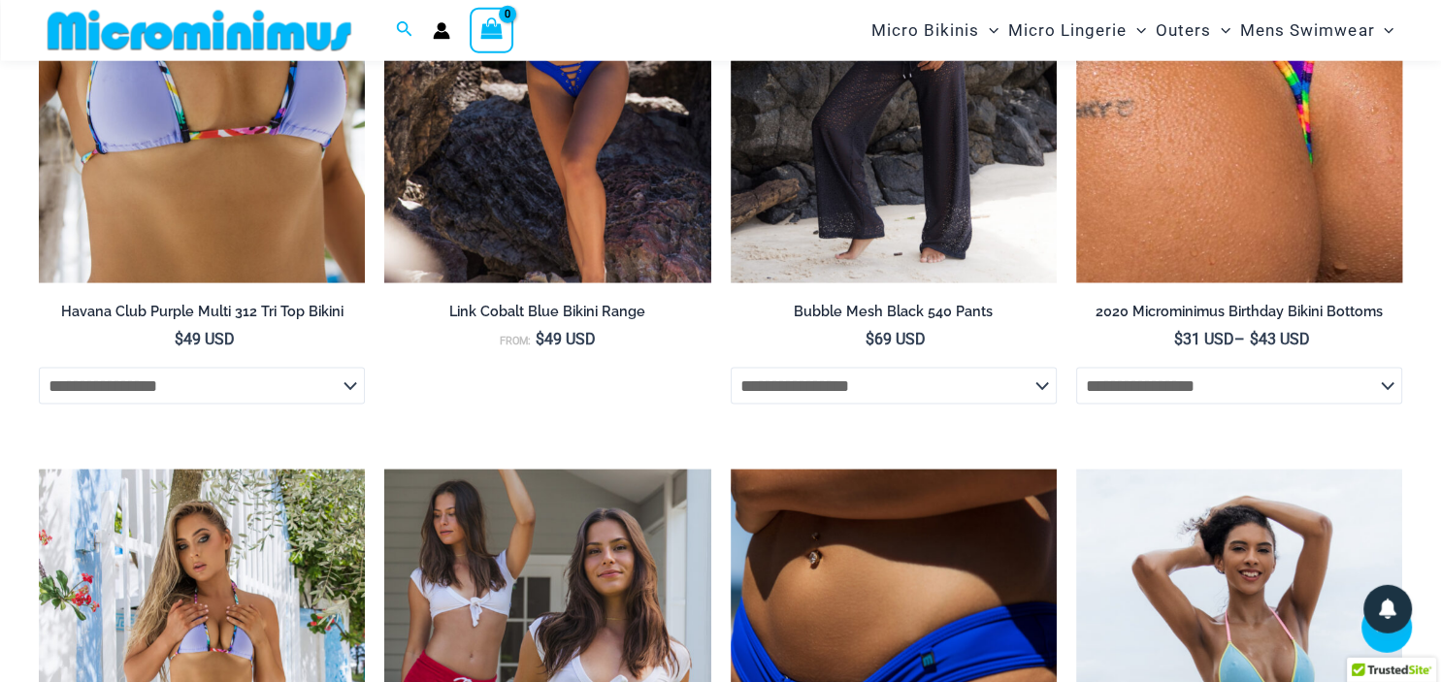
scroll to position [3353, 0]
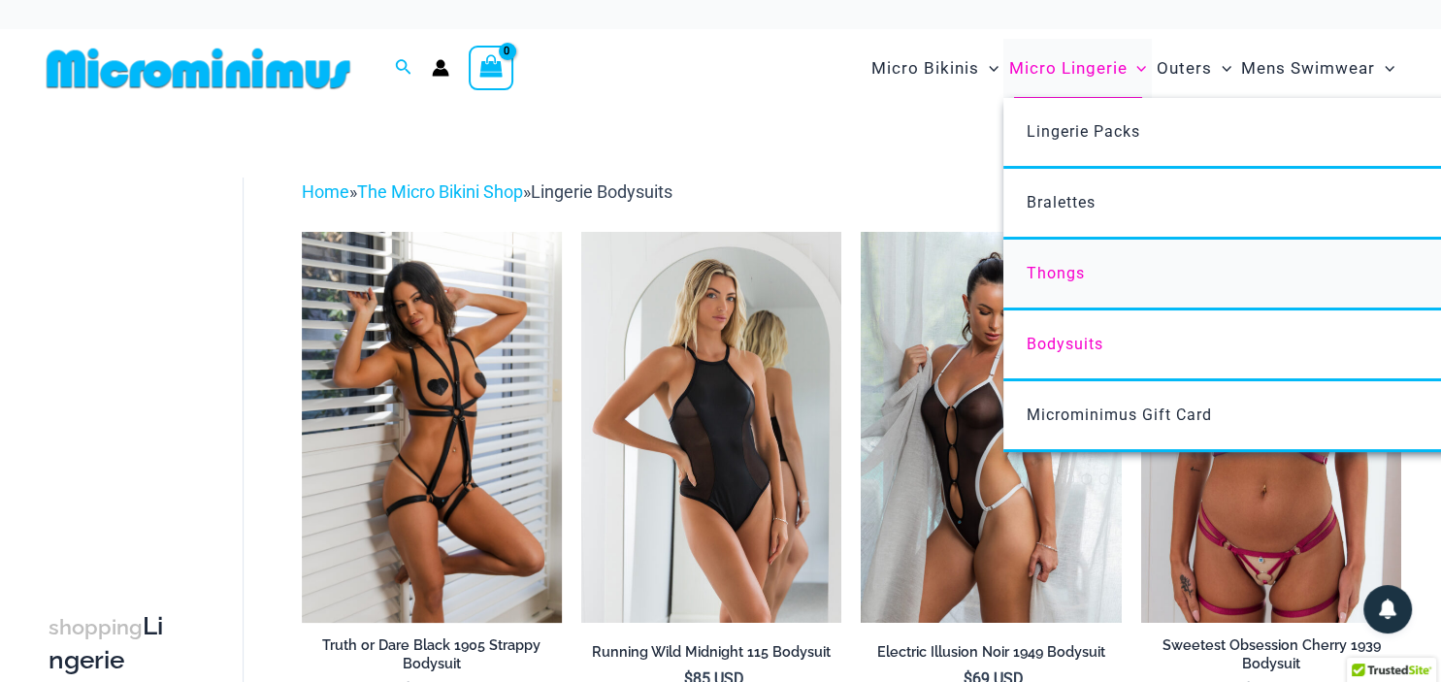
click at [1047, 270] on span "Thongs" at bounding box center [1055, 273] width 58 height 18
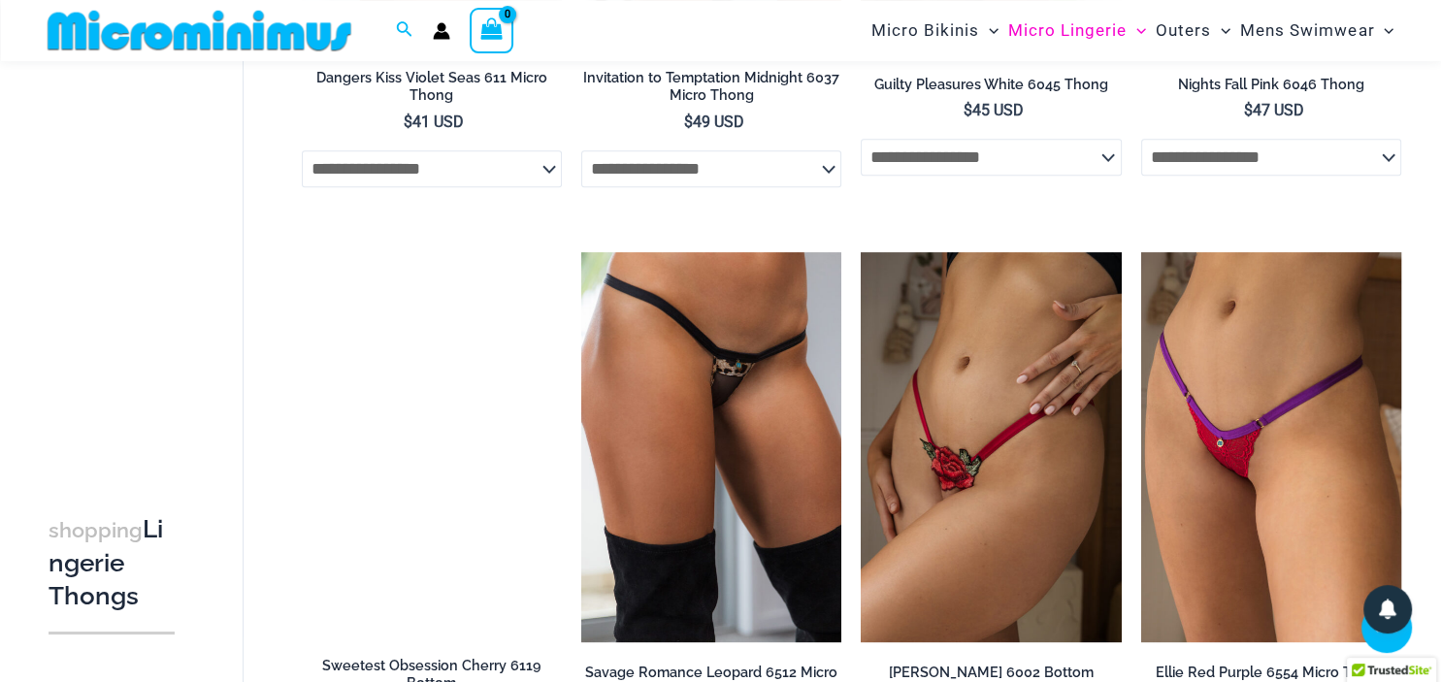
scroll to position [1485, 0]
